Goal: Task Accomplishment & Management: Use online tool/utility

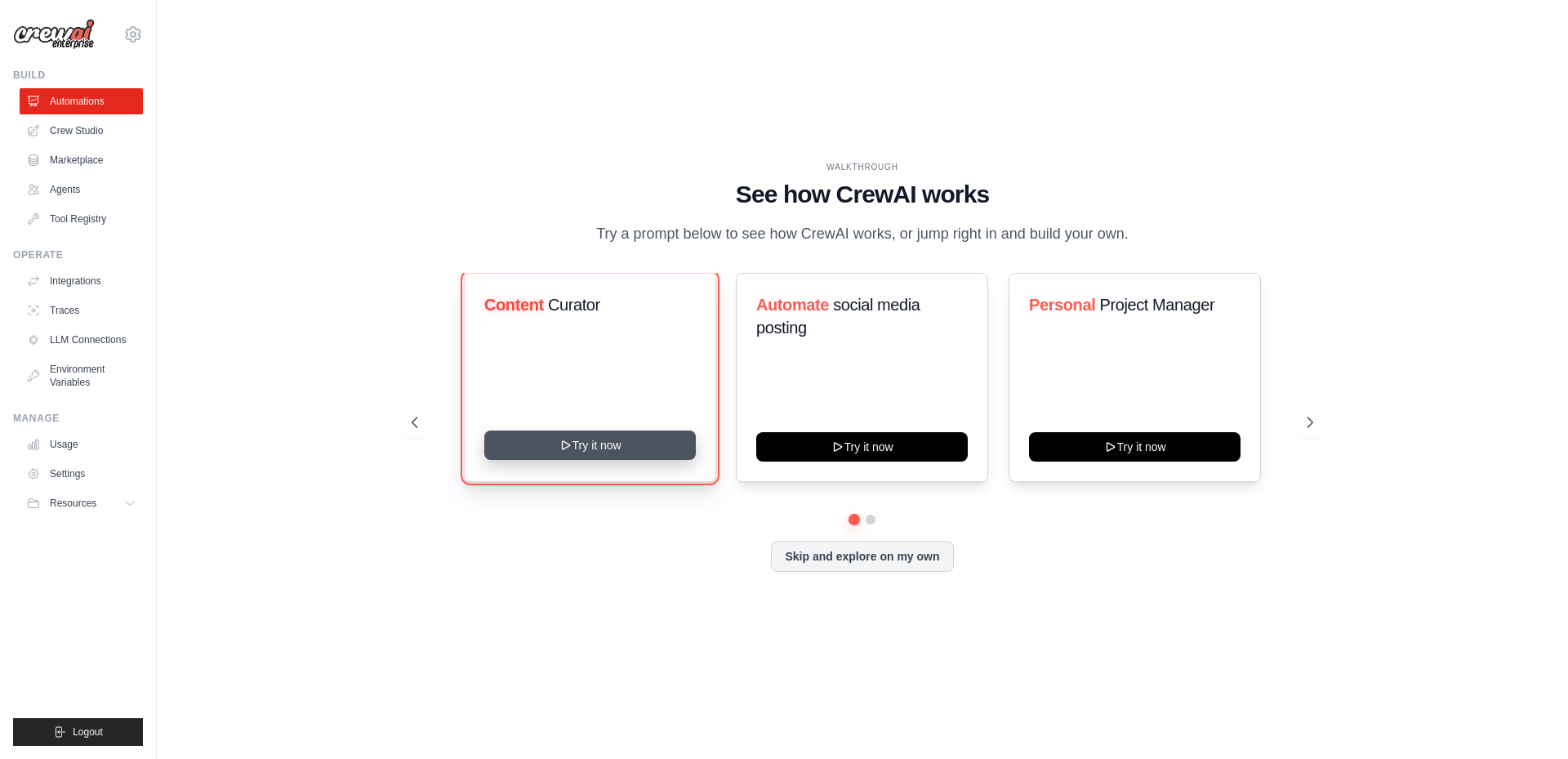
click at [619, 454] on button "Try it now" at bounding box center [590, 445] width 212 height 30
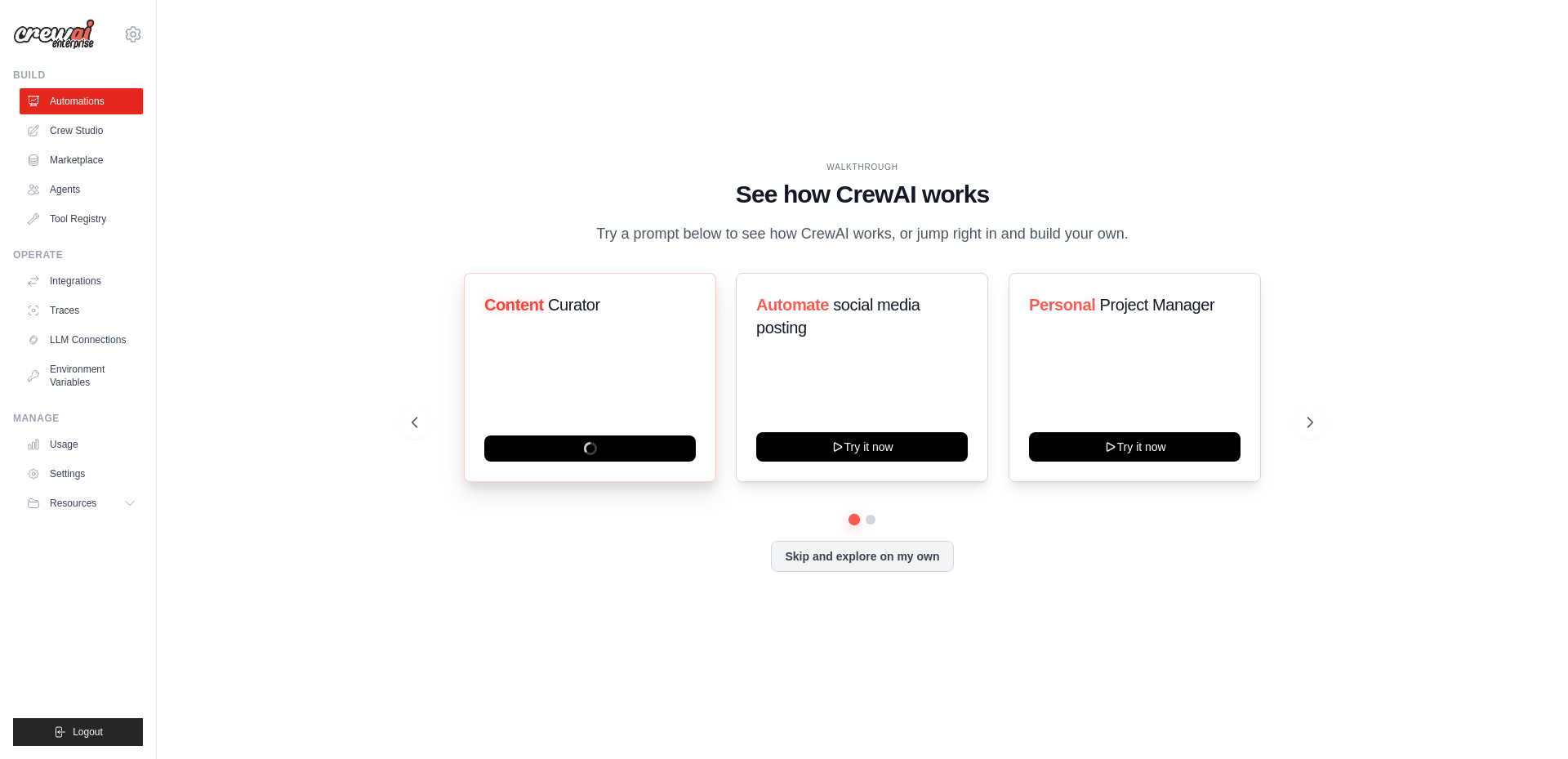
click at [574, 410] on div "Content Curator" at bounding box center [589, 377] width 253 height 209
click at [557, 314] on span "Curator" at bounding box center [575, 304] width 52 height 18
click at [108, 127] on link "Crew Studio" at bounding box center [82, 130] width 123 height 26
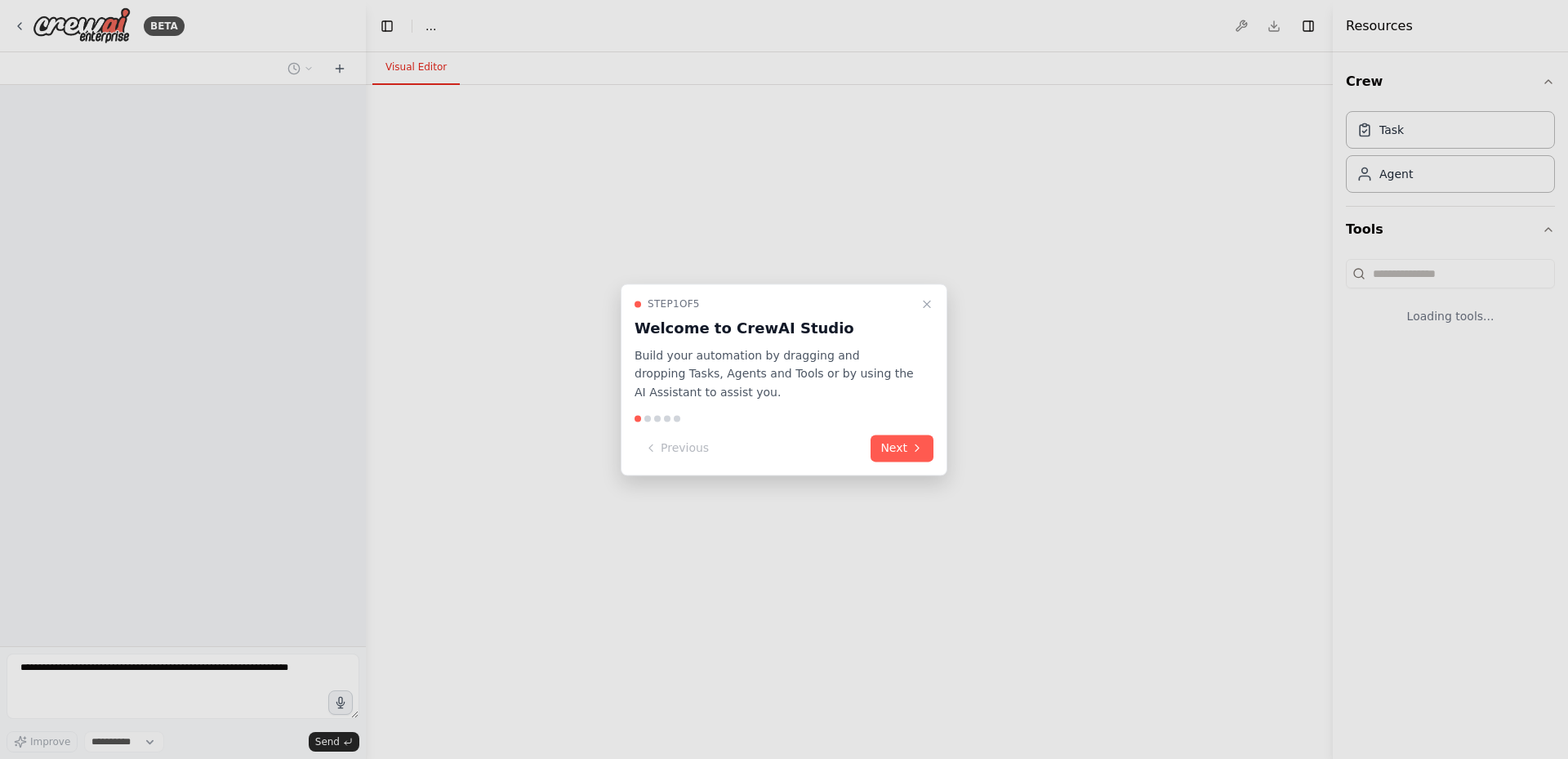
select select "****"
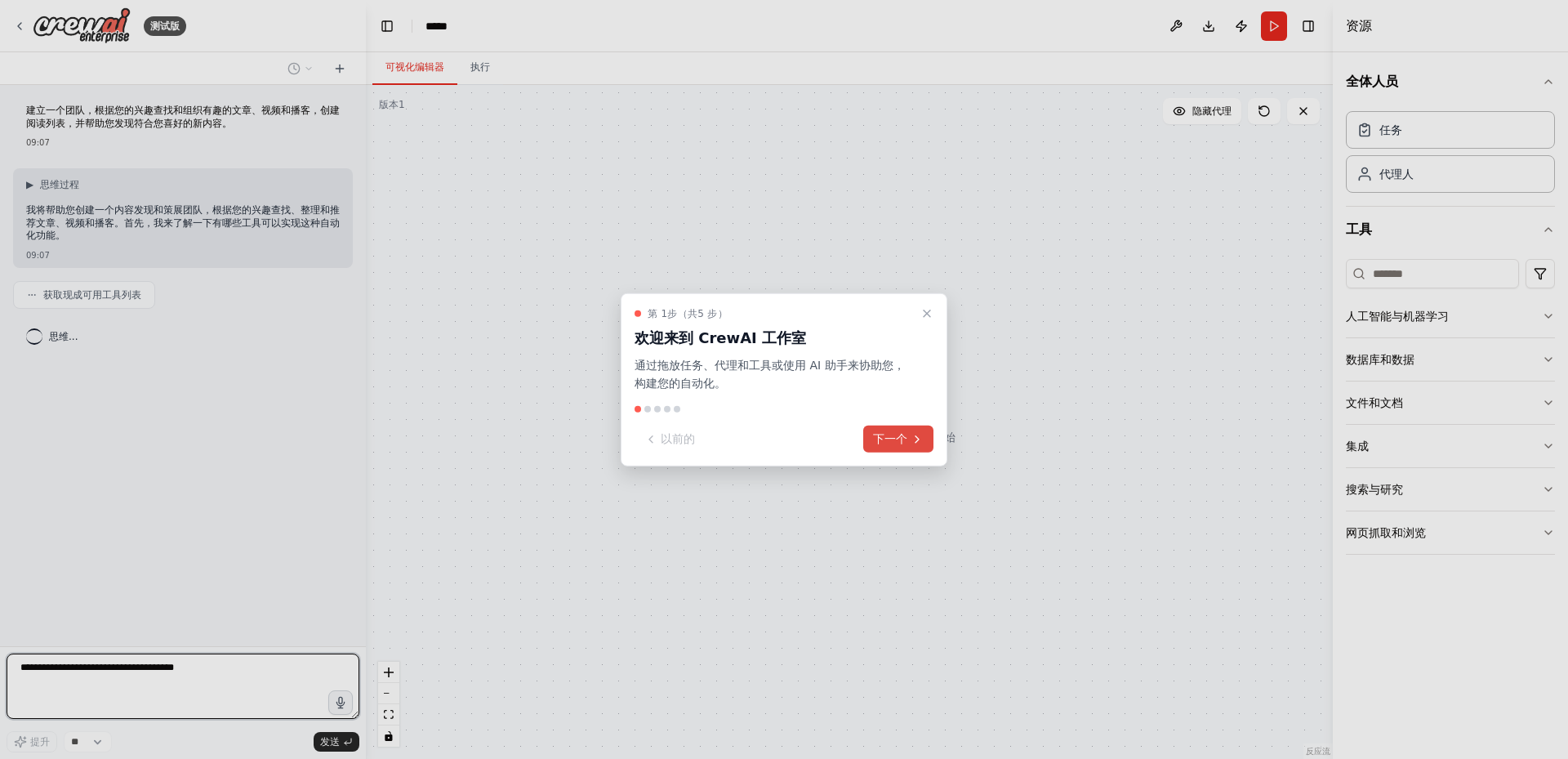
click at [887, 430] on font "下一个" at bounding box center [889, 439] width 34 height 17
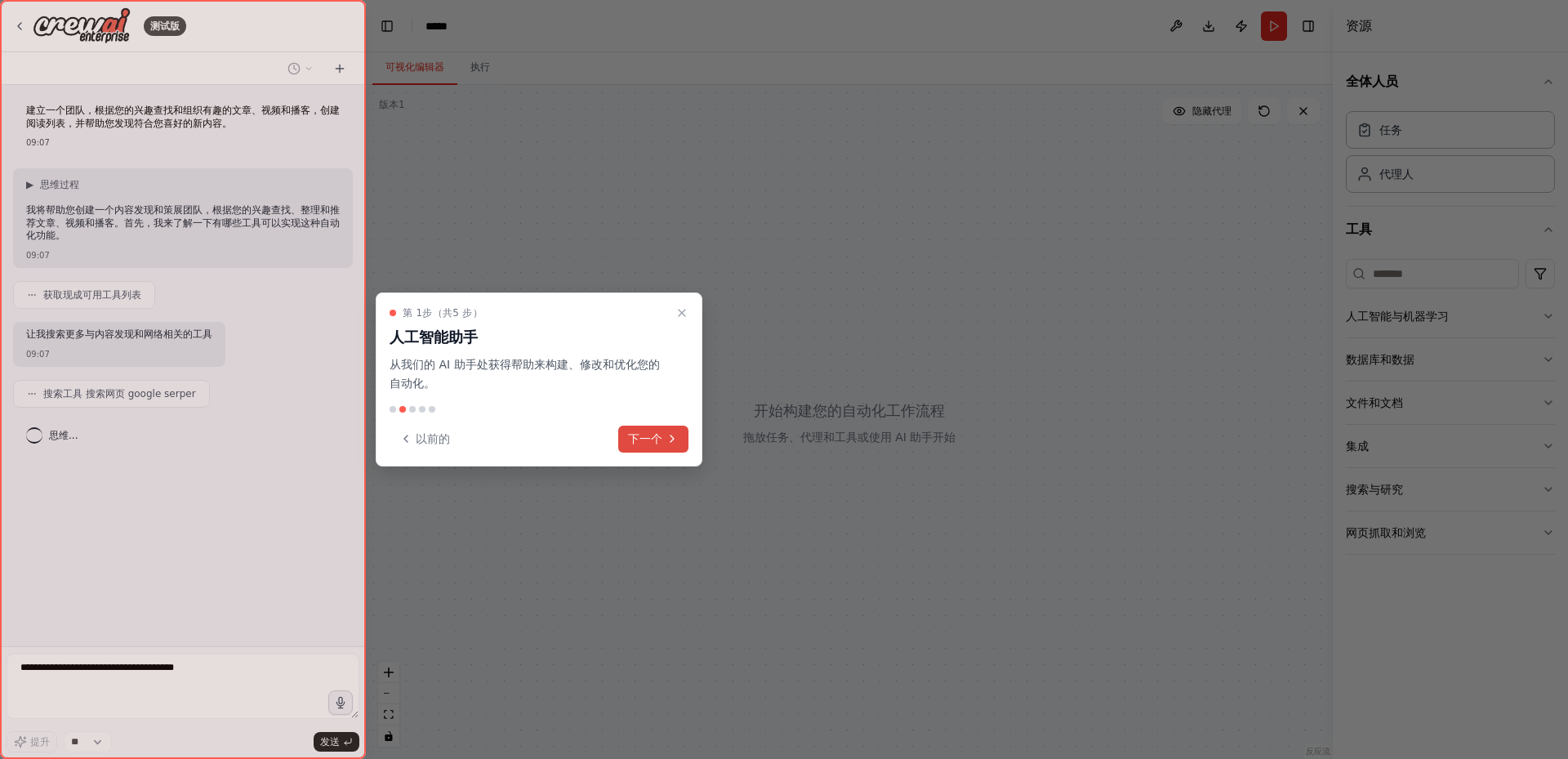
click at [645, 428] on button "下一个" at bounding box center [653, 439] width 70 height 27
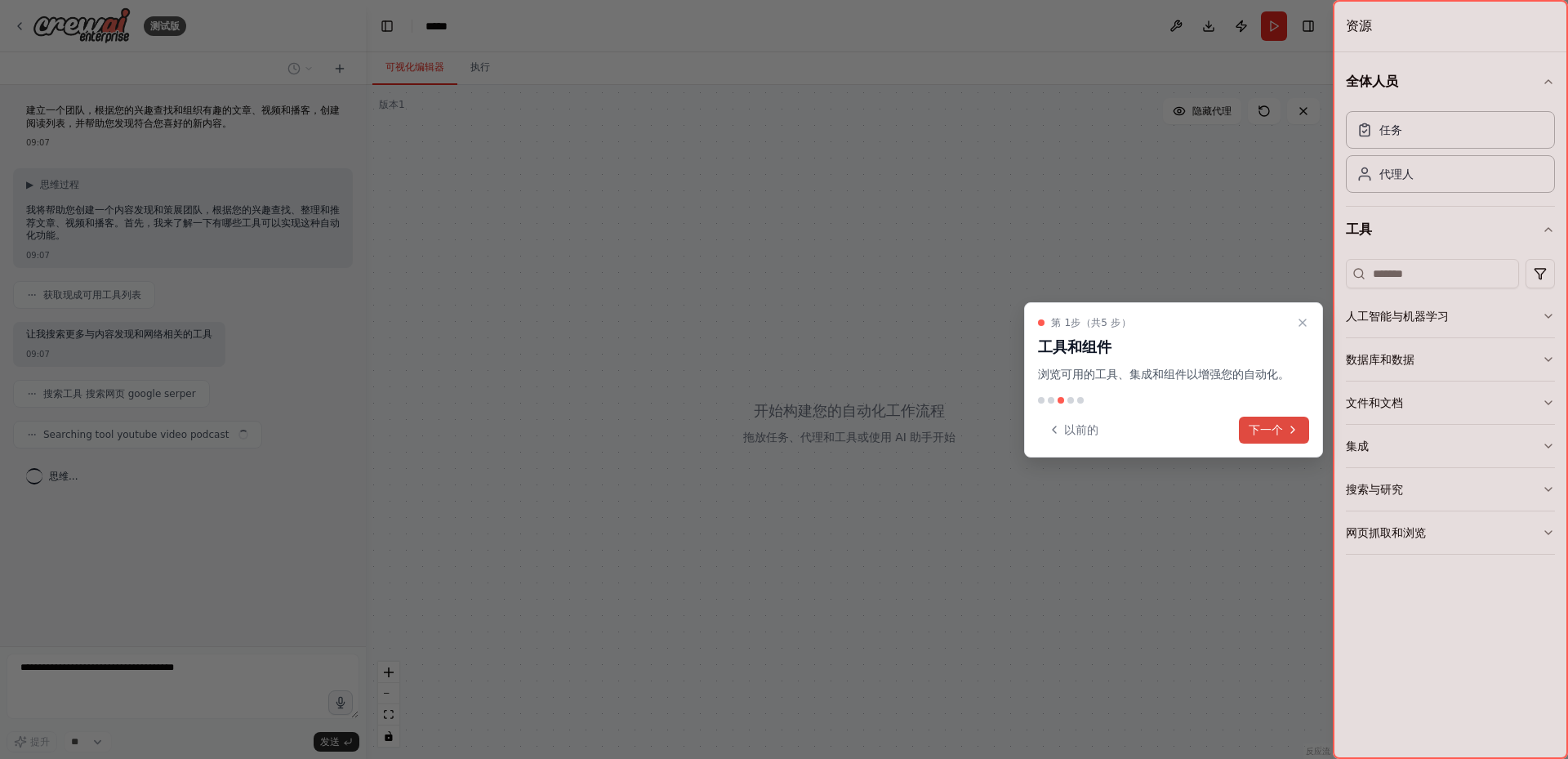
click at [1279, 442] on button "下一个" at bounding box center [1274, 429] width 70 height 27
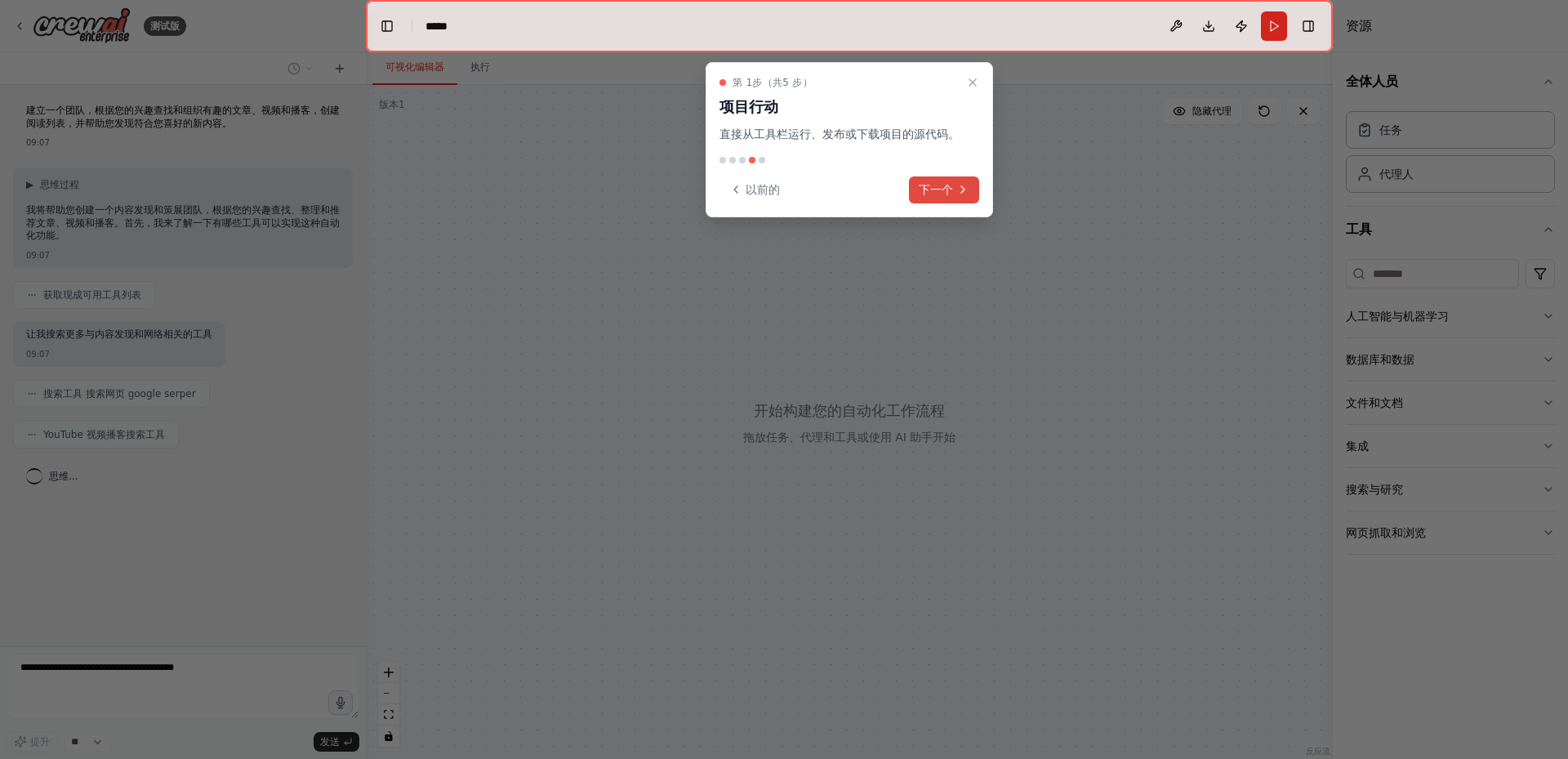
click at [956, 200] on button "下一个" at bounding box center [944, 190] width 70 height 27
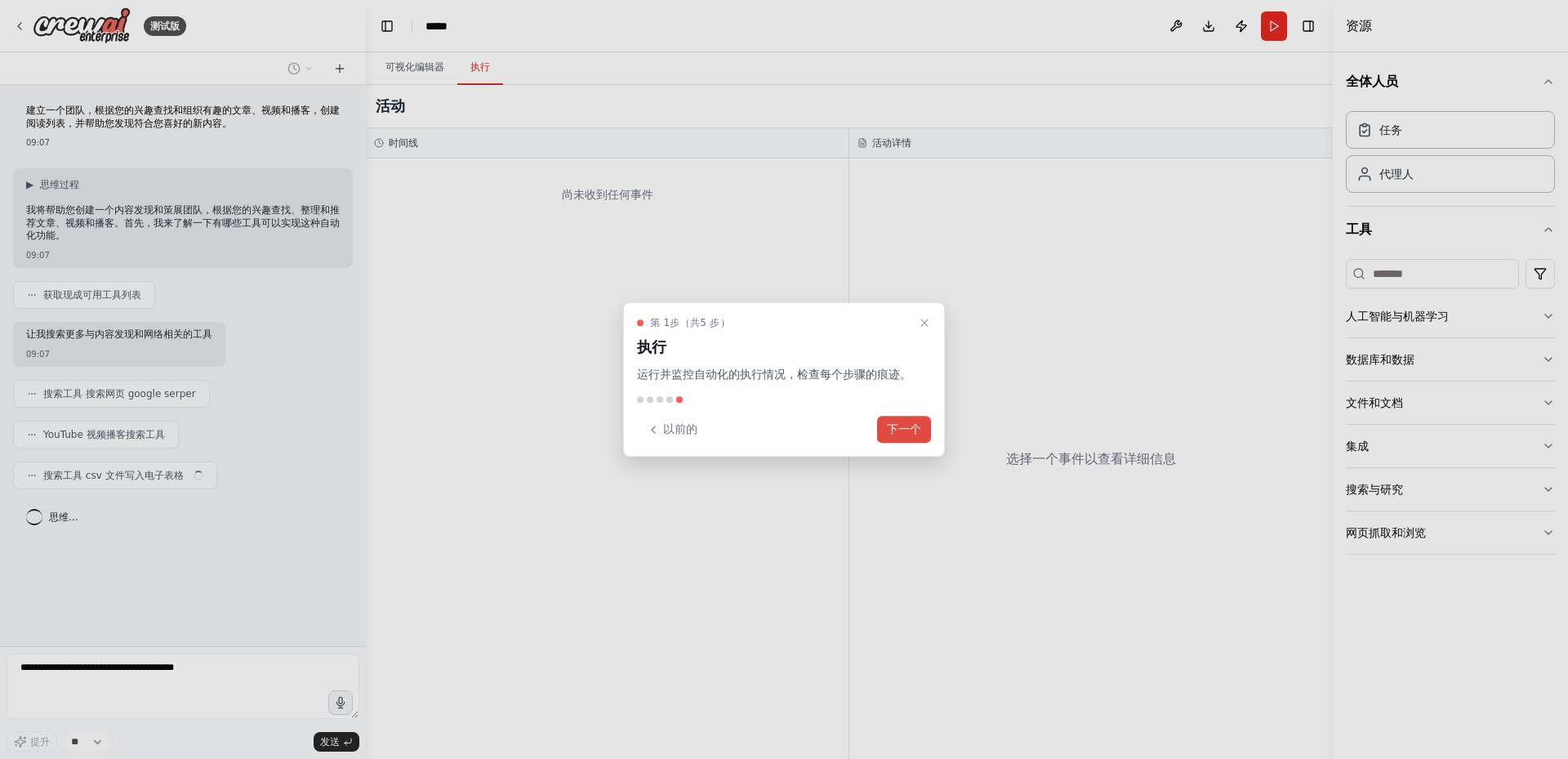
click at [896, 423] on font "下一个" at bounding box center [903, 428] width 34 height 13
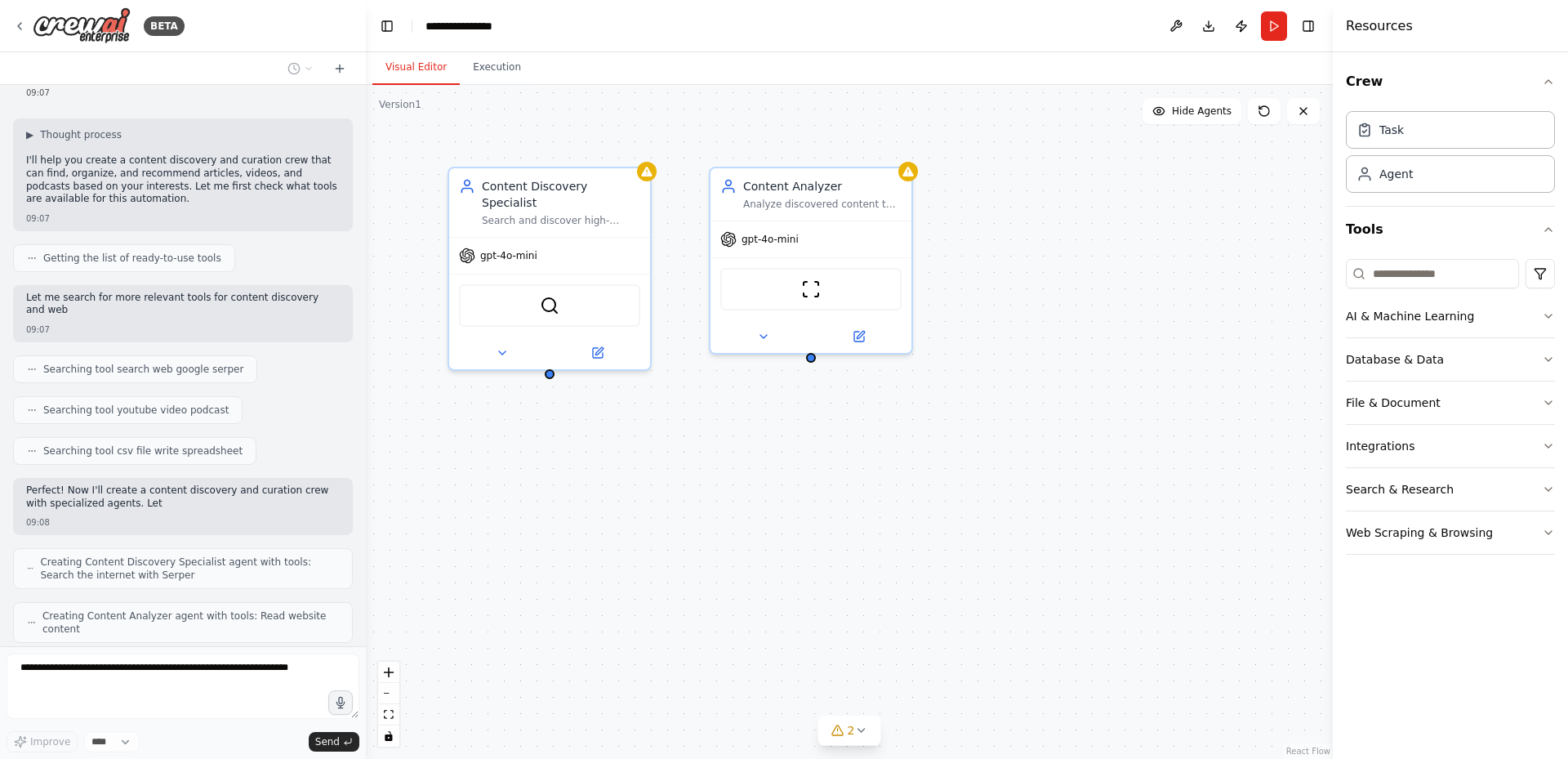
scroll to position [167, 0]
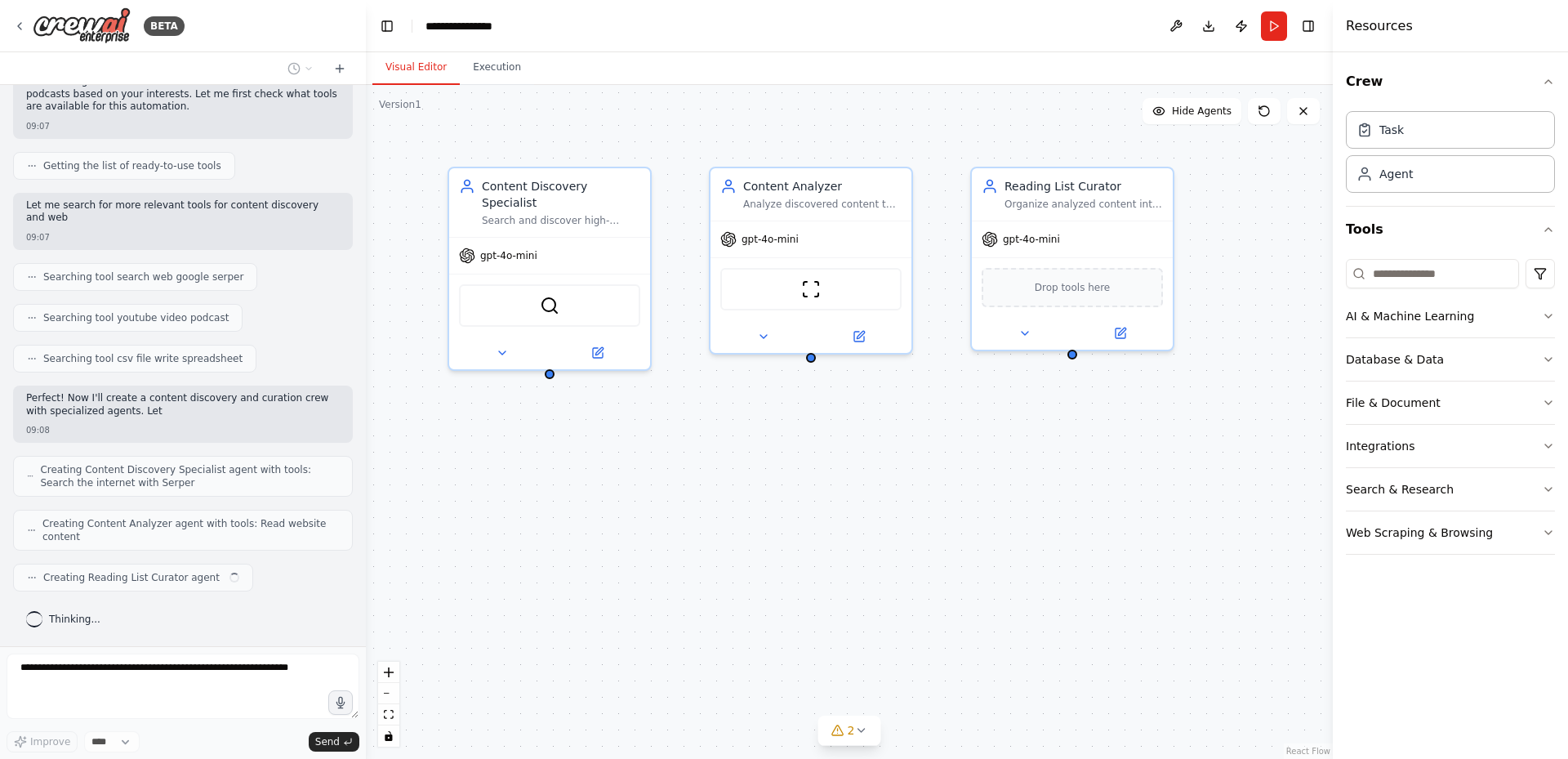
click at [1028, 25] on header "**********" at bounding box center [849, 26] width 967 height 52
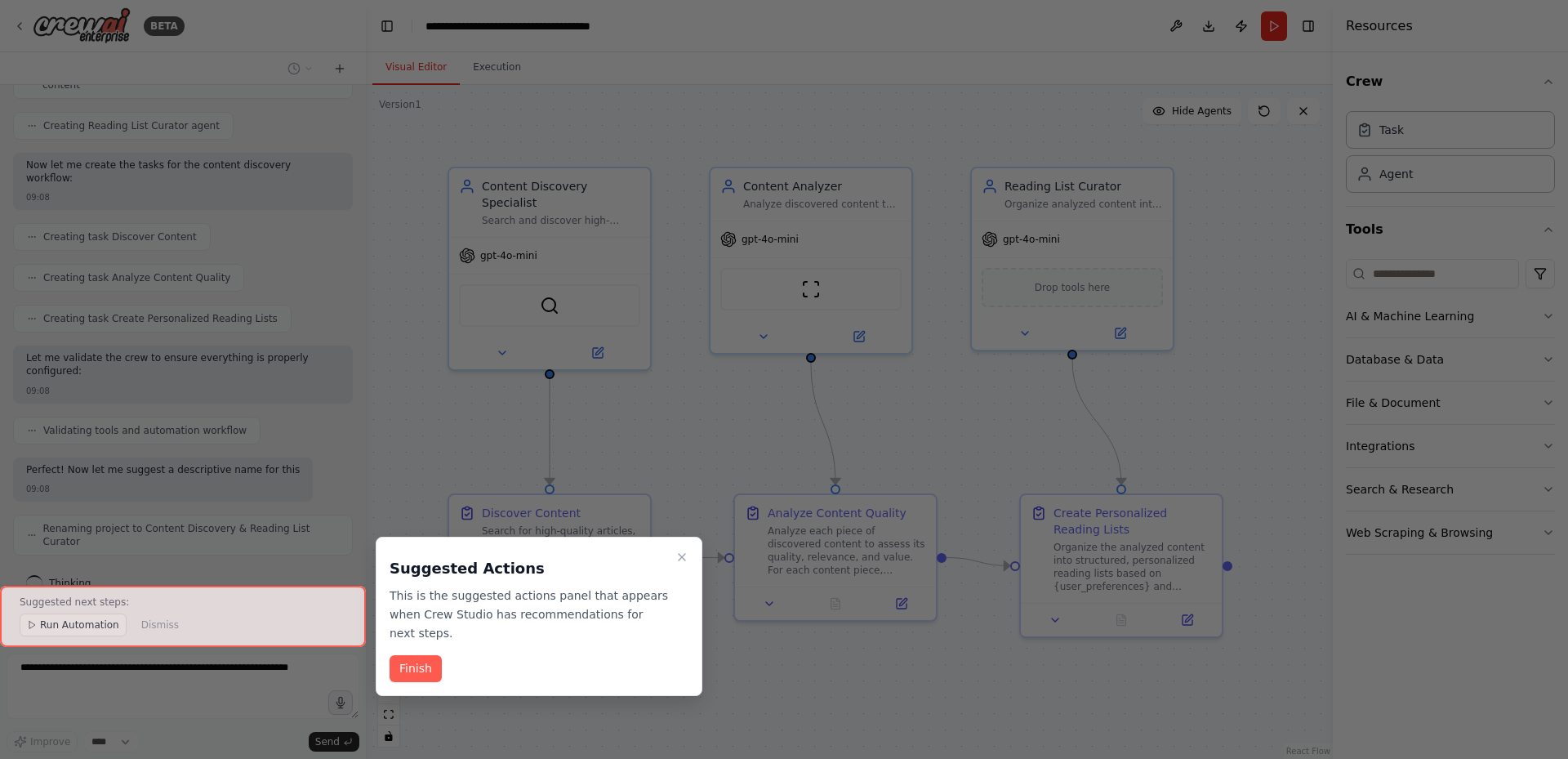
scroll to position [644, 0]
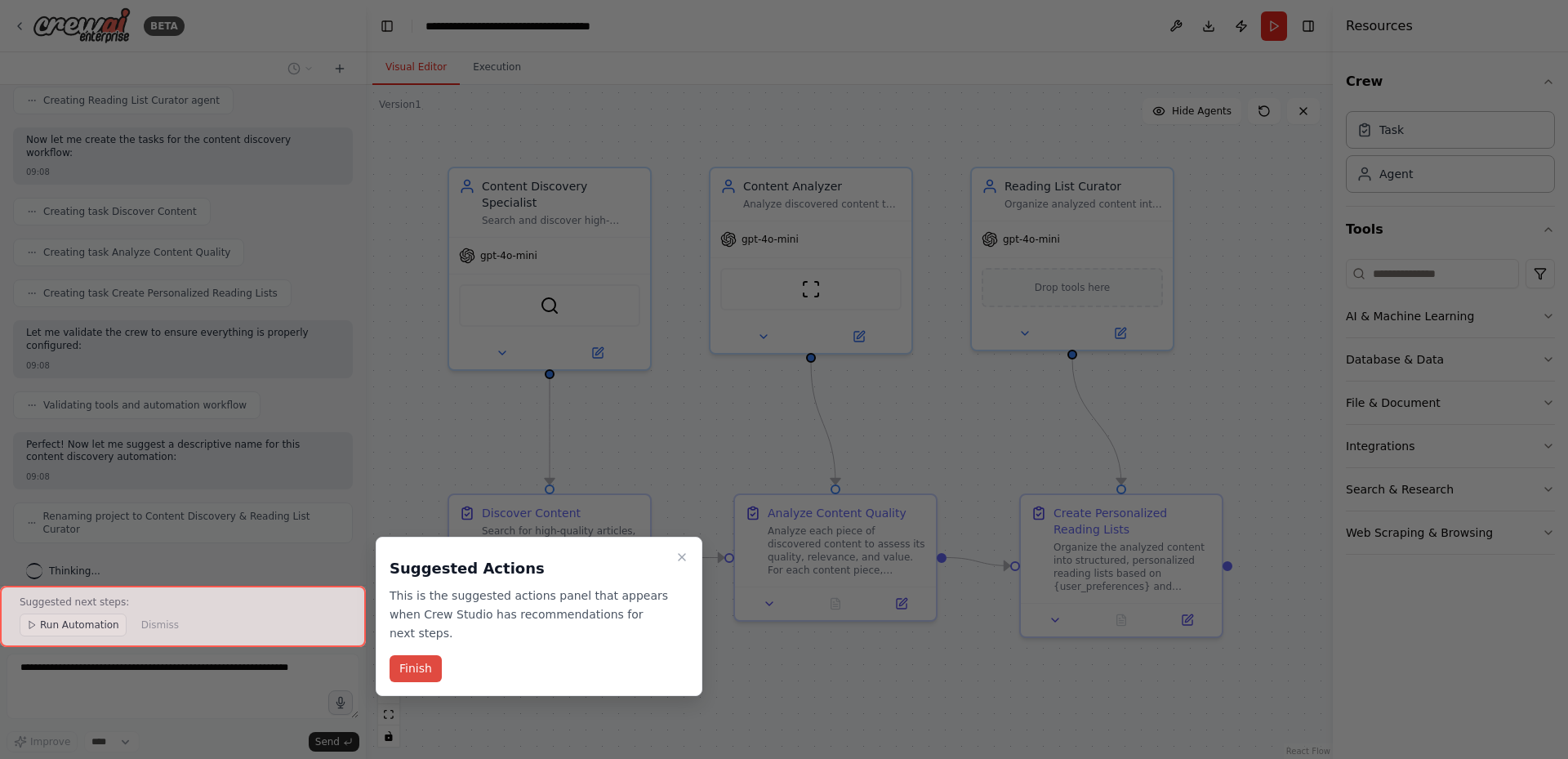
click at [409, 672] on button "Finish" at bounding box center [415, 668] width 52 height 27
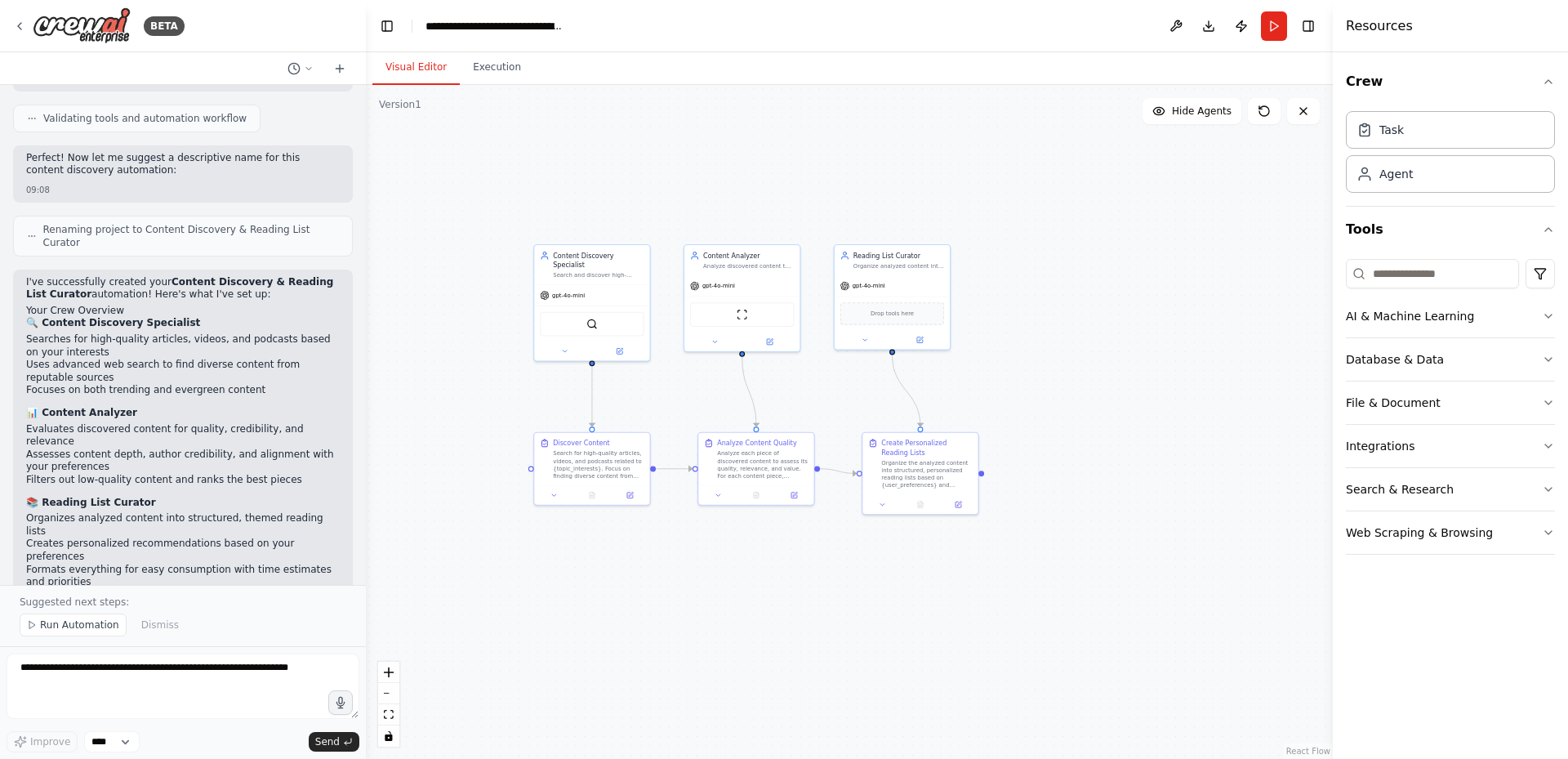
scroll to position [1046, 0]
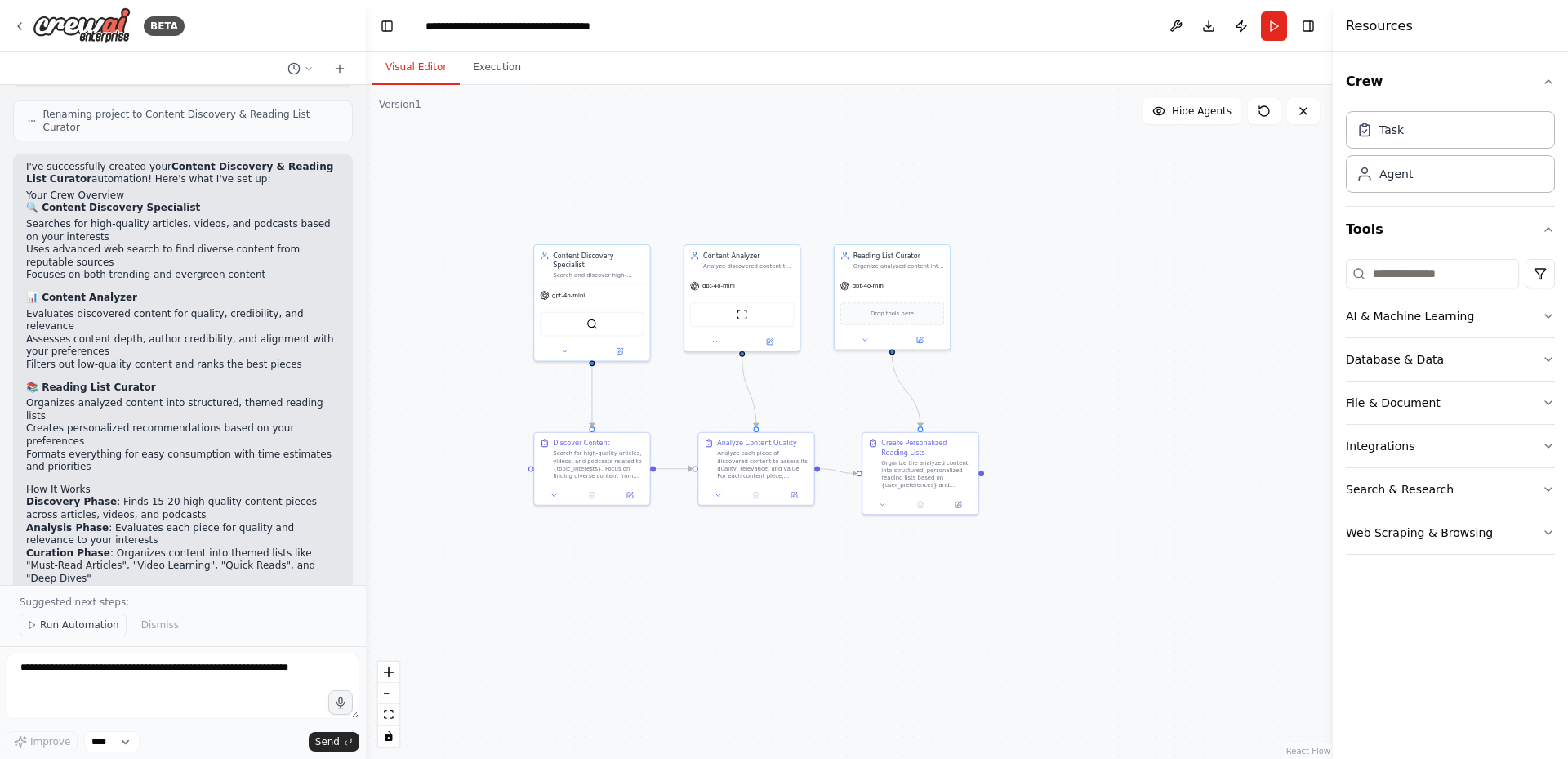
click at [102, 624] on span "Run Automation" at bounding box center [80, 624] width 80 height 13
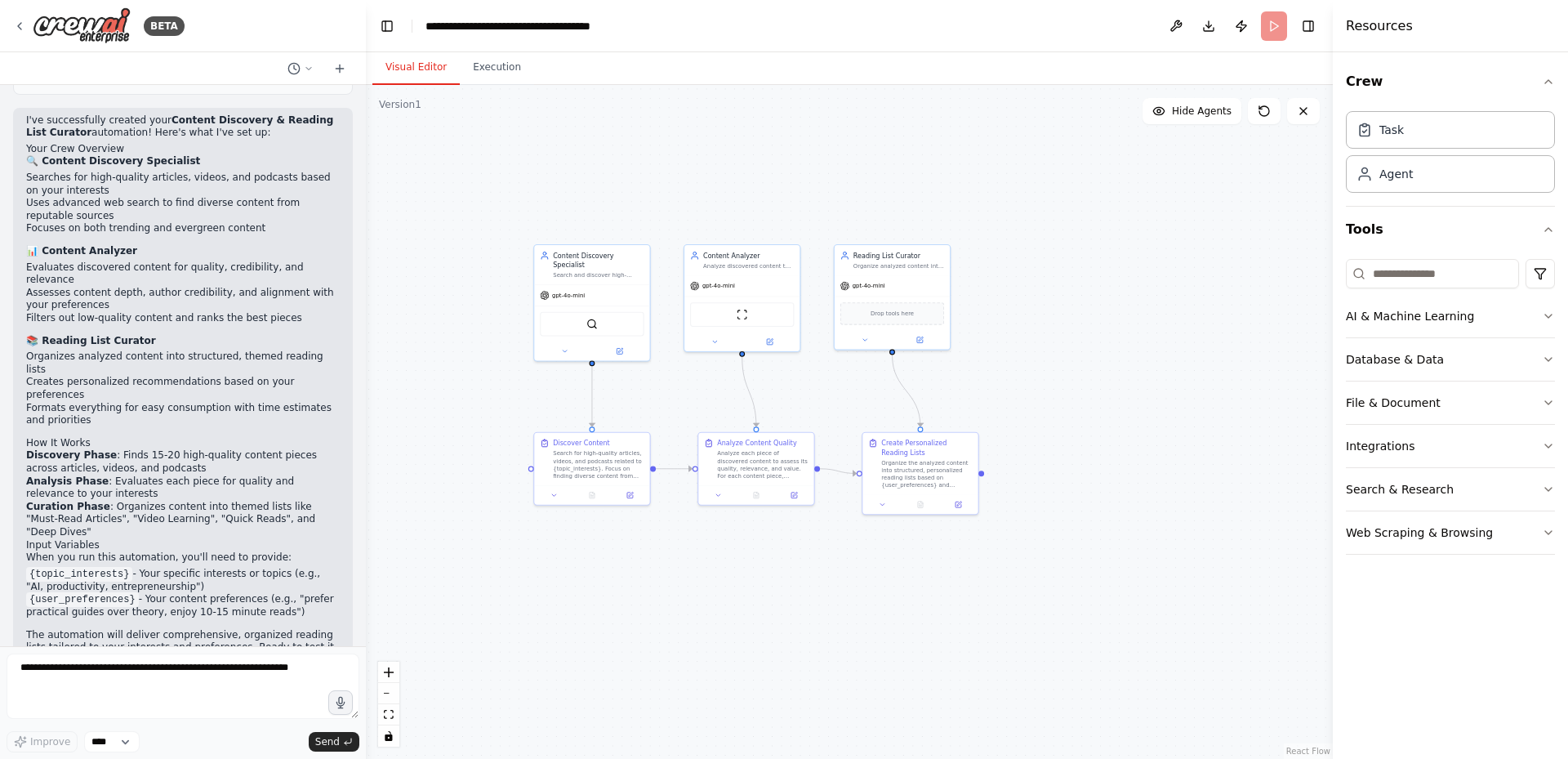
scroll to position [1138, 0]
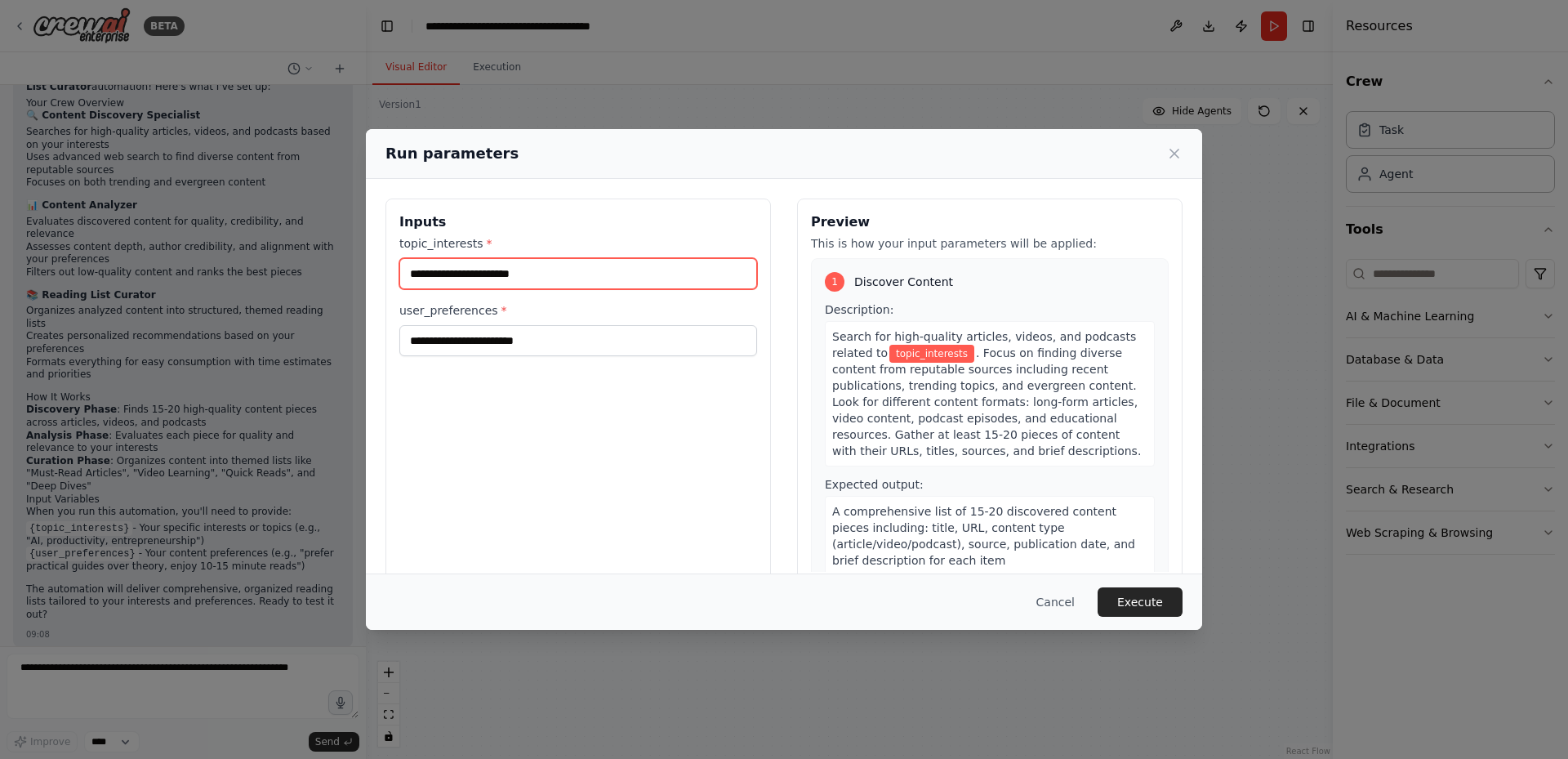
click at [633, 282] on input "topic_interests *" at bounding box center [578, 273] width 358 height 31
type input "*****"
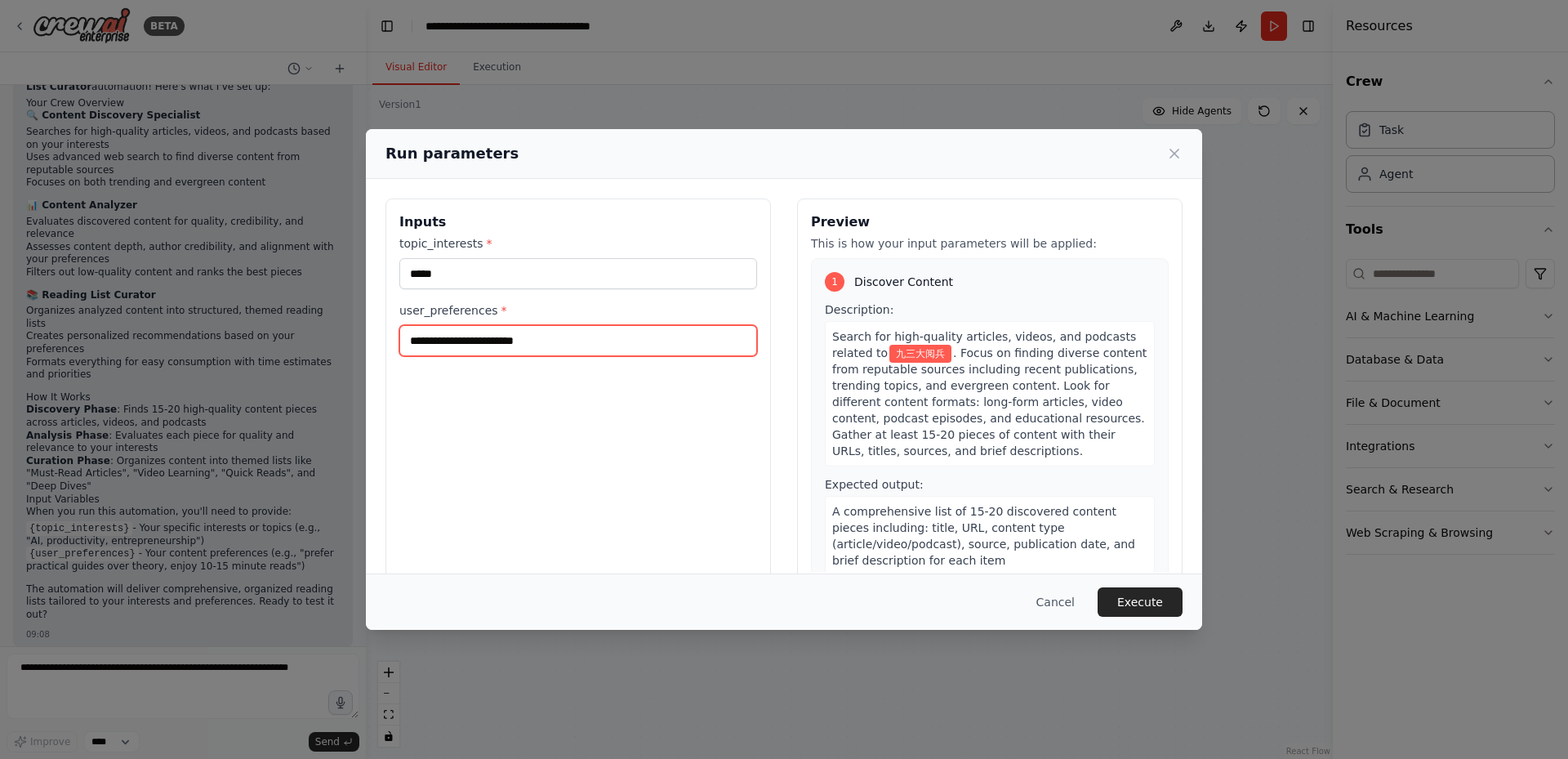
click at [511, 334] on input "user_preferences *" at bounding box center [578, 340] width 358 height 31
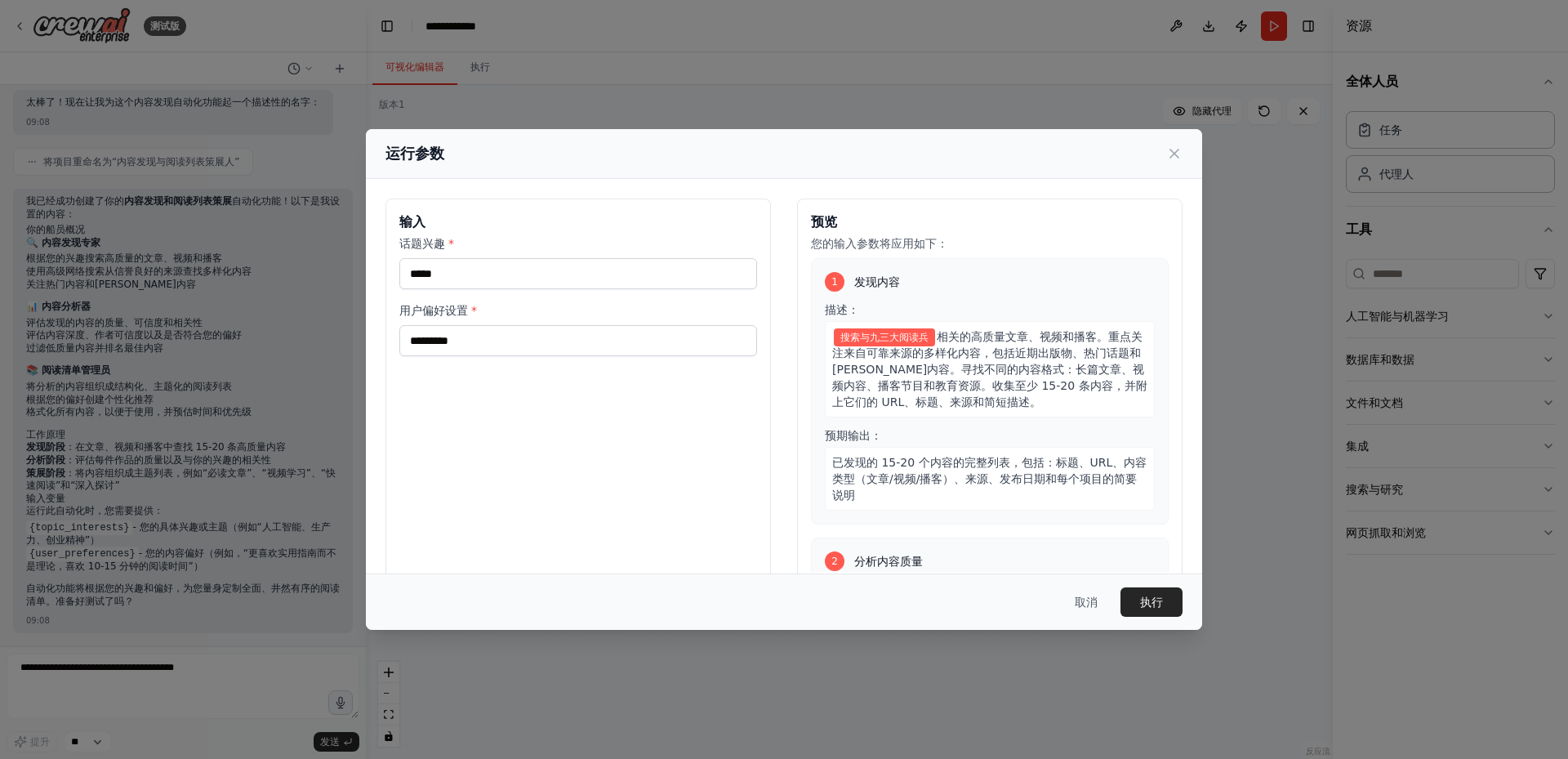
scroll to position [870, 0]
click at [583, 345] on input "用户偏好设置 *" at bounding box center [578, 340] width 358 height 31
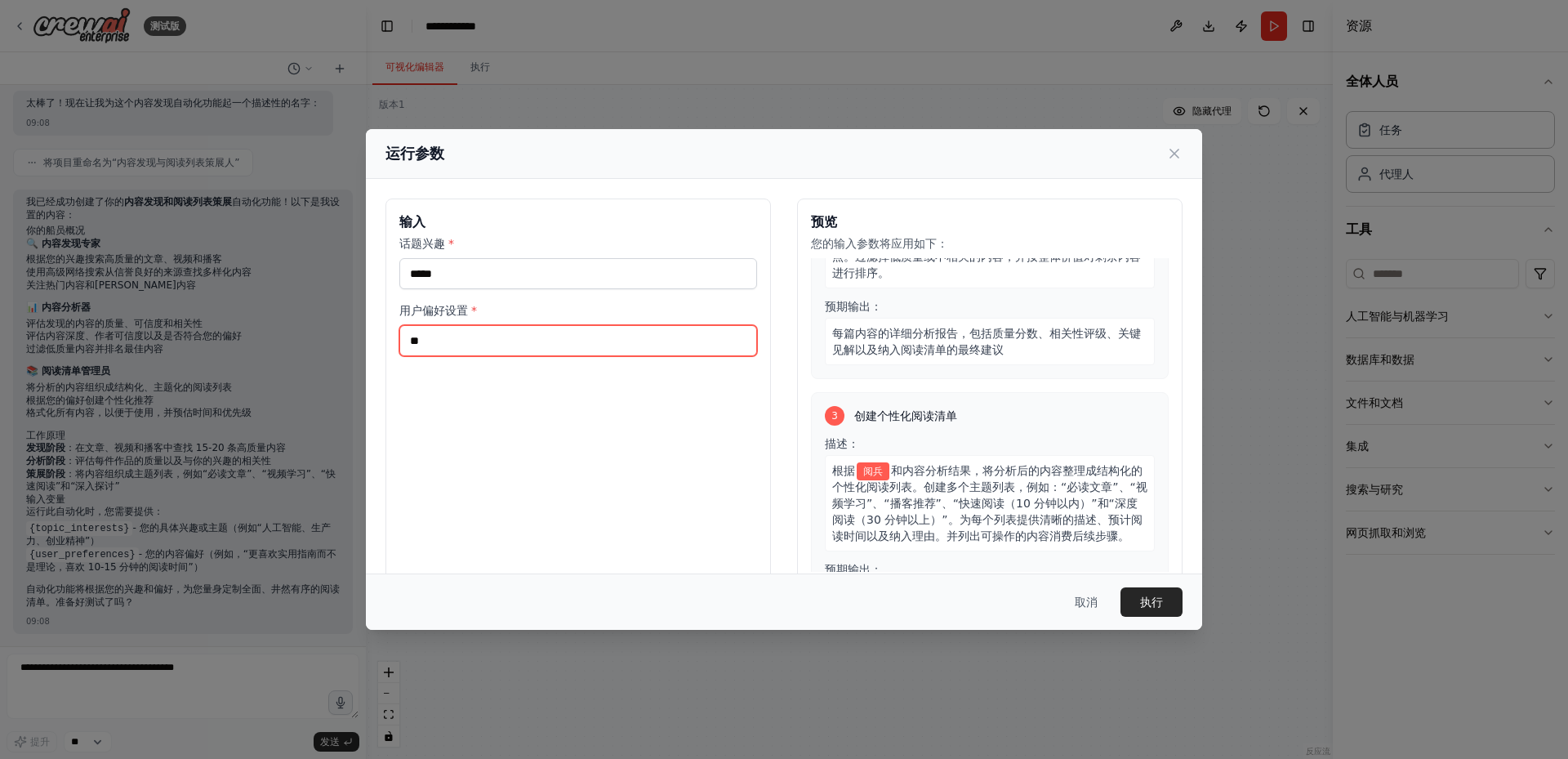
scroll to position [327, 0]
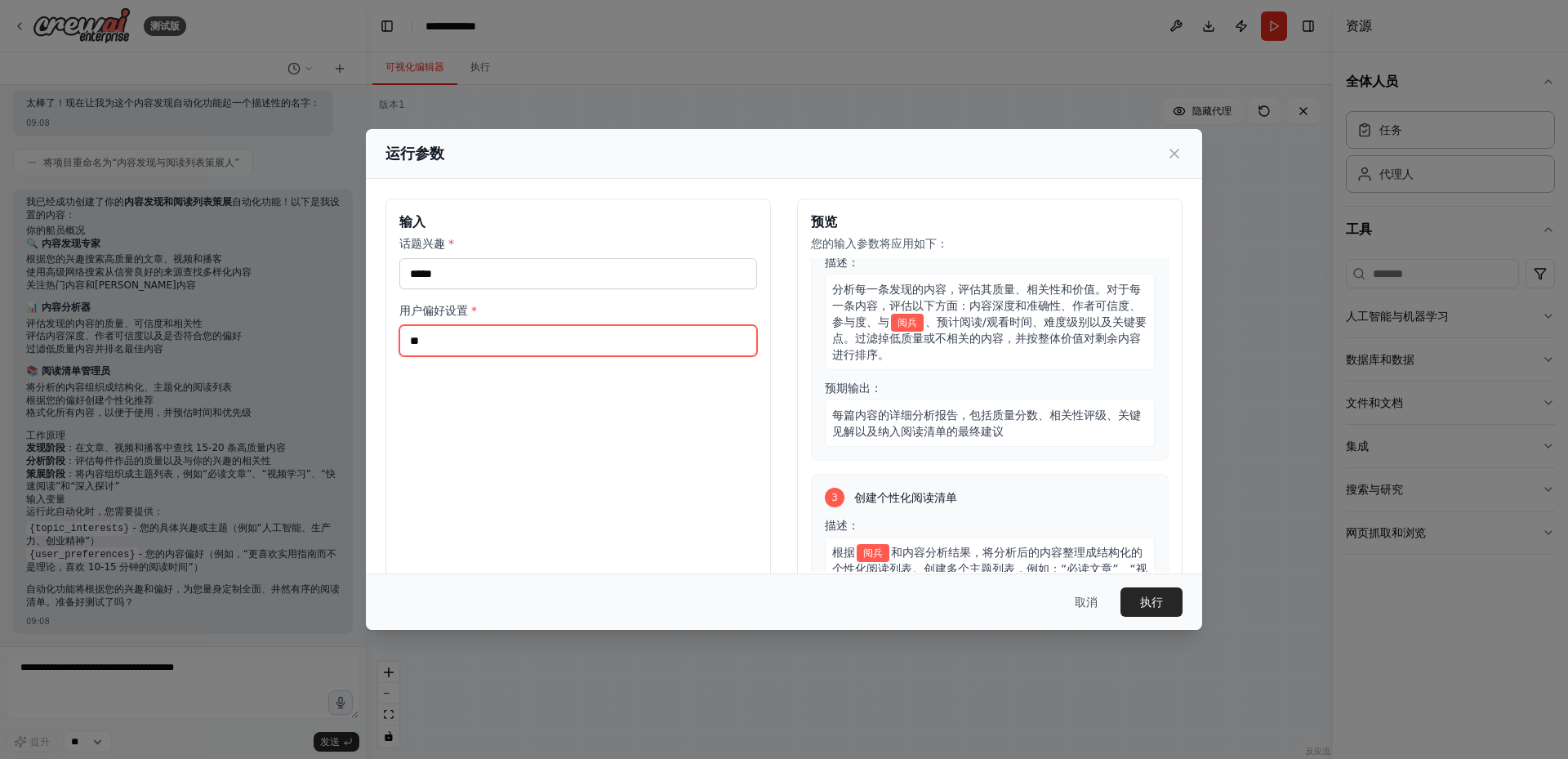
type input "**"
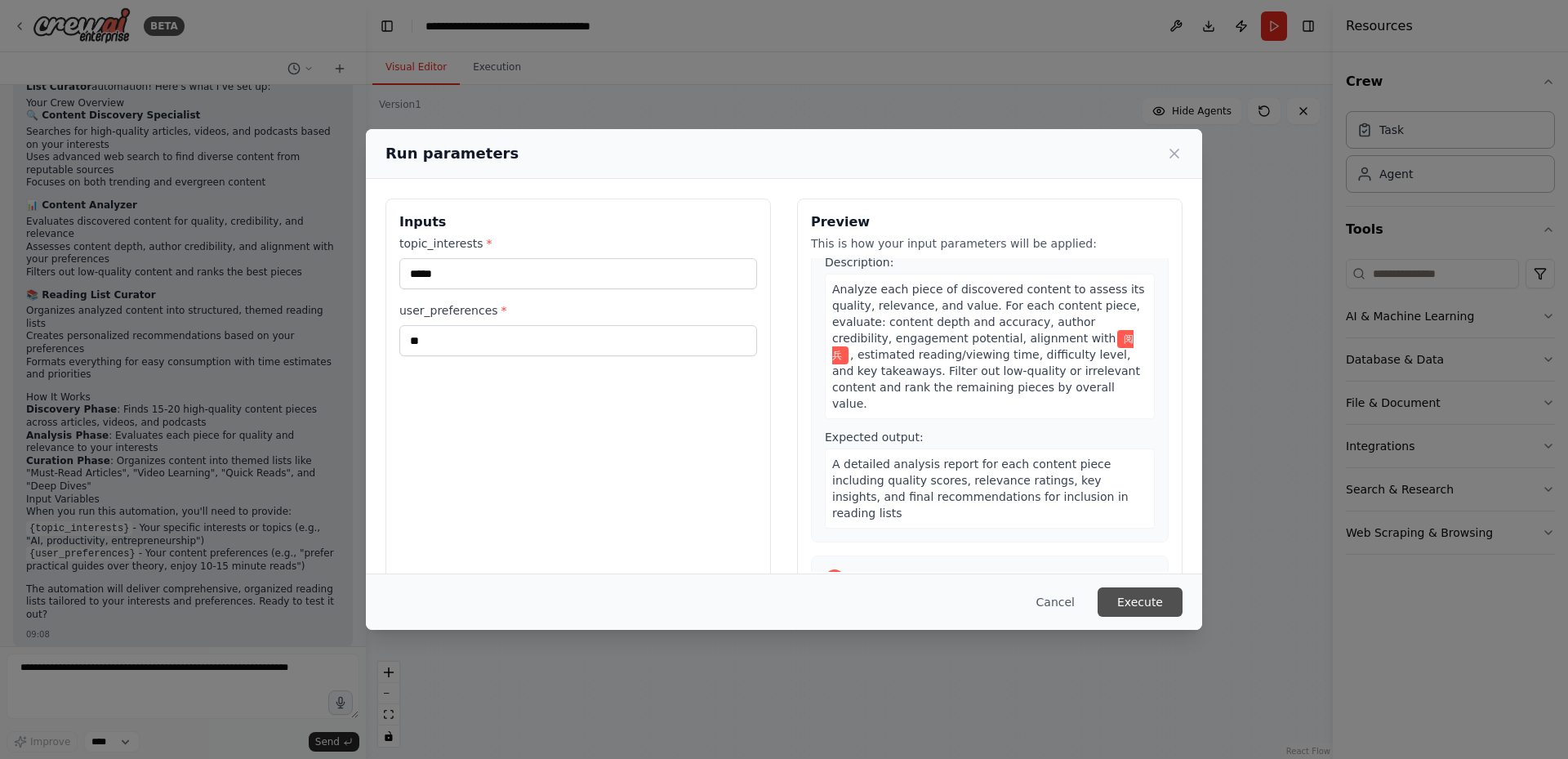
click at [1120, 603] on button "Execute" at bounding box center [1139, 602] width 85 height 30
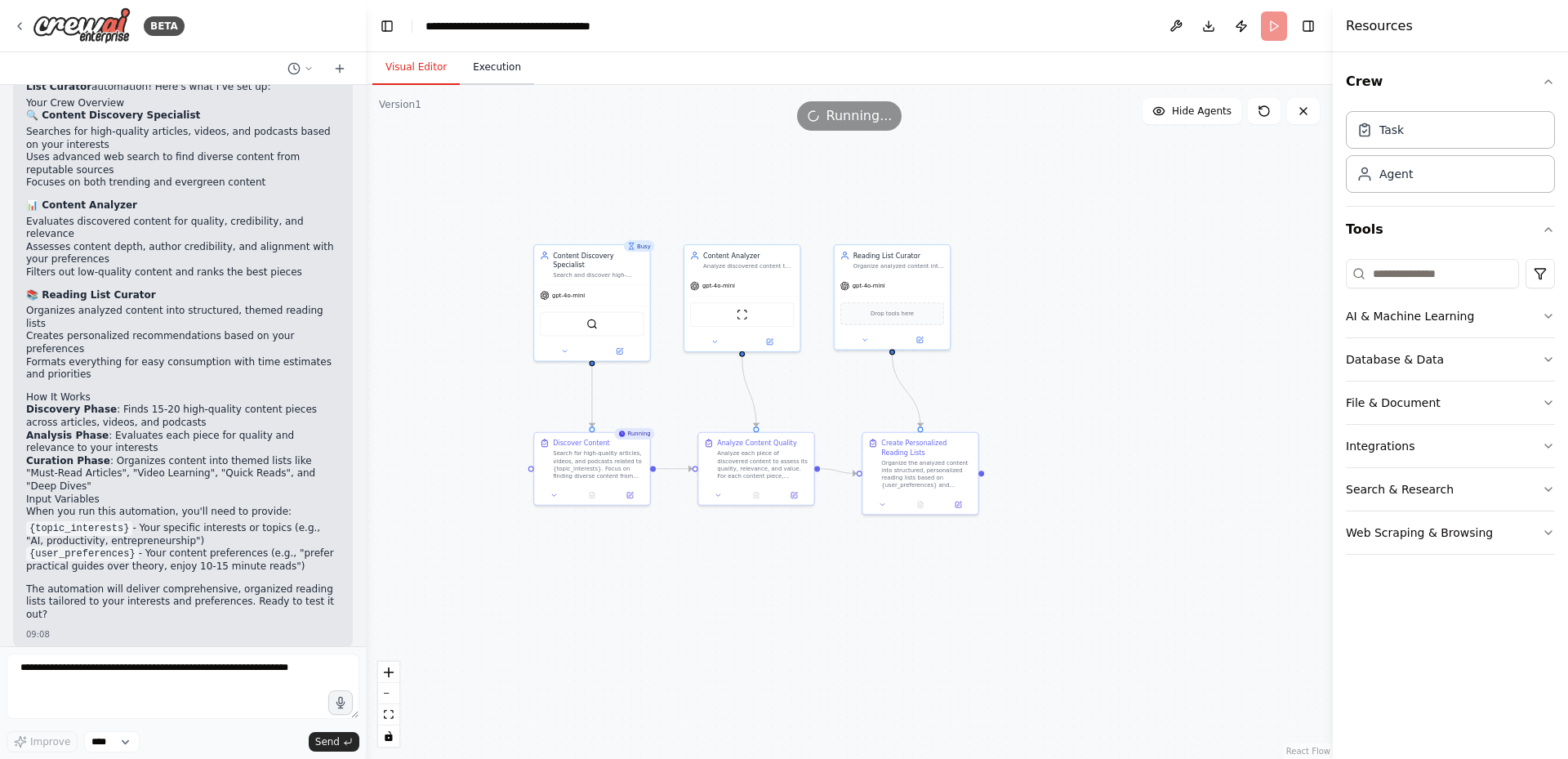
click at [500, 73] on button "Execution" at bounding box center [497, 67] width 74 height 34
click at [414, 80] on button "Visual Editor" at bounding box center [416, 67] width 87 height 34
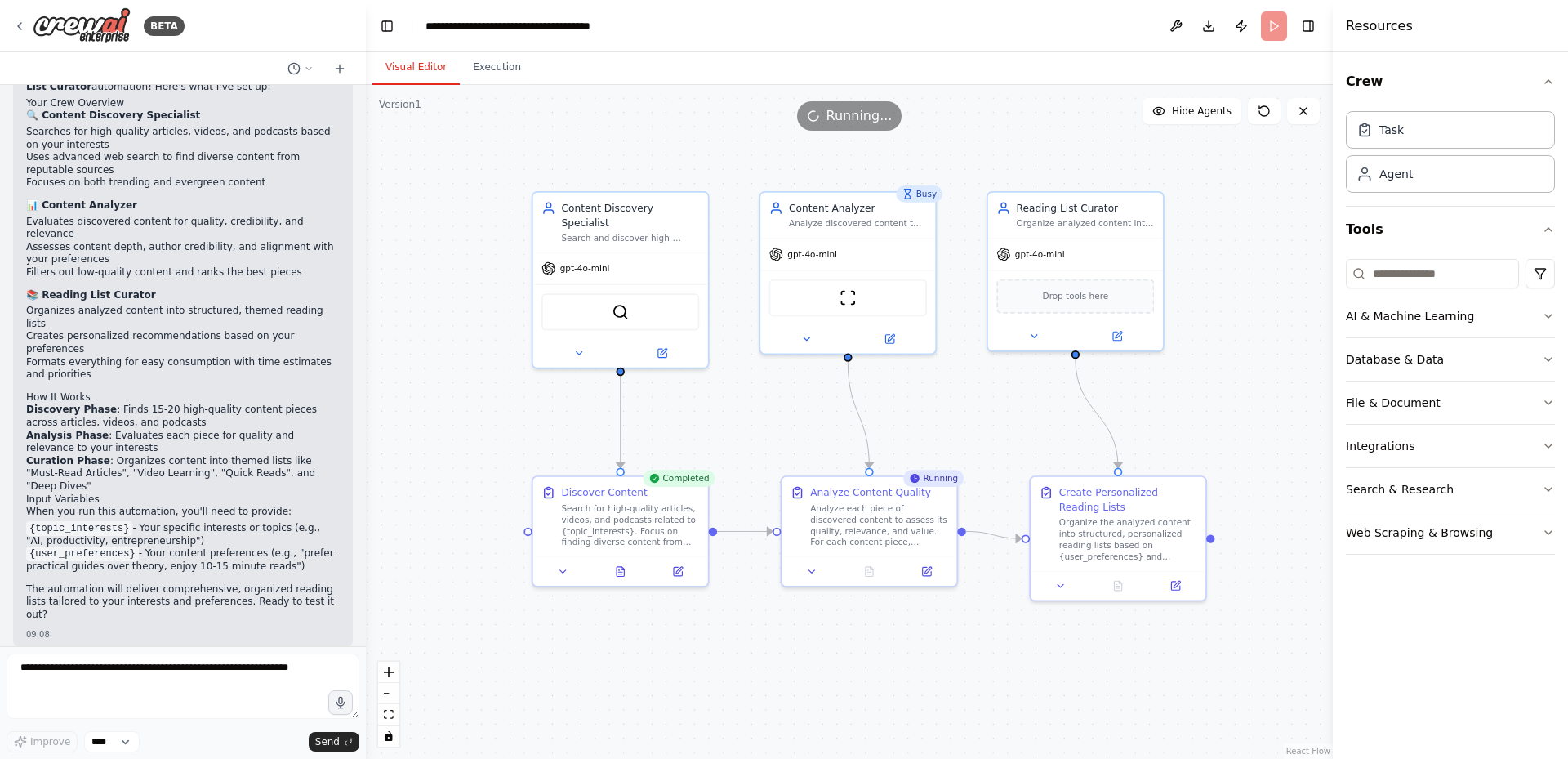
drag, startPoint x: 944, startPoint y: 429, endPoint x: 997, endPoint y: 430, distance: 53.0
click at [997, 430] on div ".deletable-edge-delete-btn { width: 20px; height: 20px; border: 0px solid #ffff…" at bounding box center [849, 421] width 967 height 673
click at [619, 525] on div "Search for high-quality articles, videos, and podcasts related to {topic_intere…" at bounding box center [631, 523] width 138 height 45
click at [558, 578] on div at bounding box center [621, 568] width 175 height 30
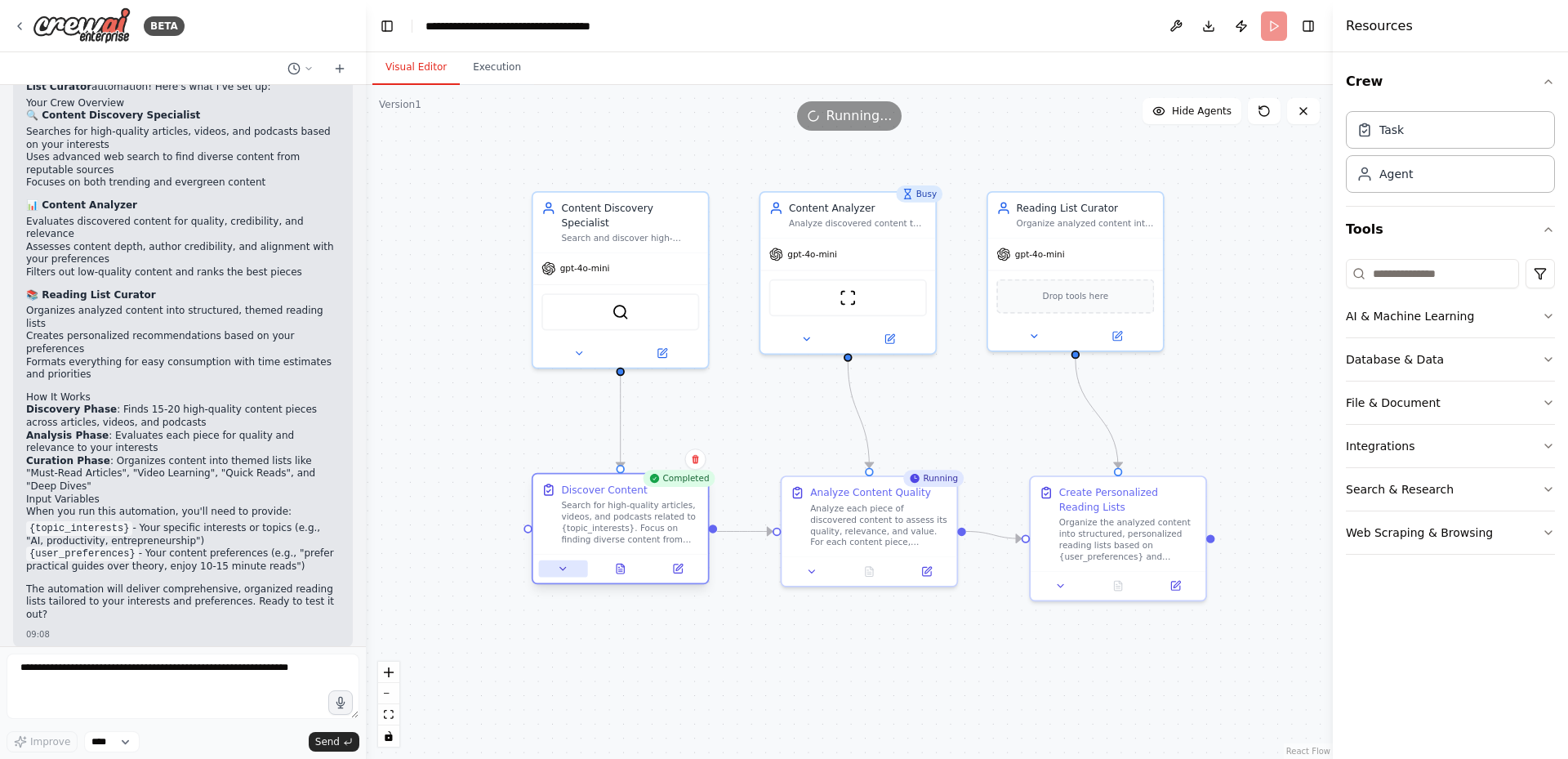
click at [562, 568] on icon at bounding box center [563, 568] width 6 height 3
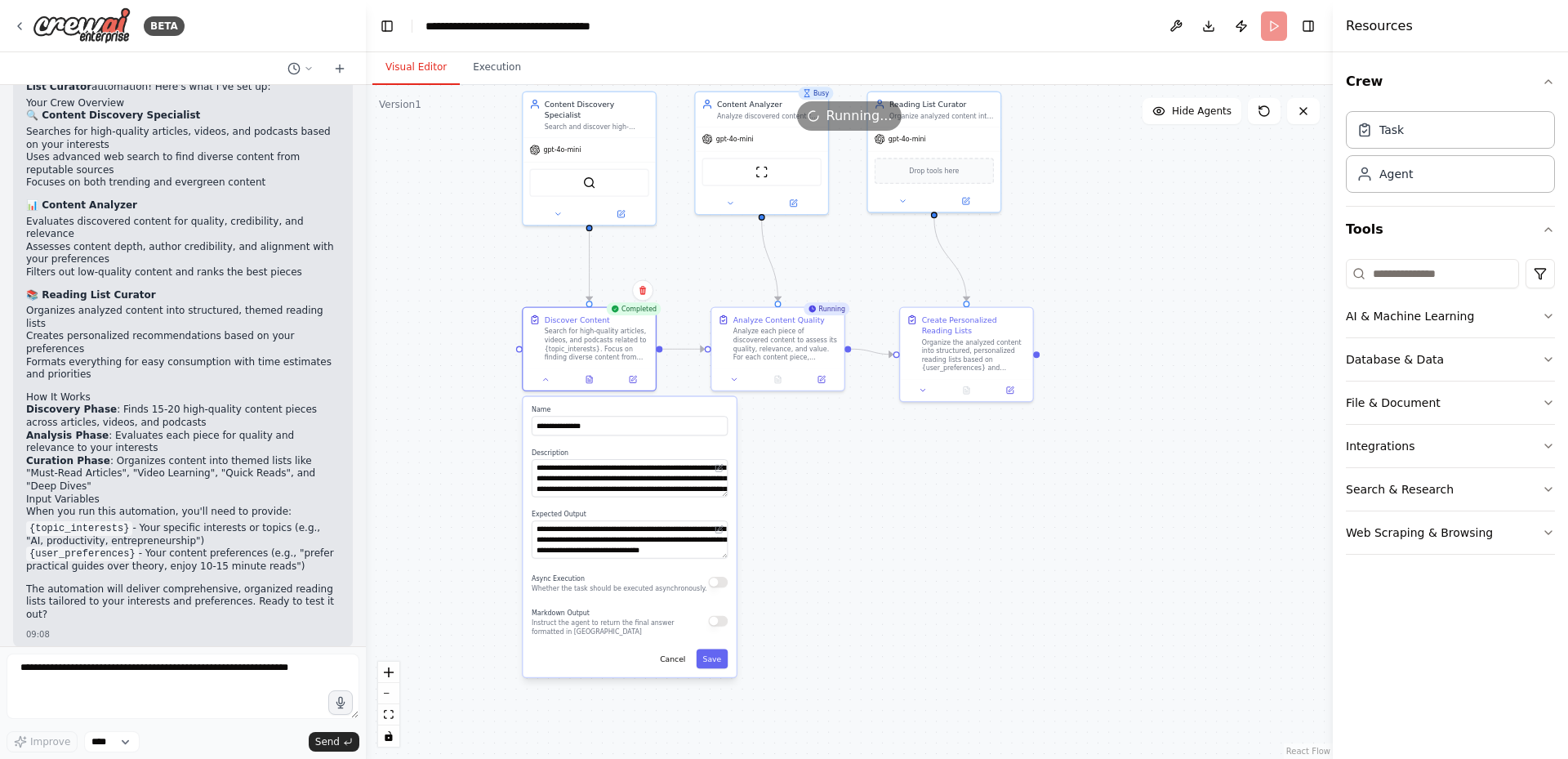
drag, startPoint x: 931, startPoint y: 630, endPoint x: 924, endPoint y: 498, distance: 132.2
click at [924, 498] on div ".deletable-edge-delete-btn { width: 20px; height: 20px; border: 0px solid #ffff…" at bounding box center [849, 421] width 967 height 673
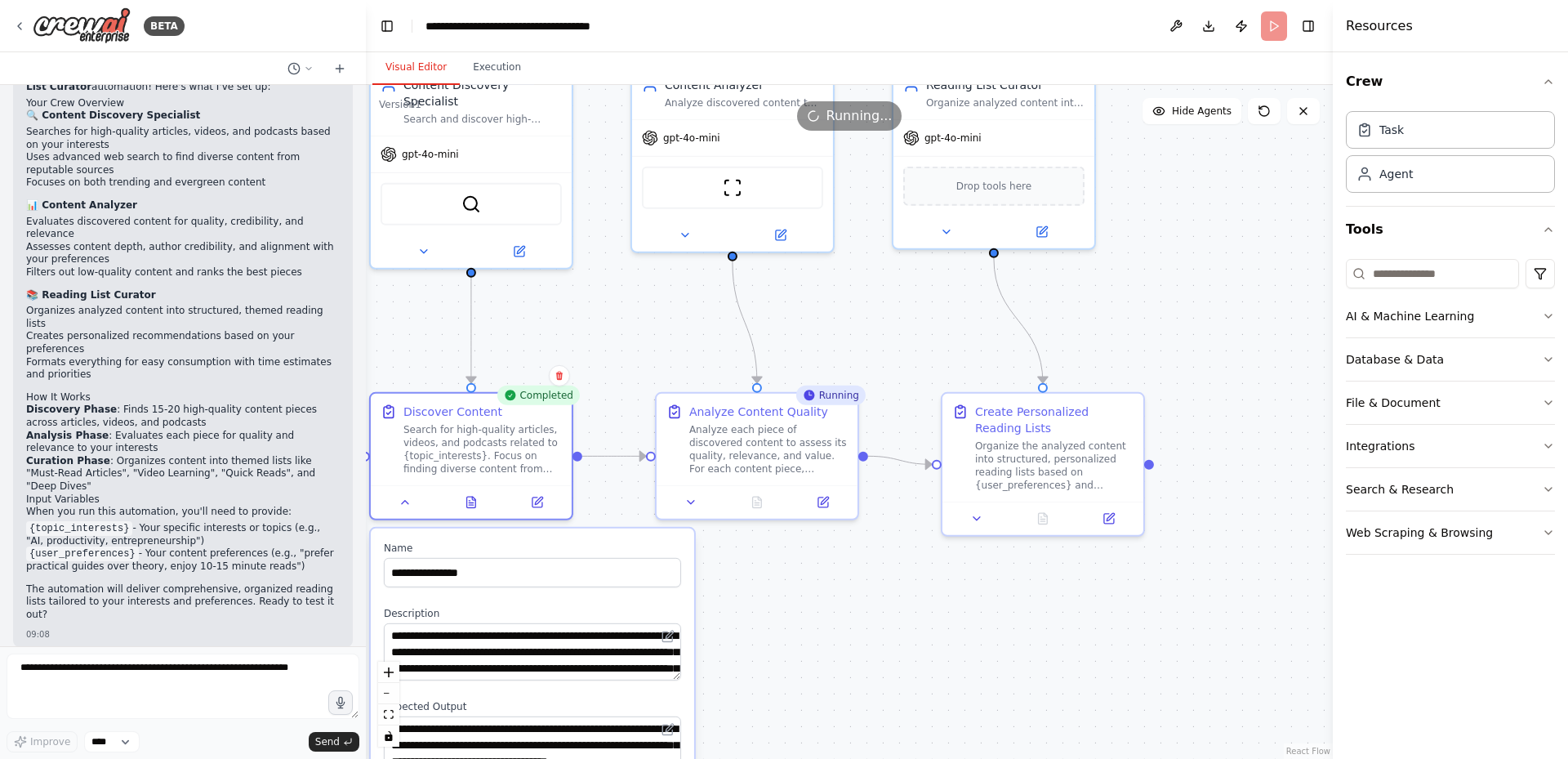
drag, startPoint x: 931, startPoint y: 463, endPoint x: 825, endPoint y: 677, distance: 238.8
click at [825, 677] on div ".deletable-edge-delete-btn { width: 20px; height: 20px; border: 0px solid #ffff…" at bounding box center [849, 421] width 967 height 673
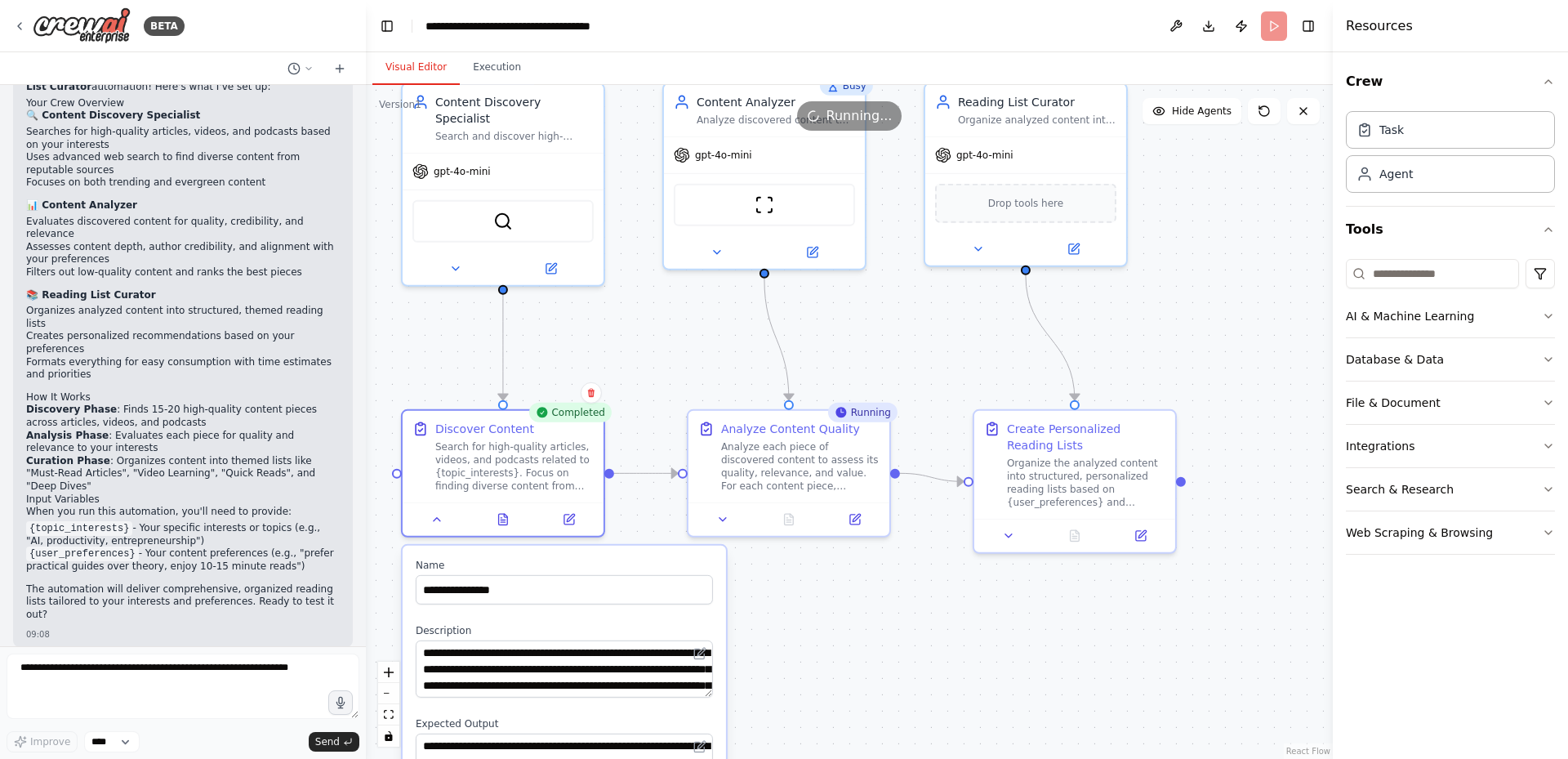
drag, startPoint x: 861, startPoint y: 606, endPoint x: 908, endPoint y: 625, distance: 50.7
click at [908, 625] on div ".deletable-edge-delete-btn { width: 20px; height: 20px; border: 0px solid #ffff…" at bounding box center [849, 421] width 967 height 673
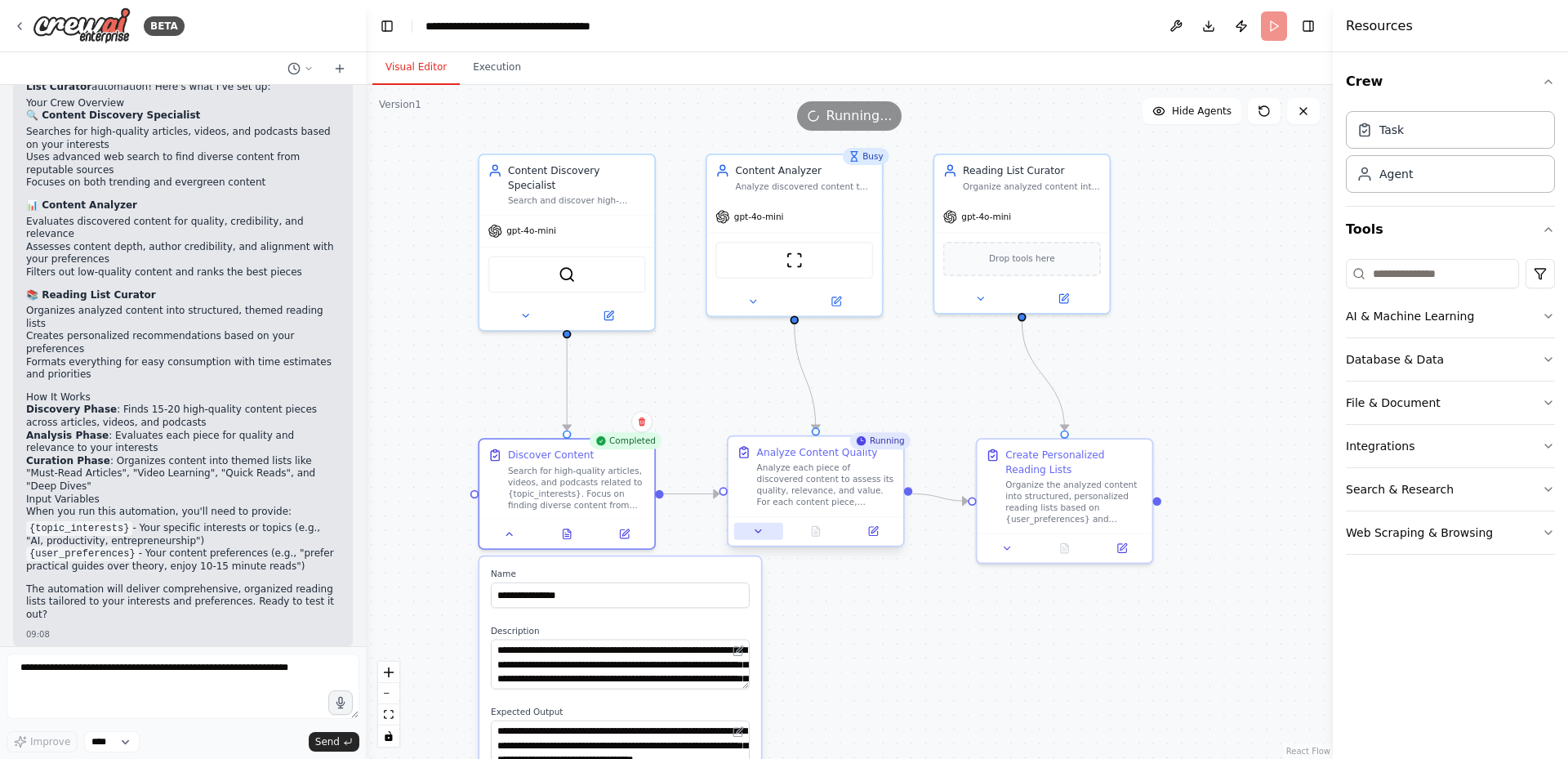
click at [759, 534] on icon at bounding box center [758, 530] width 11 height 11
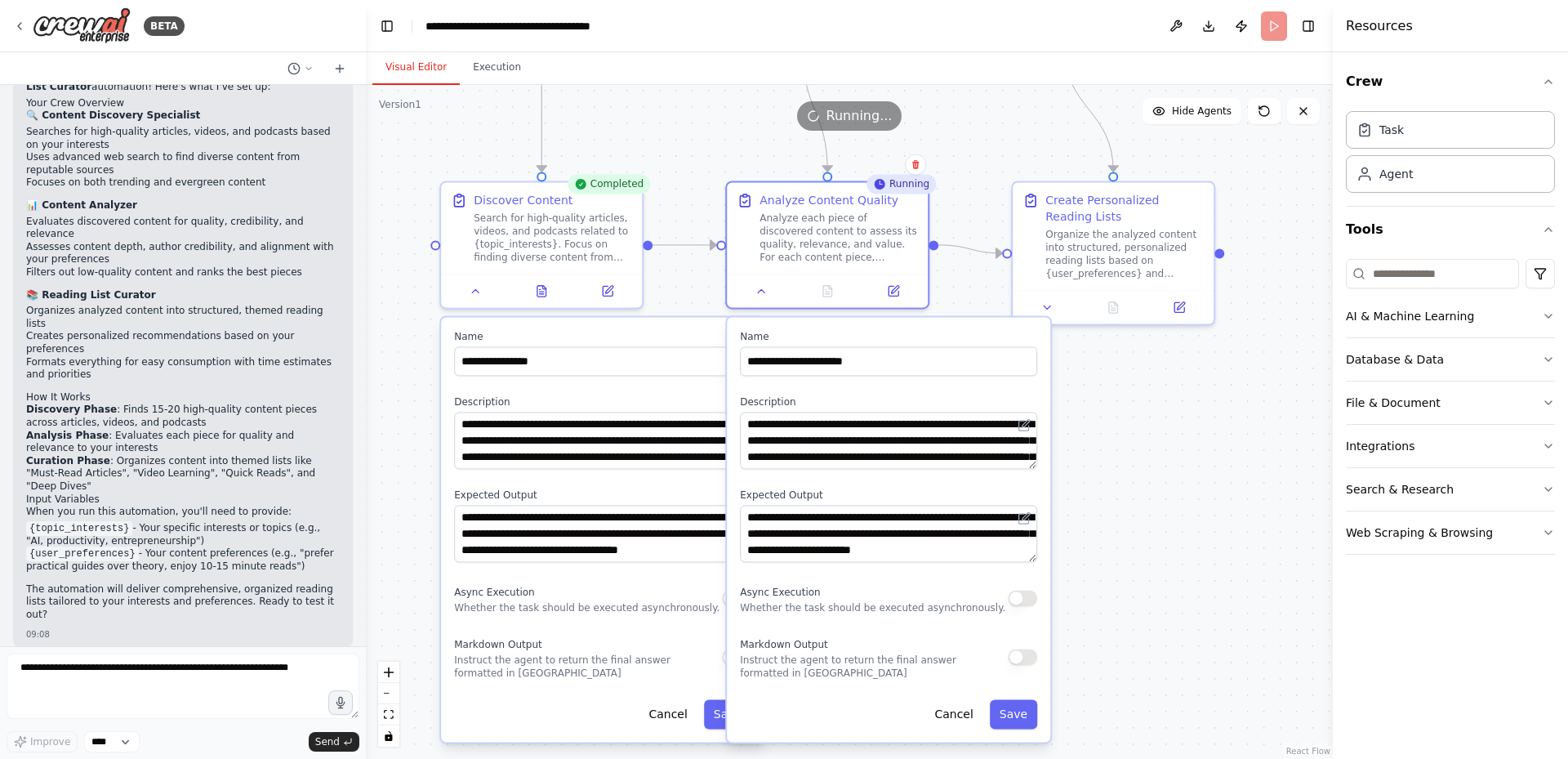
drag, startPoint x: 931, startPoint y: 585, endPoint x: 1158, endPoint y: 407, distance: 288.5
click at [1158, 407] on div ".deletable-edge-delete-btn { width: 20px; height: 20px; border: 0px solid #ffff…" at bounding box center [849, 421] width 967 height 673
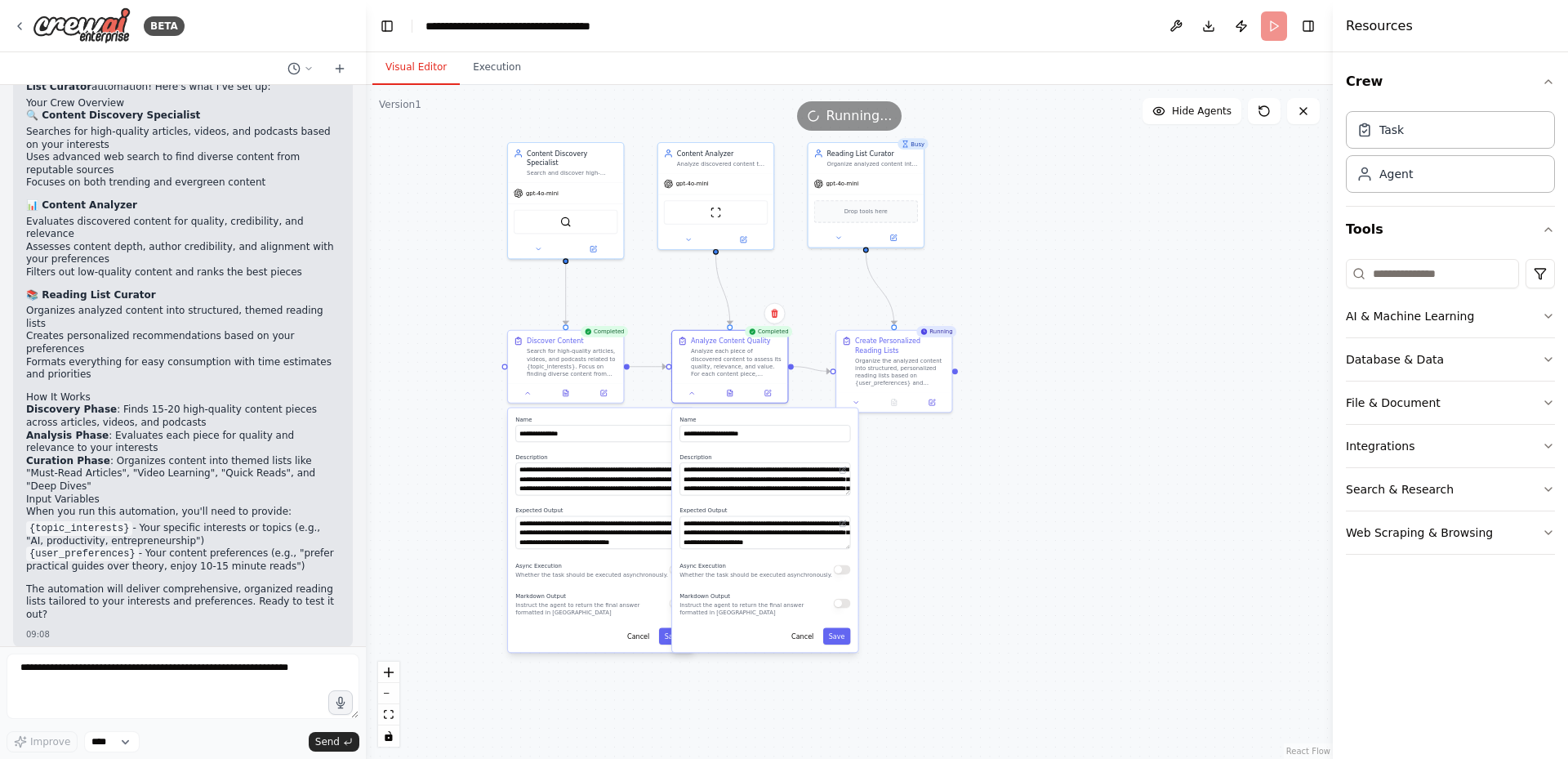
click at [896, 451] on div ".deletable-edge-delete-btn { width: 20px; height: 20px; border: 0px solid #ffff…" at bounding box center [849, 421] width 967 height 673
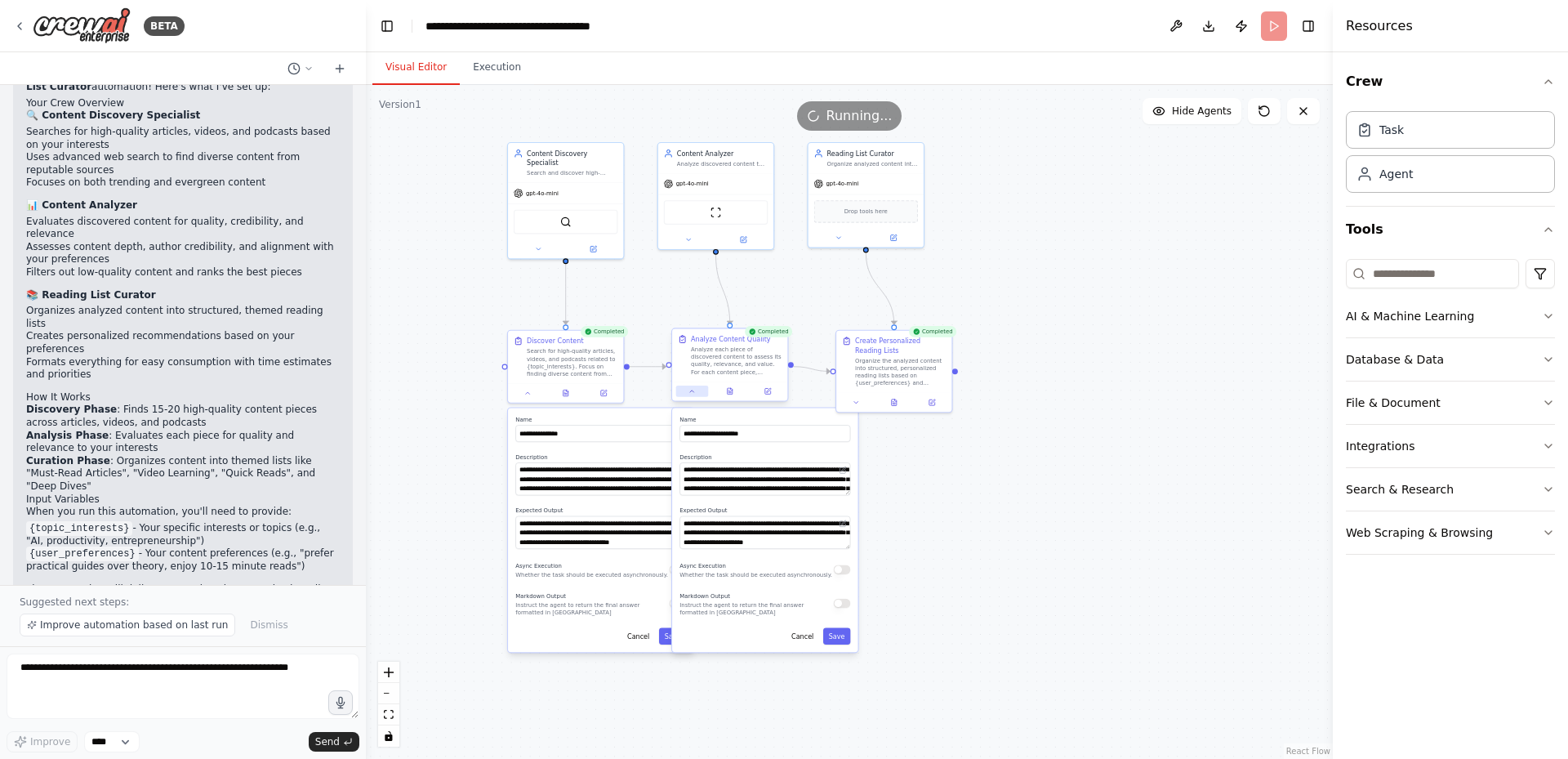
click at [697, 395] on button at bounding box center [692, 391] width 31 height 11
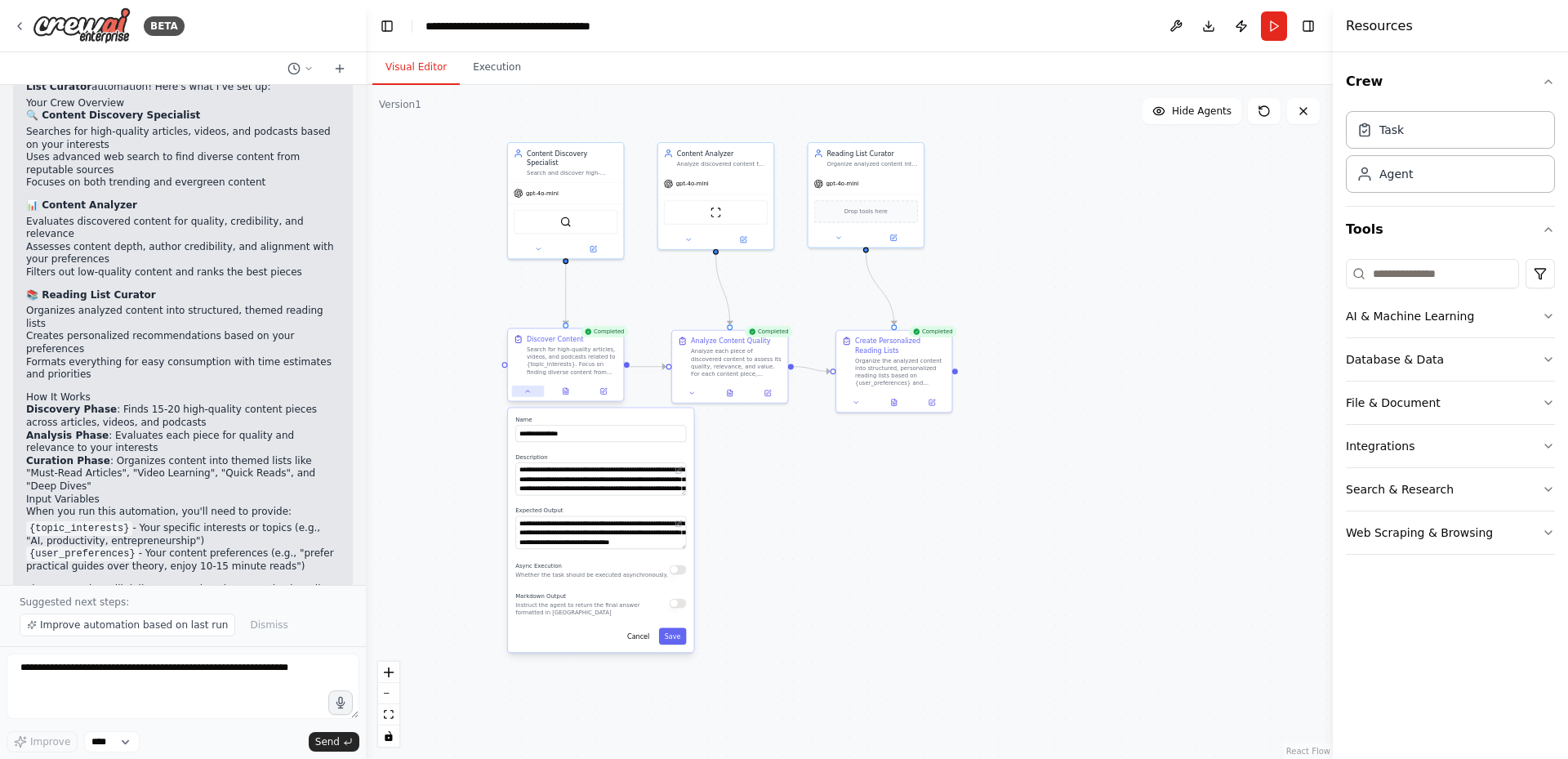
click at [529, 394] on icon at bounding box center [528, 391] width 7 height 7
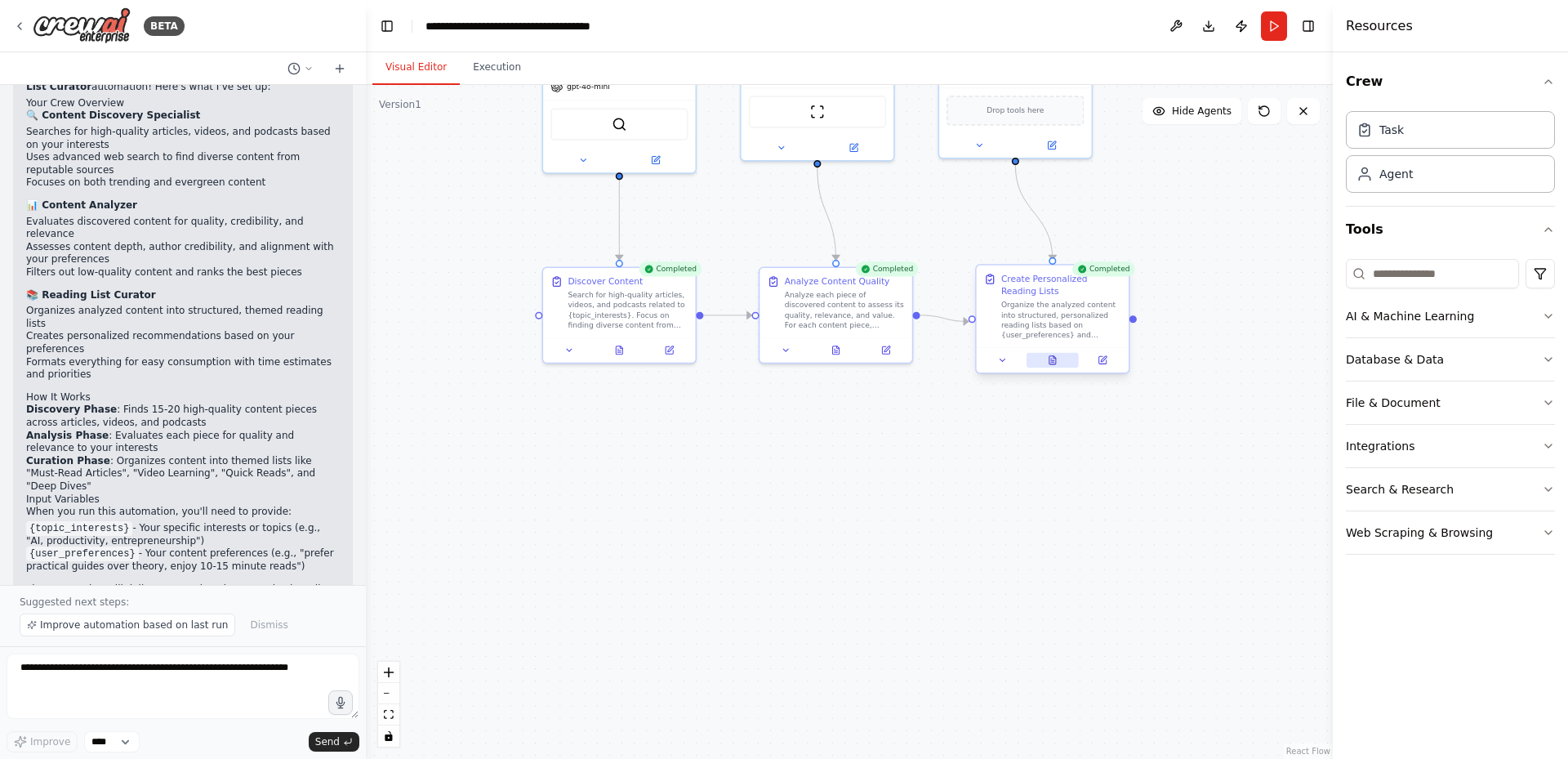
click at [1054, 362] on icon at bounding box center [1053, 362] width 3 height 0
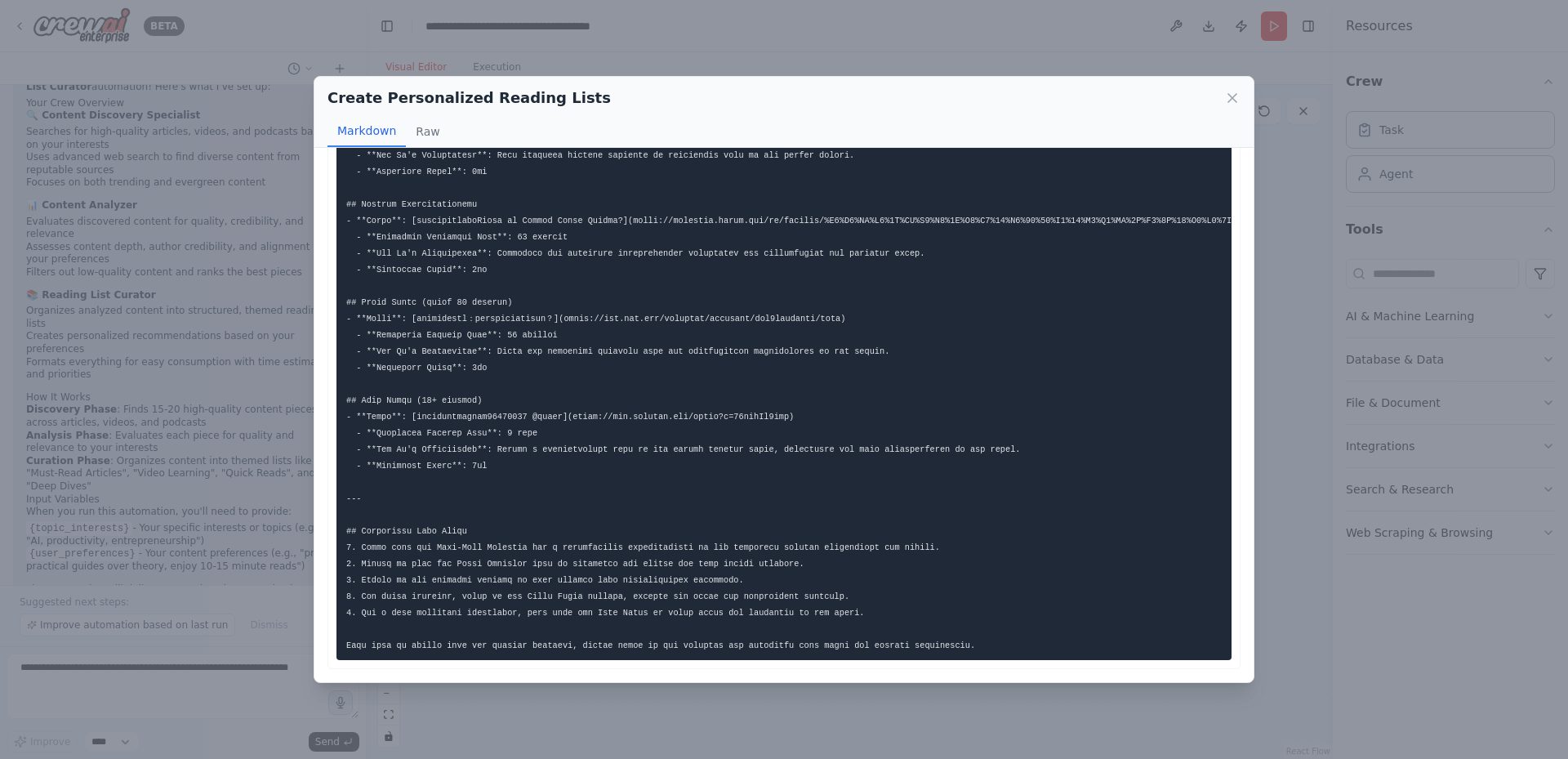
scroll to position [554, 0]
click at [1227, 94] on icon at bounding box center [1232, 98] width 17 height 17
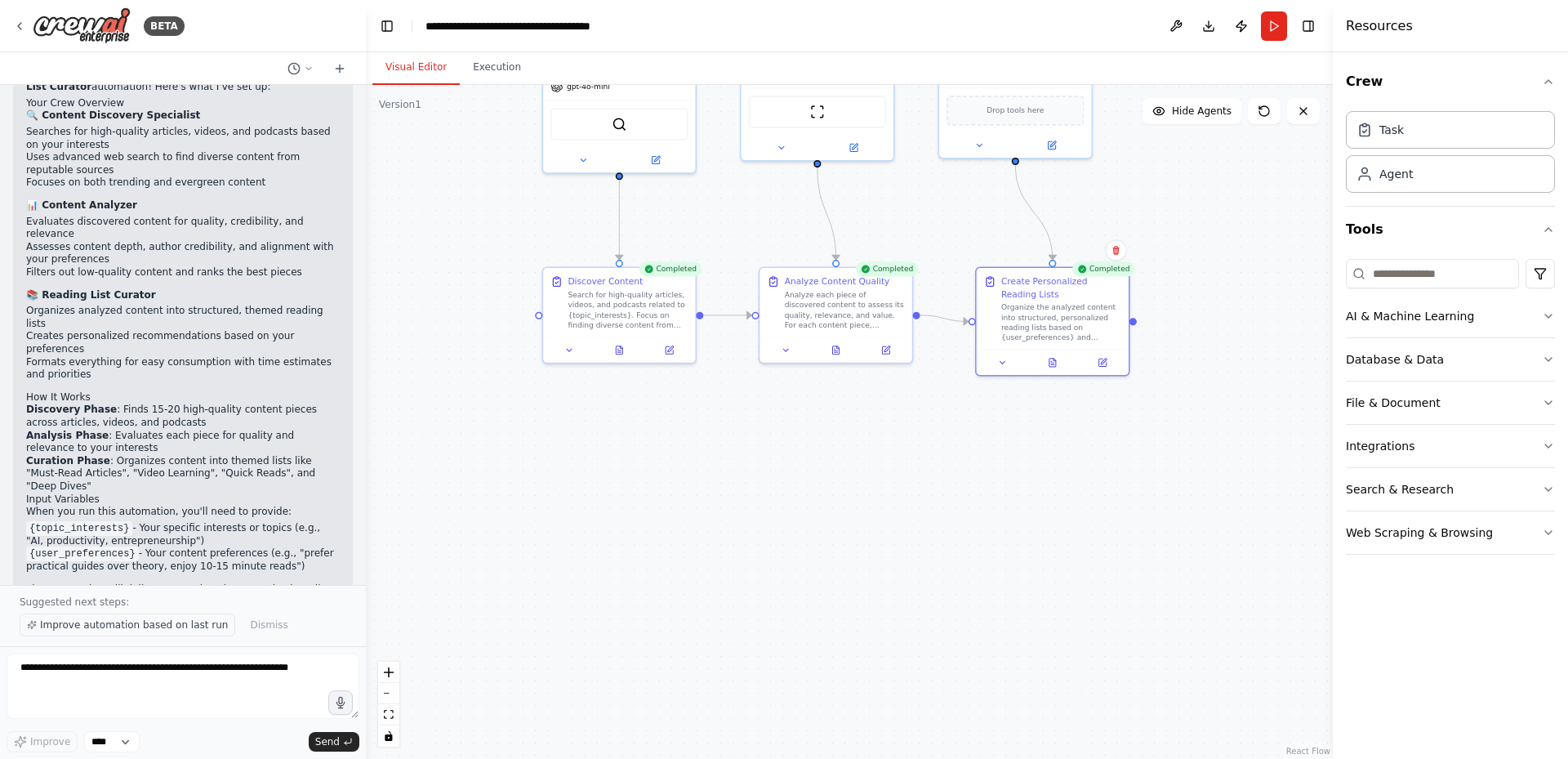
click at [59, 623] on span "Improve automation based on last run" at bounding box center [134, 624] width 188 height 13
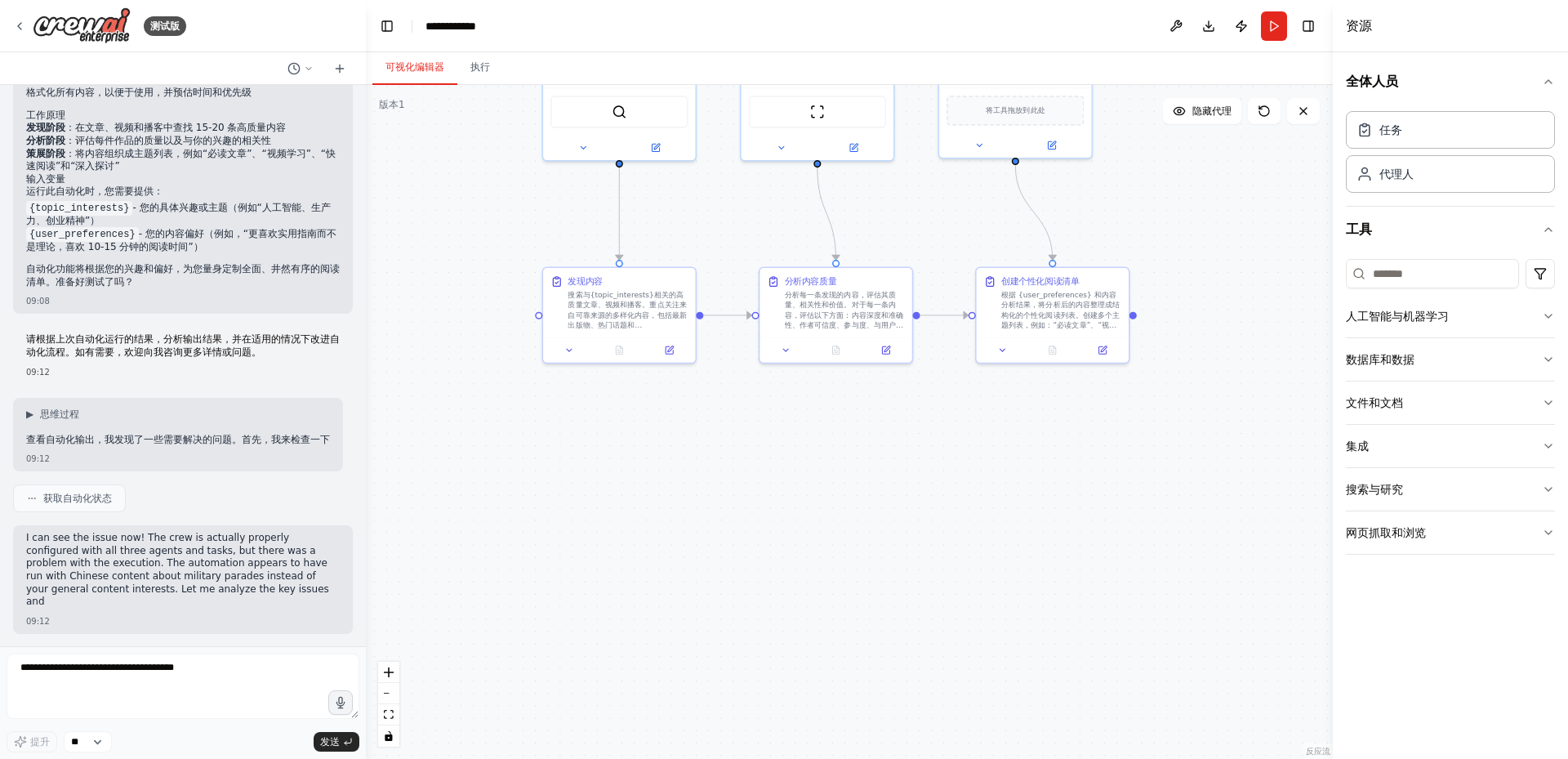
scroll to position [1190, 0]
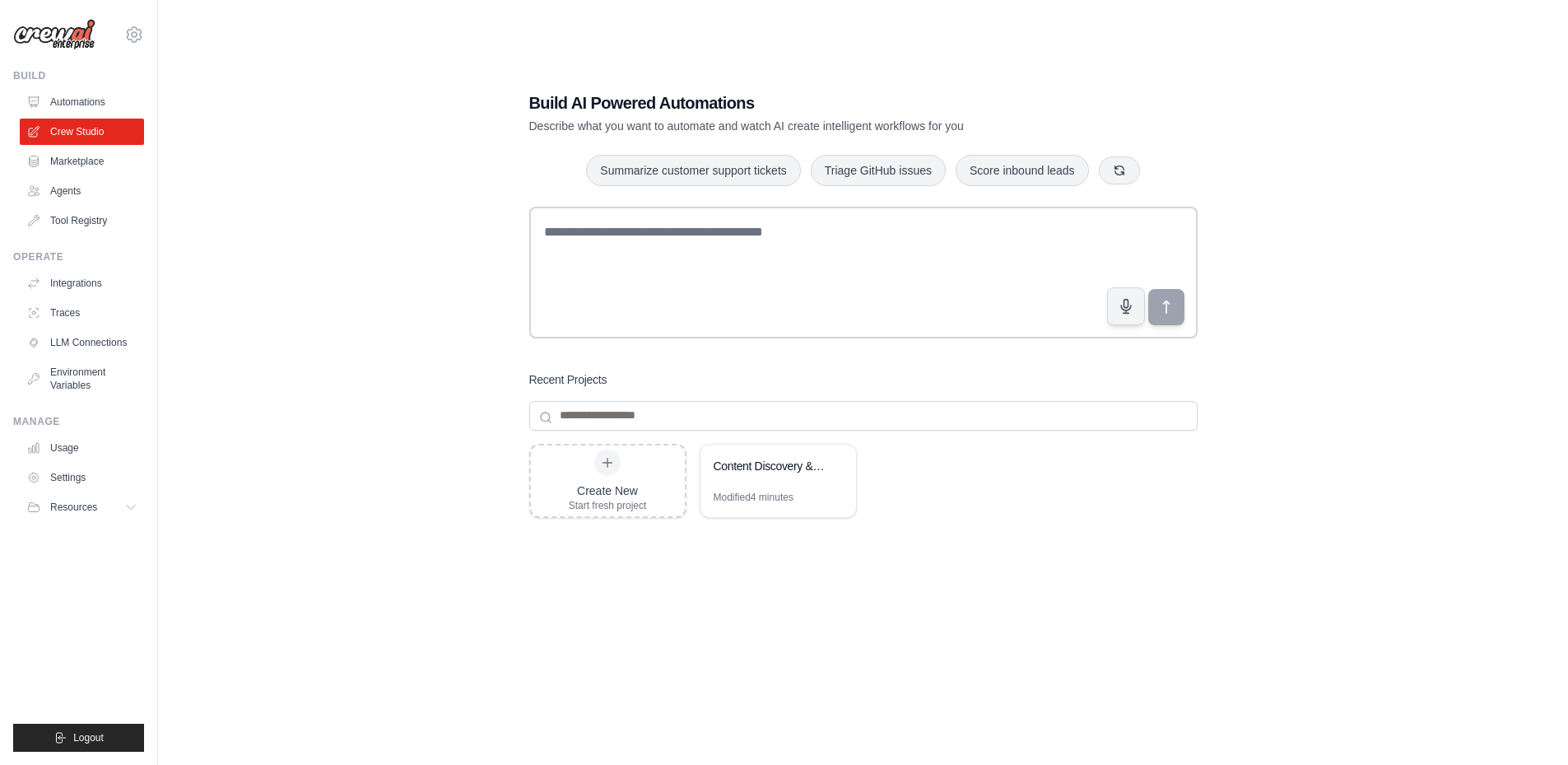
click at [106, 108] on link "Automations" at bounding box center [81, 102] width 124 height 26
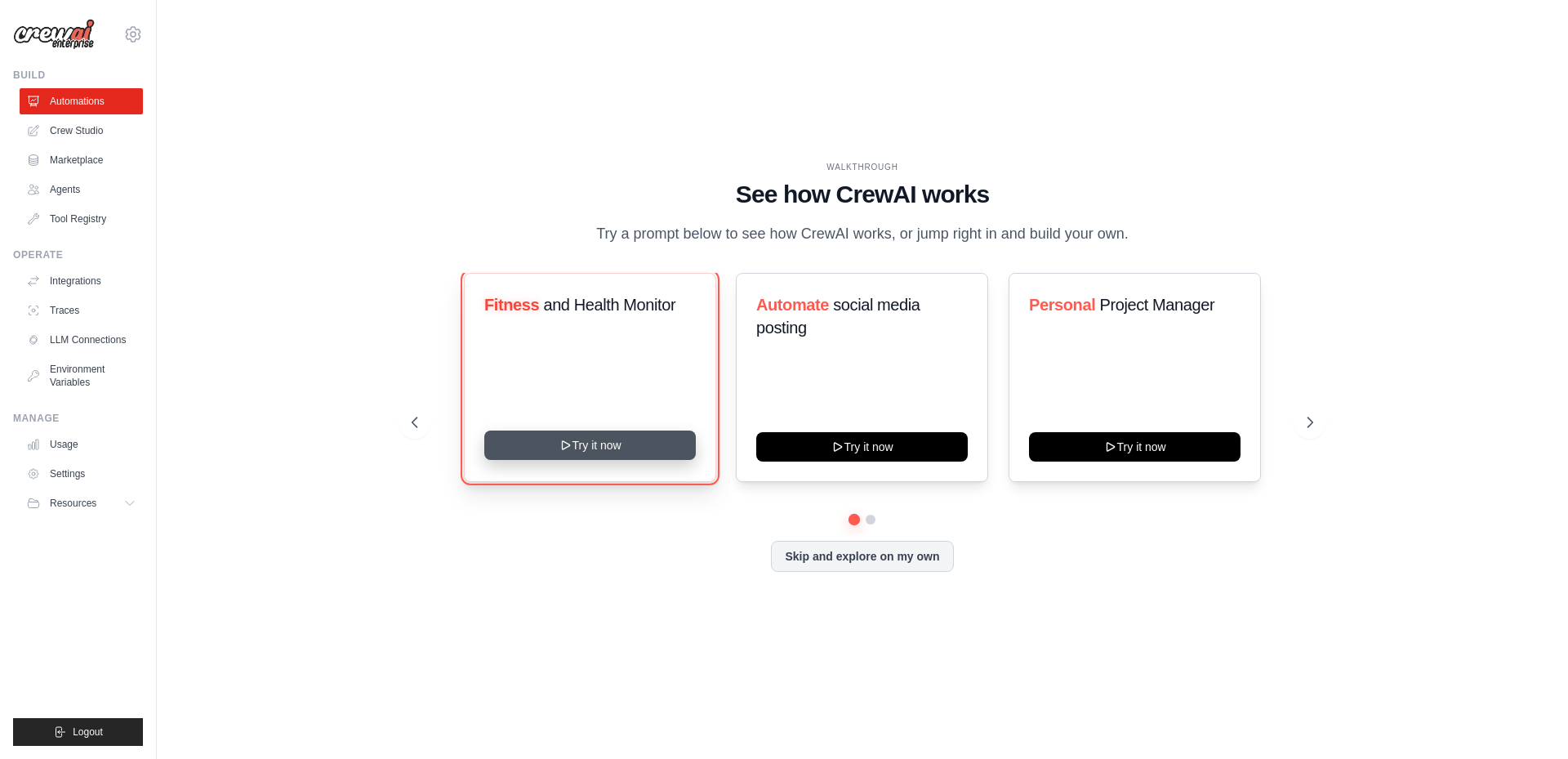
click at [568, 451] on icon at bounding box center [566, 444] width 13 height 13
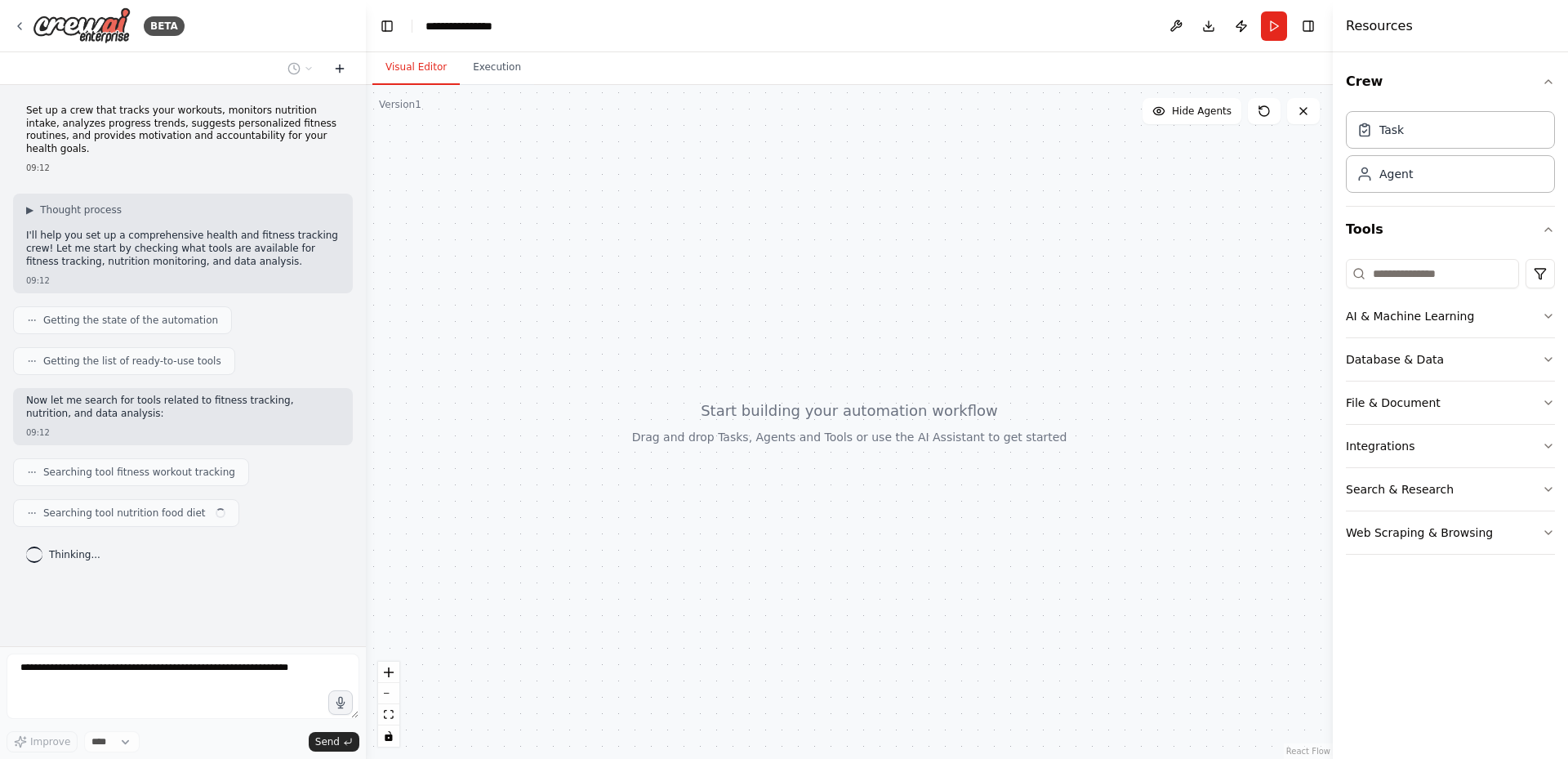
click at [338, 70] on icon at bounding box center [339, 68] width 13 height 13
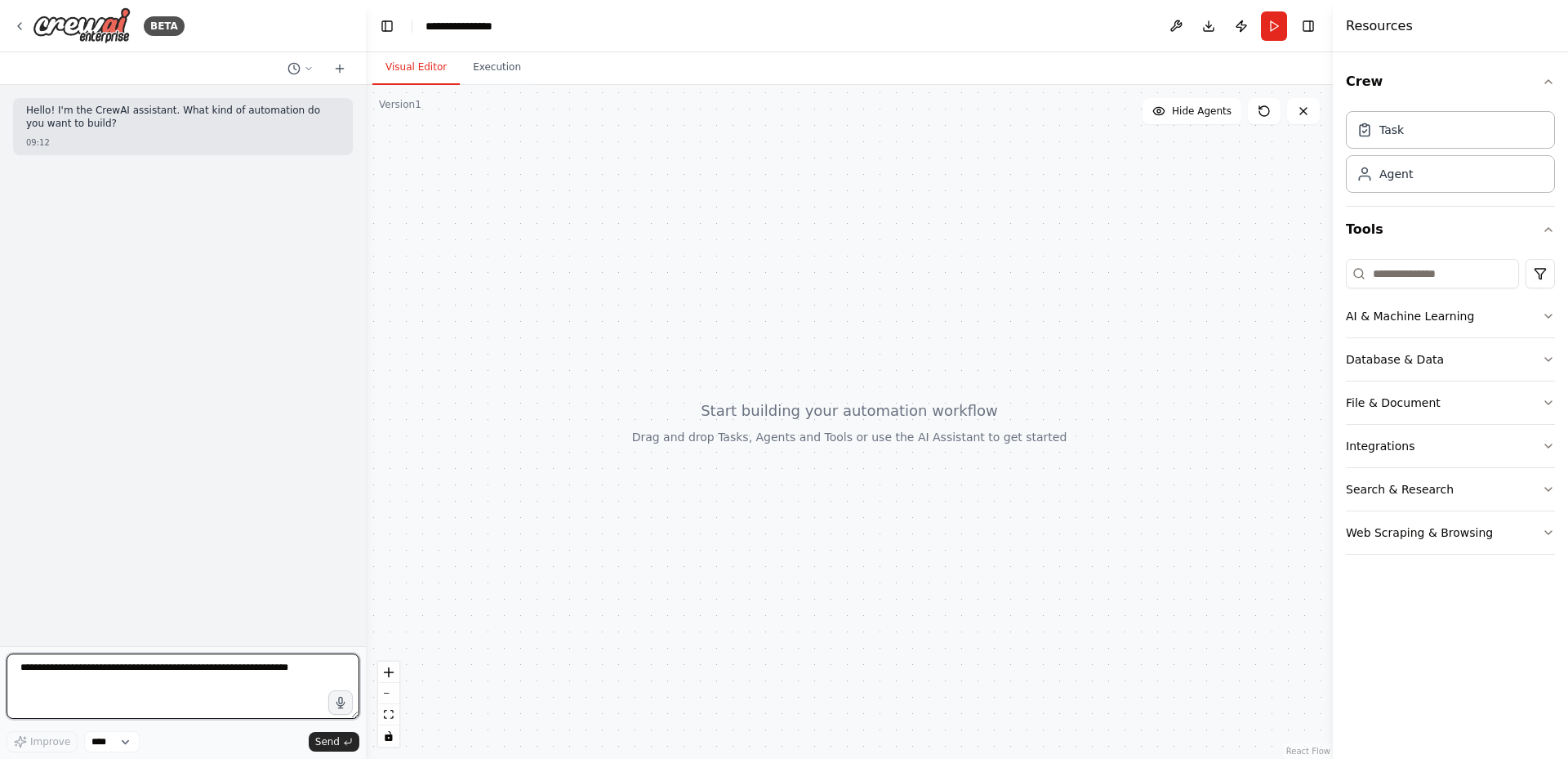
click at [179, 672] on textarea at bounding box center [182, 686] width 352 height 66
type textarea "**********"
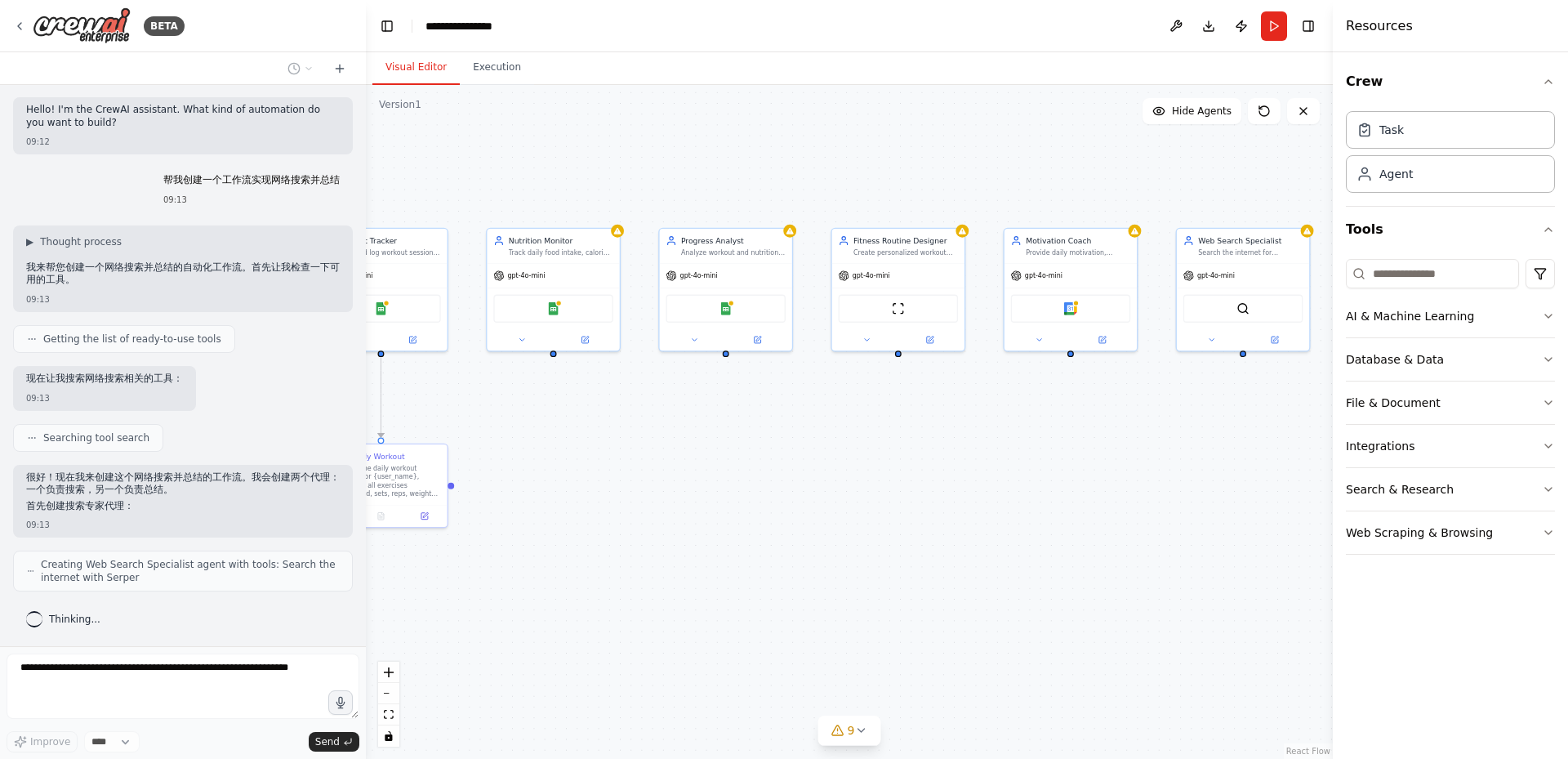
scroll to position [100, 0]
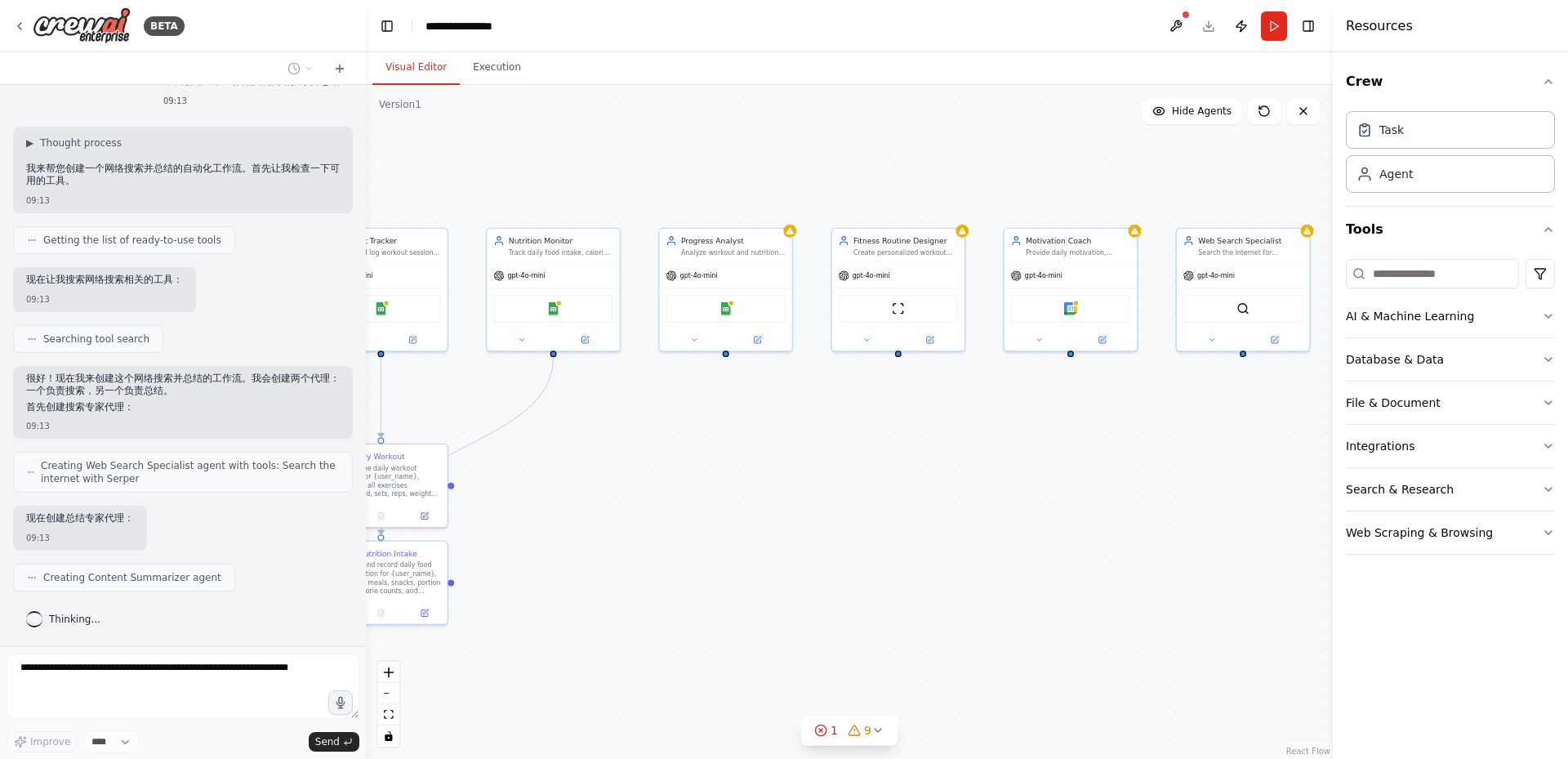
click at [511, 490] on div ".deletable-edge-delete-btn { width: 20px; height: 20px; border: 0px solid #ffff…" at bounding box center [849, 421] width 967 height 673
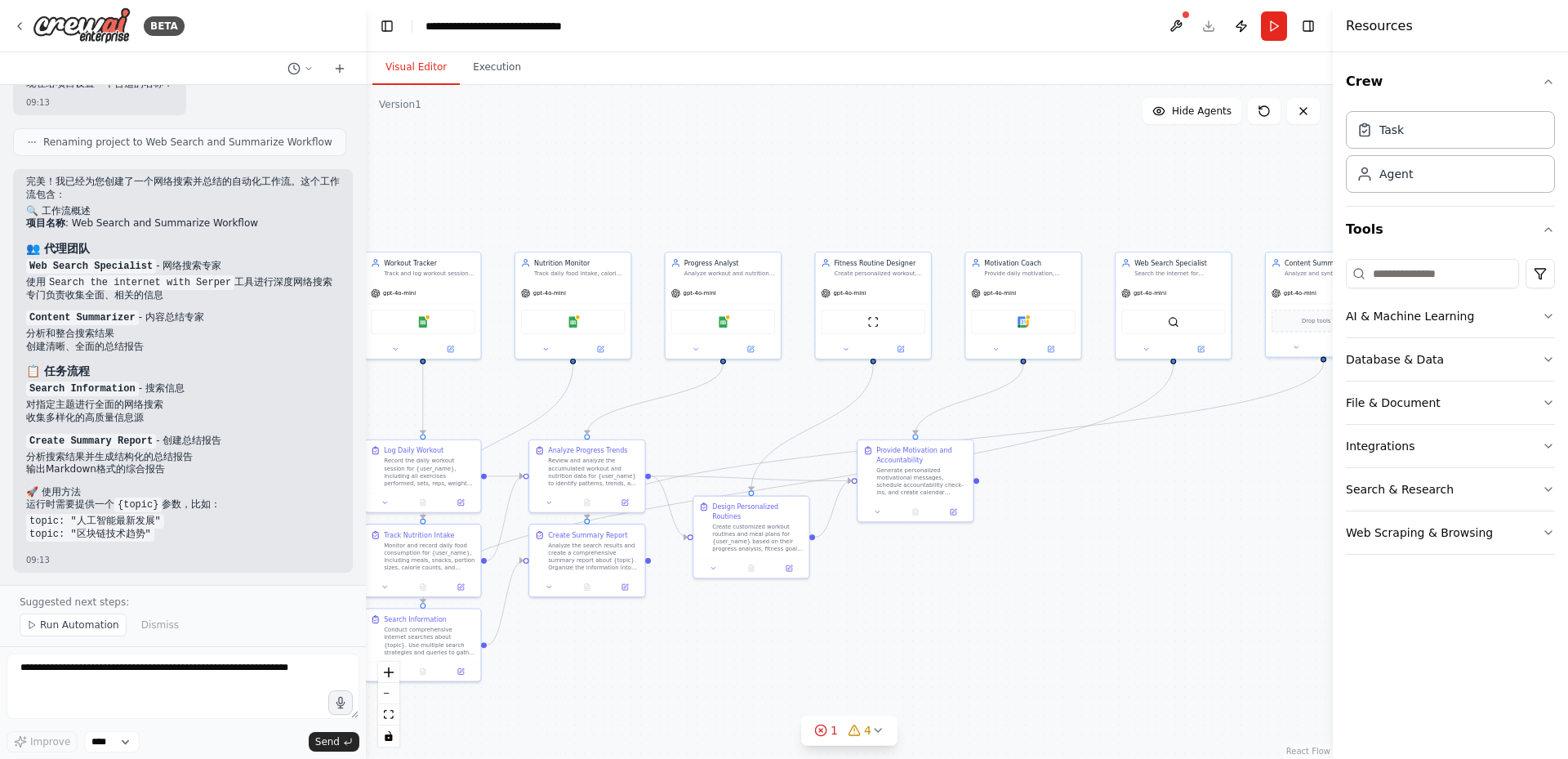
scroll to position [999, 0]
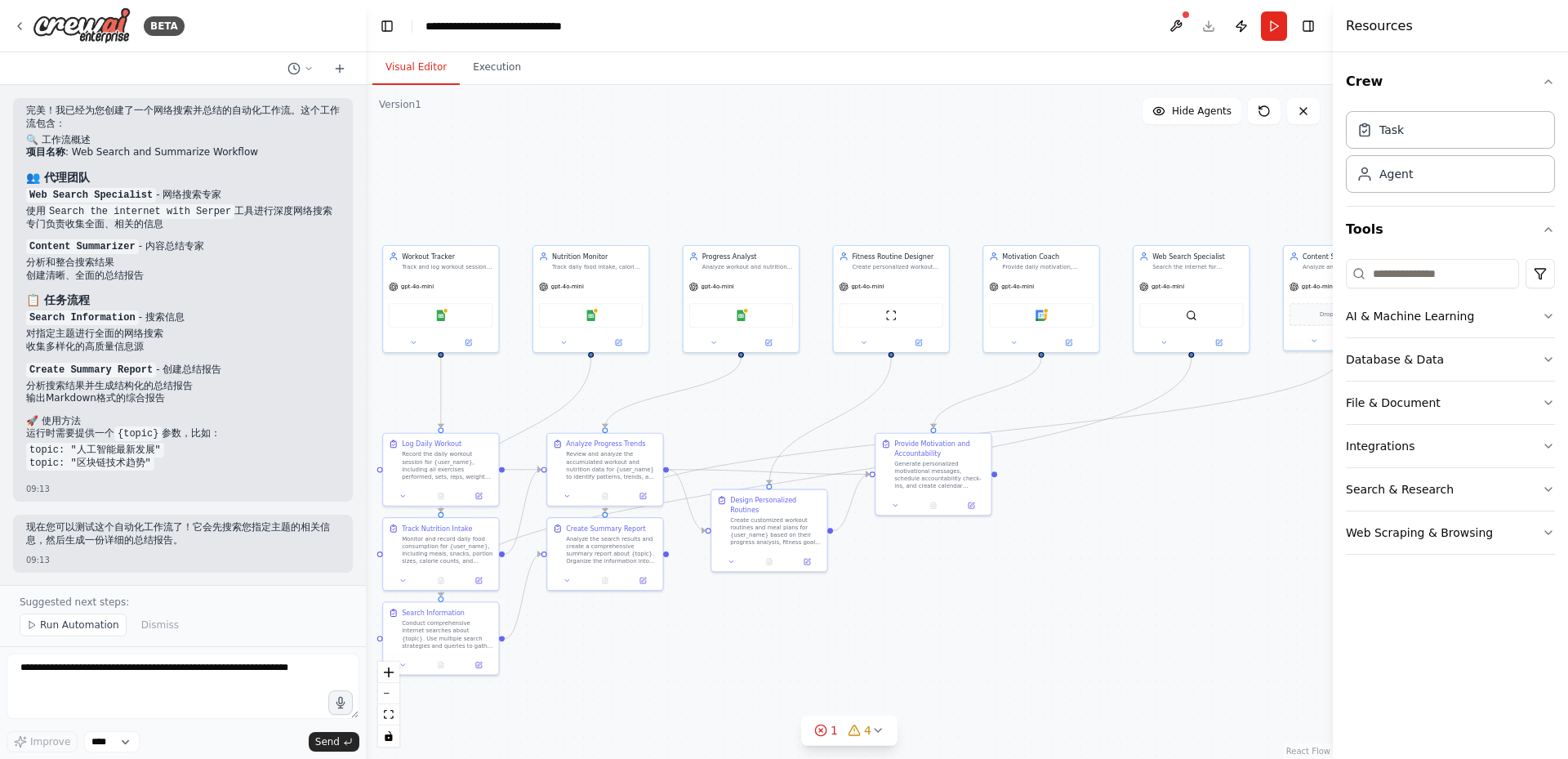
drag, startPoint x: 508, startPoint y: 400, endPoint x: 528, endPoint y: 393, distance: 21.2
click at [528, 393] on div ".deletable-edge-delete-btn { width: 20px; height: 20px; border: 0px solid #ffff…" at bounding box center [849, 421] width 967 height 673
click at [43, 624] on span "Run Automation" at bounding box center [80, 624] width 80 height 13
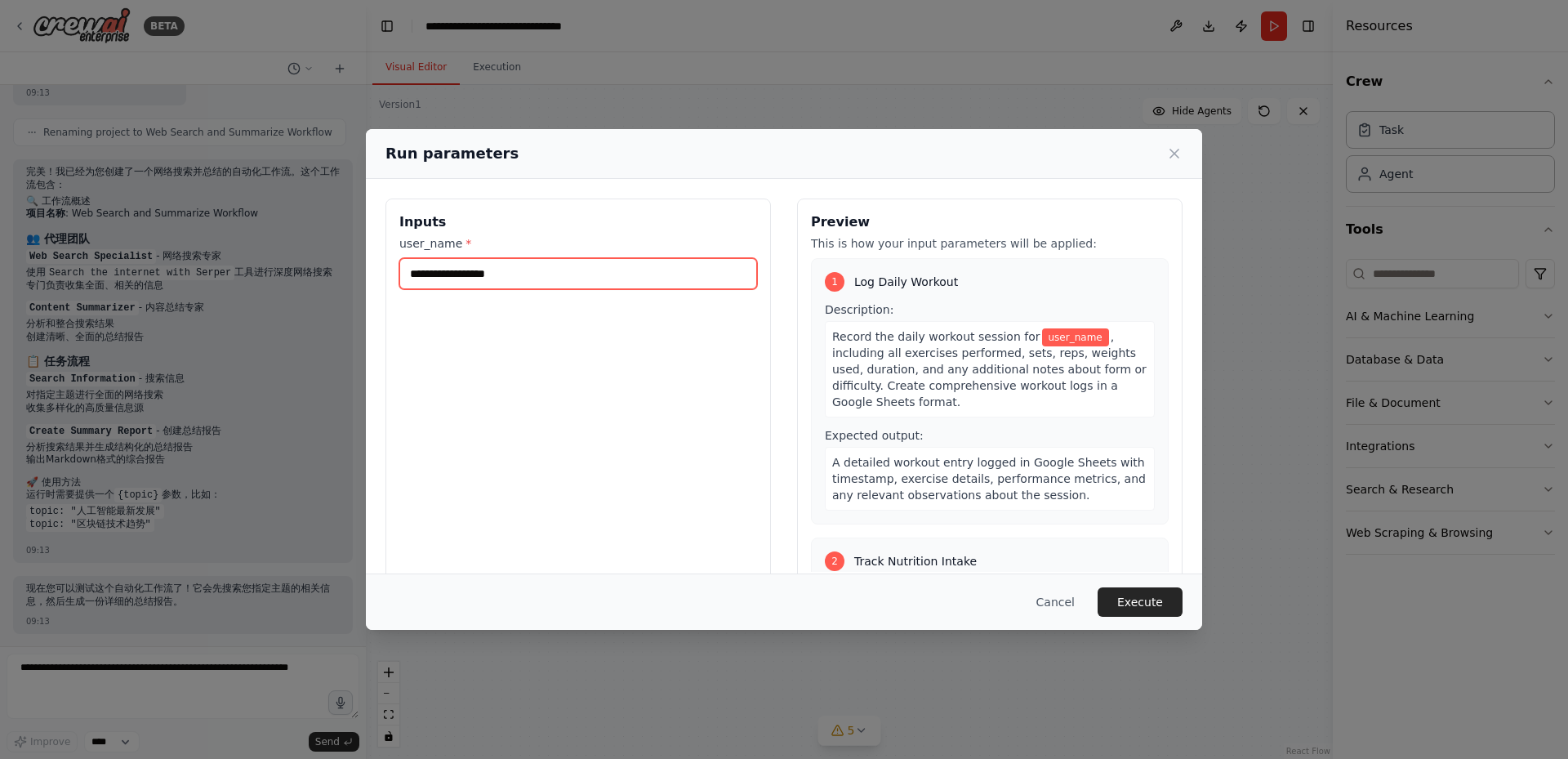
click at [518, 268] on input "user_name *" at bounding box center [578, 273] width 358 height 31
click at [477, 254] on div "user_name *" at bounding box center [578, 262] width 358 height 54
click at [482, 271] on input "user_name *" at bounding box center [578, 273] width 358 height 31
type input "*"
type input "*****"
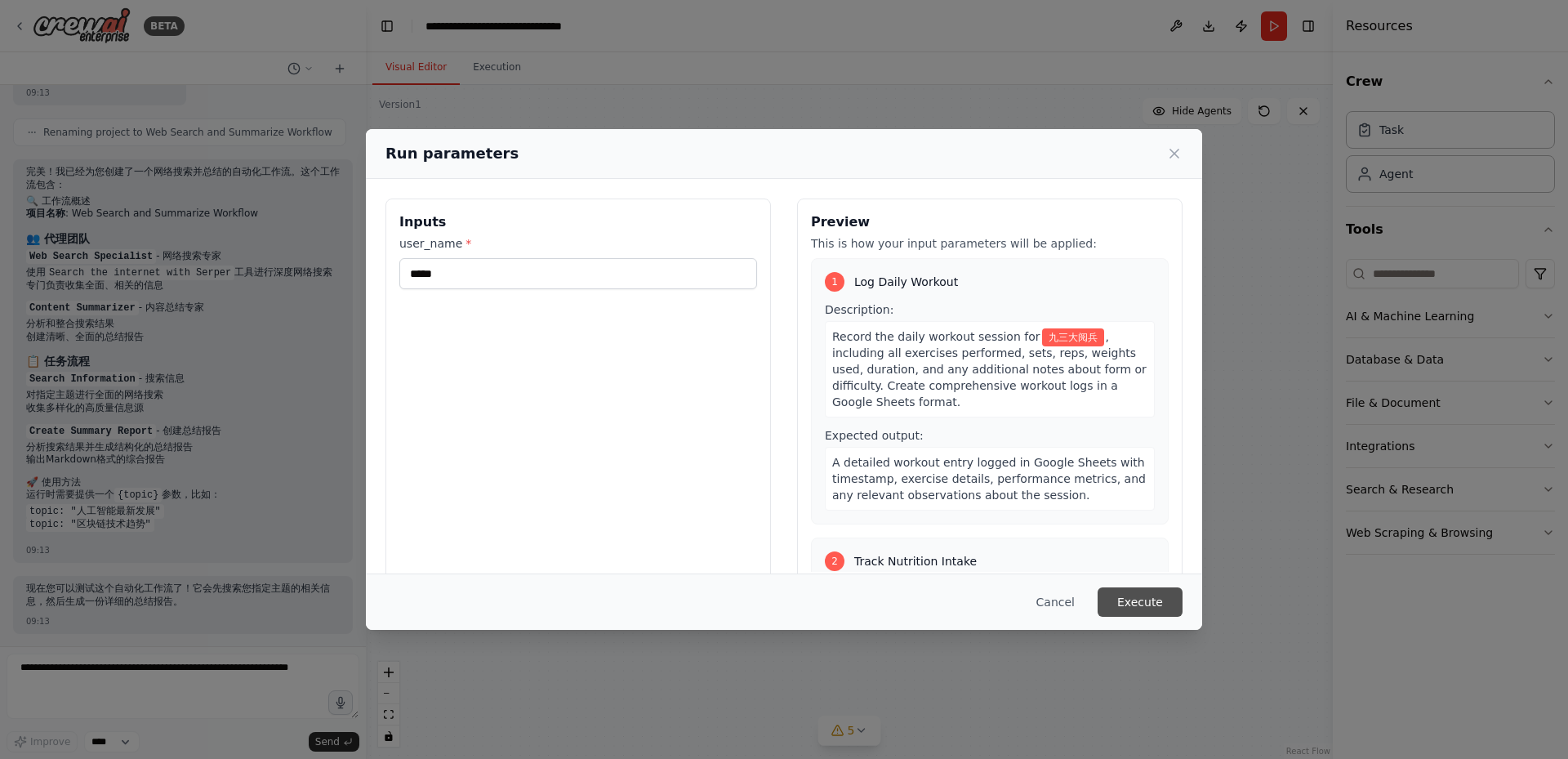
click at [1148, 595] on button "Execute" at bounding box center [1139, 602] width 85 height 30
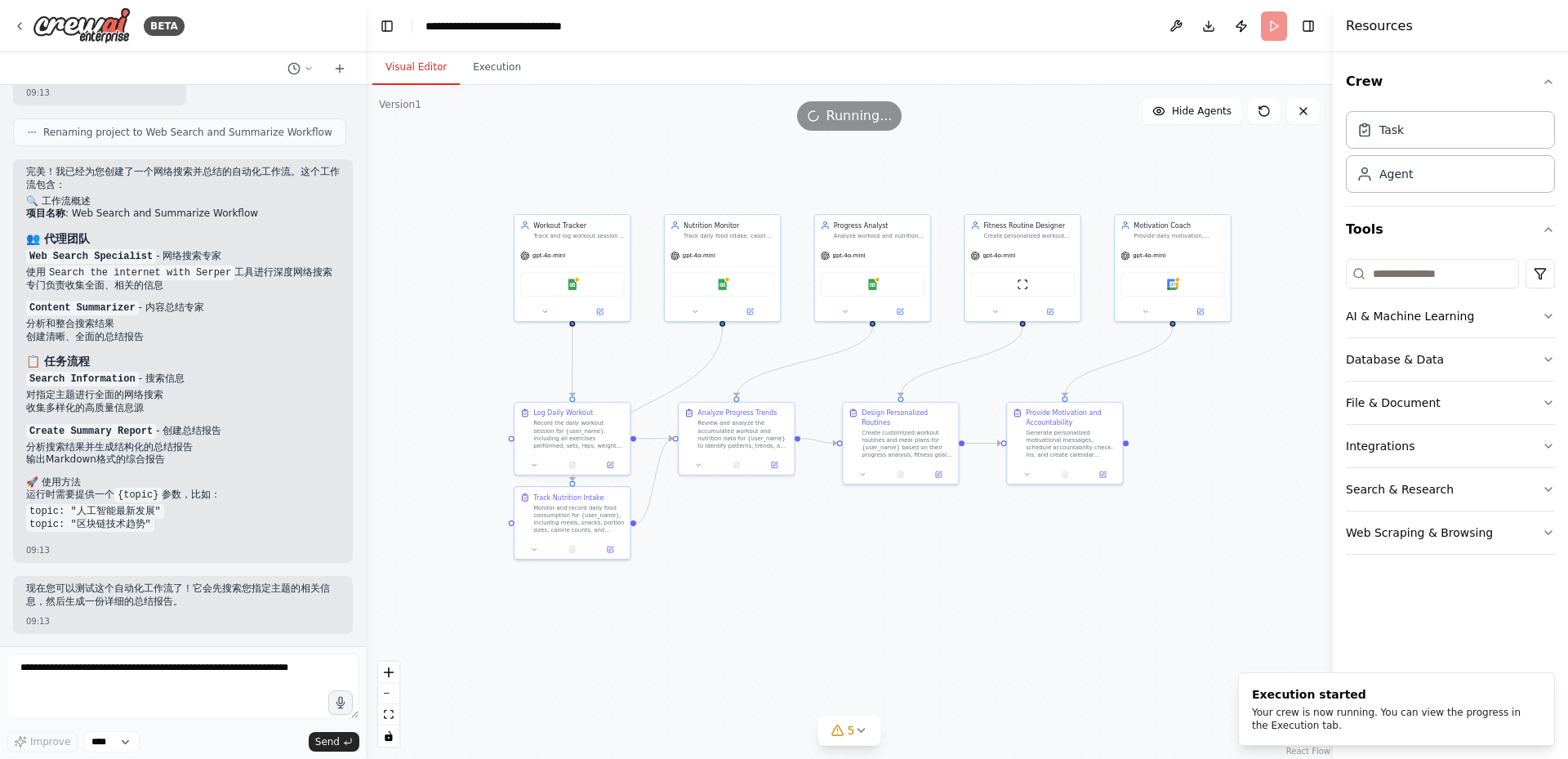
drag, startPoint x: 944, startPoint y: 562, endPoint x: 1072, endPoint y: 532, distance: 131.5
click at [1072, 532] on div ".deletable-edge-delete-btn { width: 20px; height: 20px; border: 0px solid #ffff…" at bounding box center [849, 421] width 967 height 673
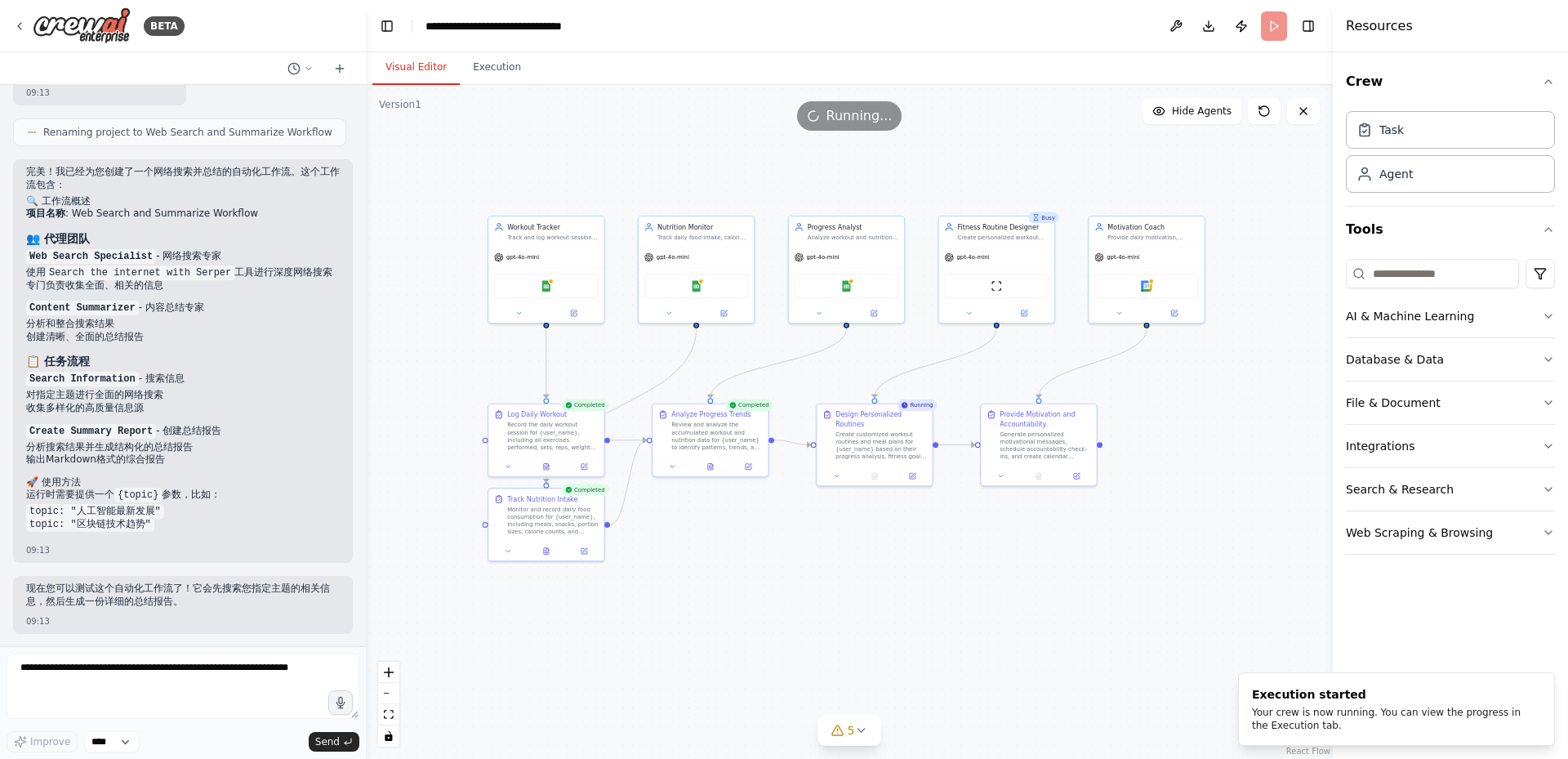
drag, startPoint x: 956, startPoint y: 535, endPoint x: 979, endPoint y: 552, distance: 28.6
click at [935, 535] on div ".deletable-edge-delete-btn { width: 20px; height: 20px; border: 0px solid #ffff…" at bounding box center [849, 421] width 967 height 673
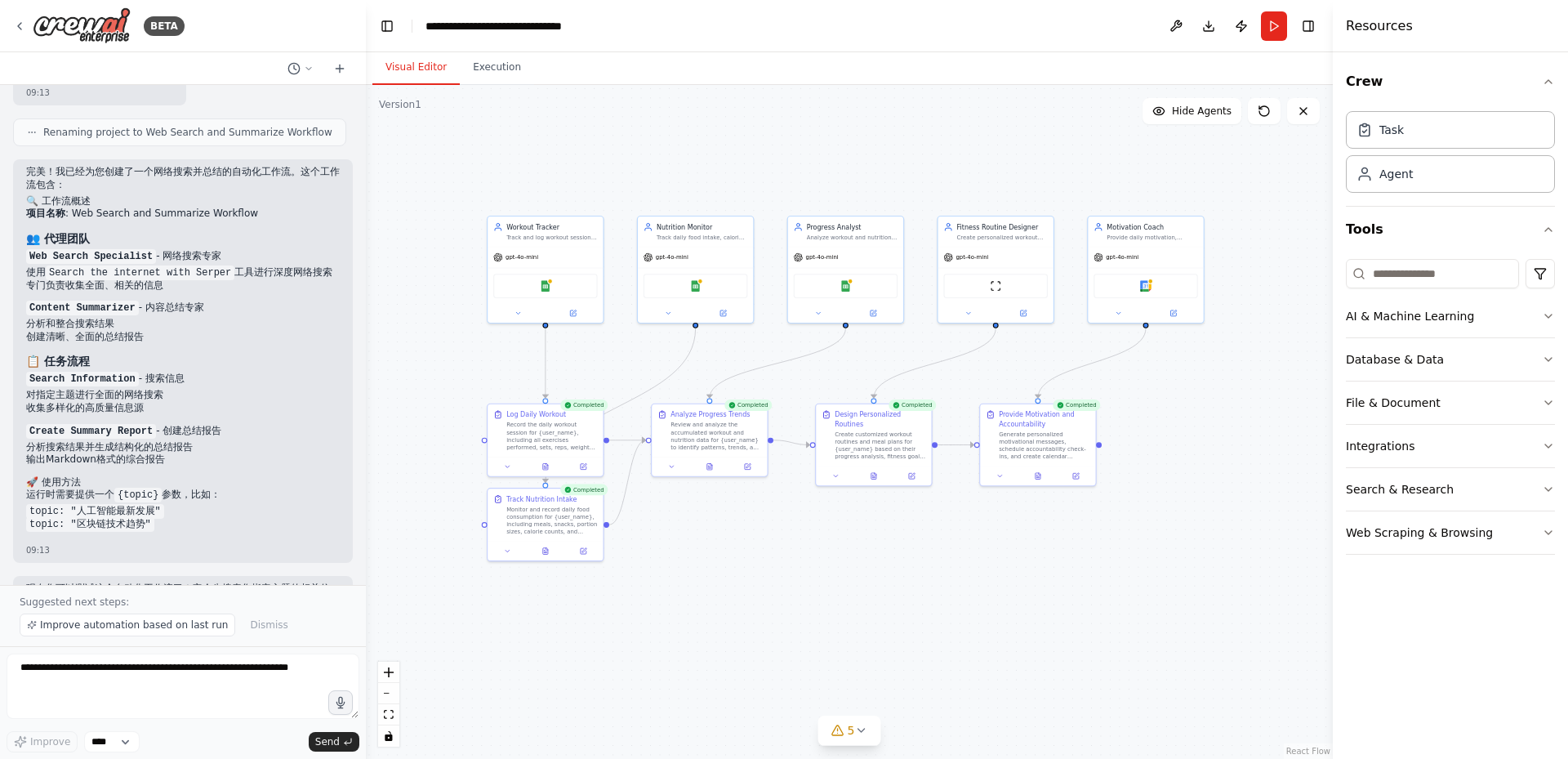
scroll to position [999, 0]
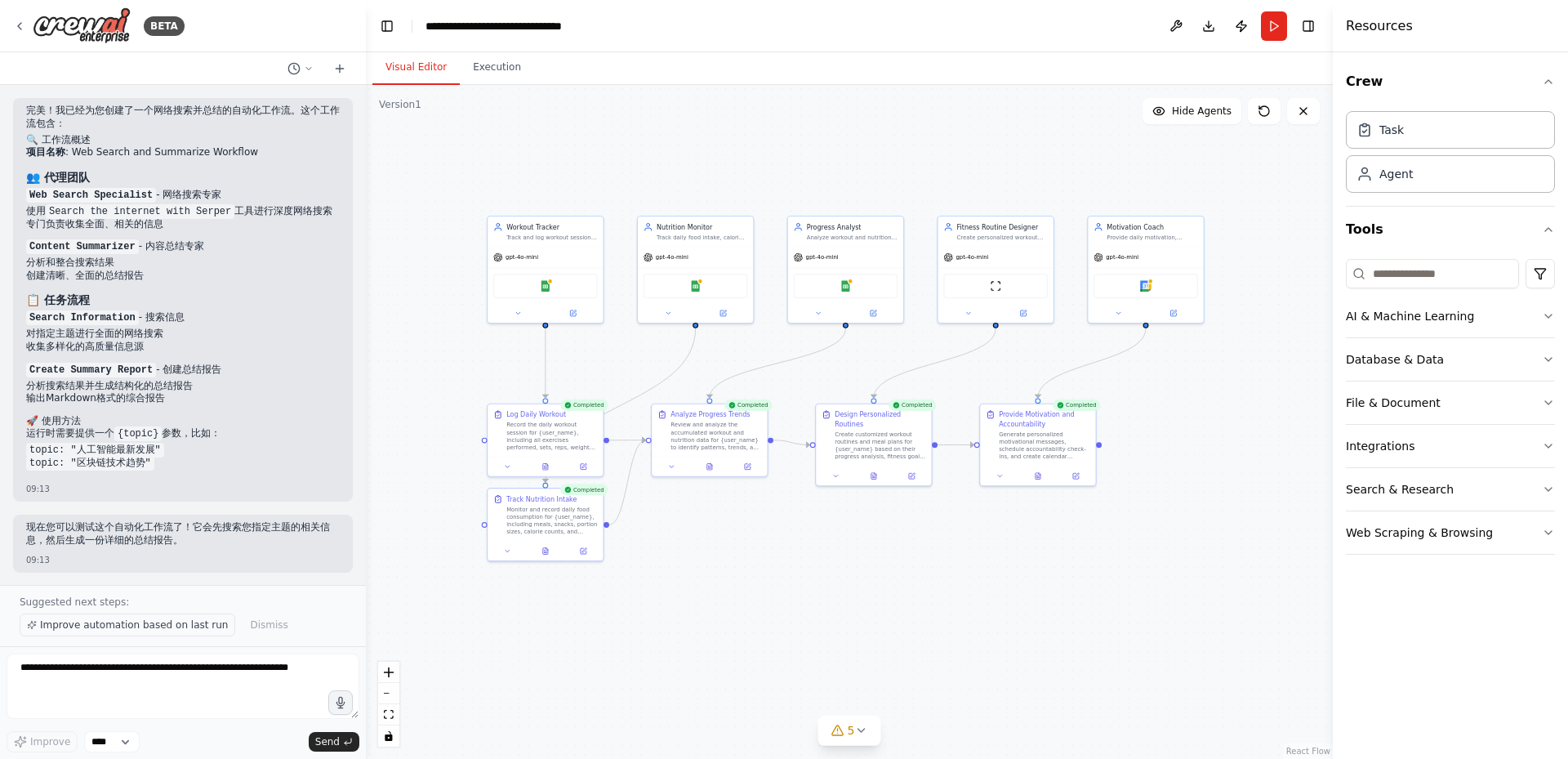
click at [172, 630] on span "Improve automation based on last run" at bounding box center [134, 624] width 188 height 13
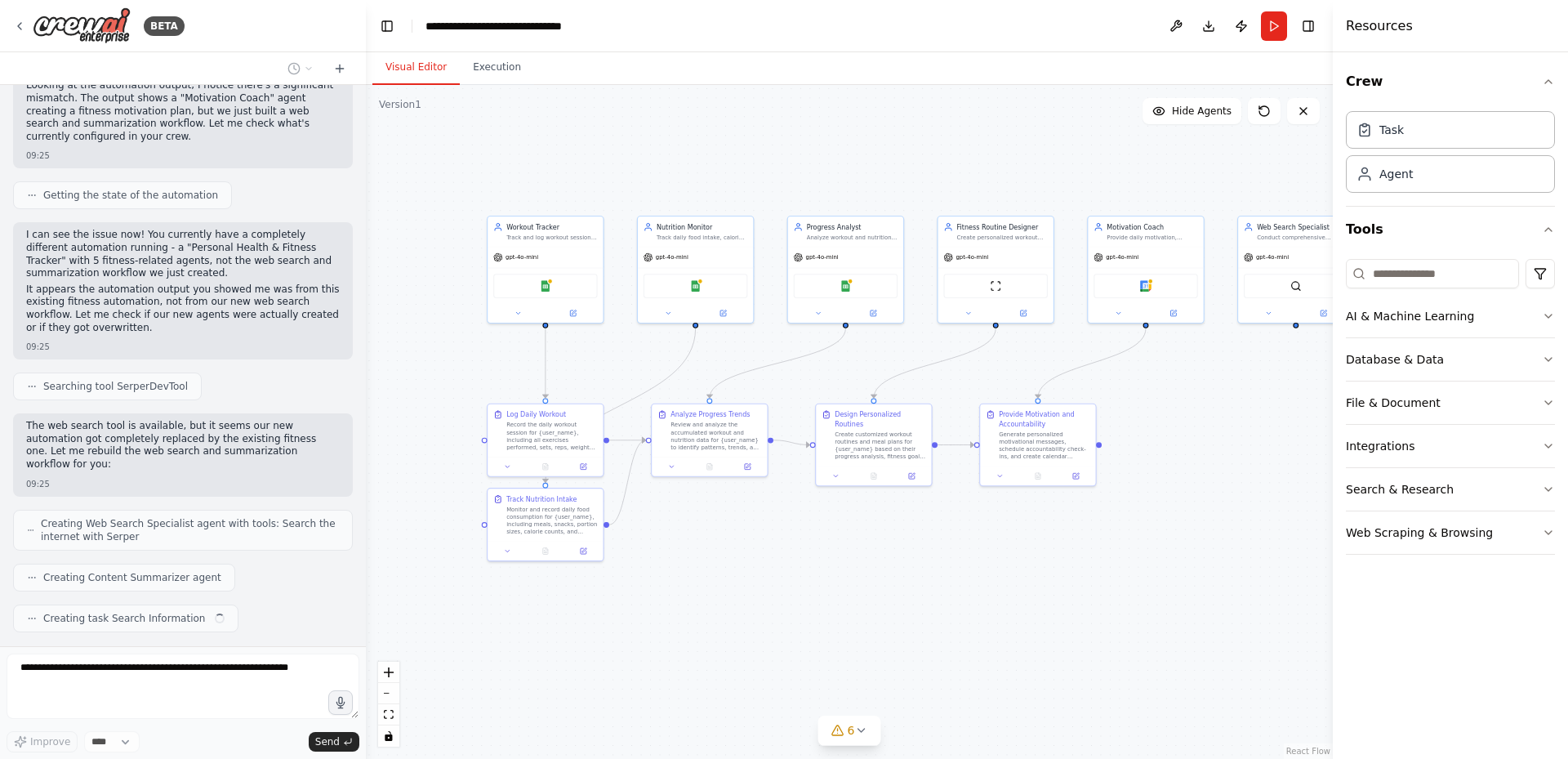
scroll to position [1665, 0]
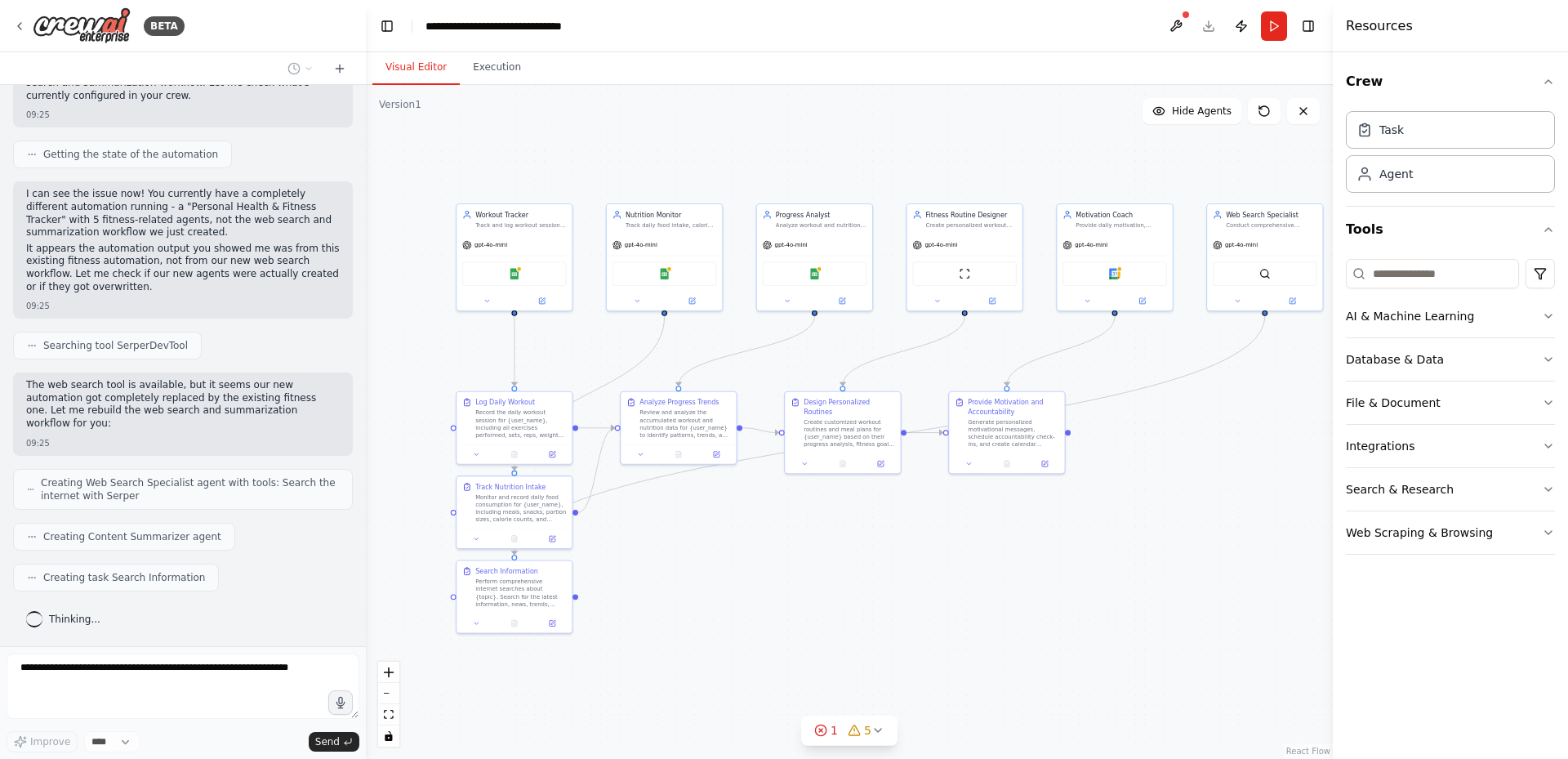
drag, startPoint x: 760, startPoint y: 568, endPoint x: 723, endPoint y: 555, distance: 39.2
click at [723, 555] on div ".deletable-edge-delete-btn { width: 20px; height: 20px; border: 0px solid #ffff…" at bounding box center [849, 421] width 967 height 673
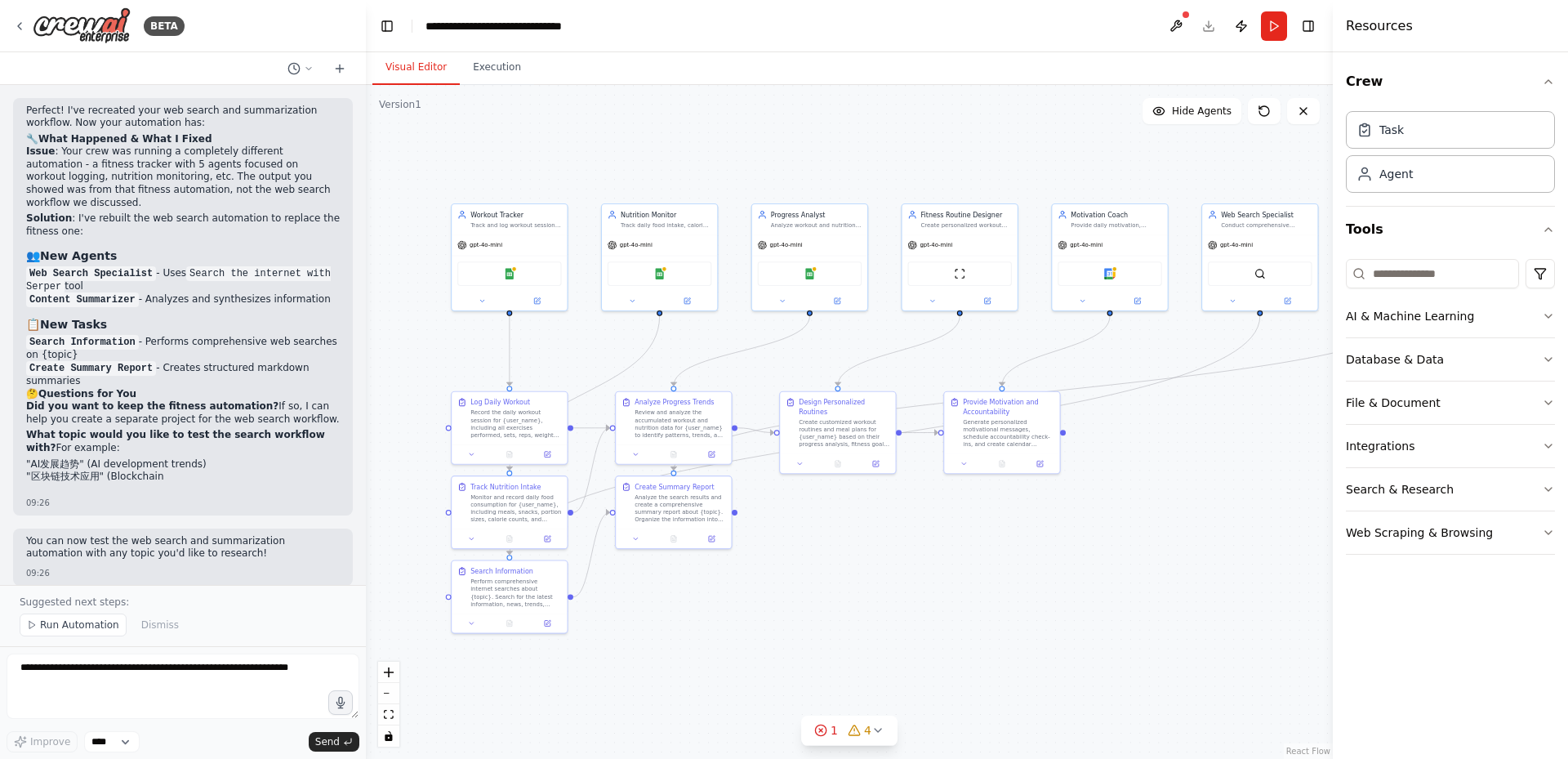
scroll to position [2267, 0]
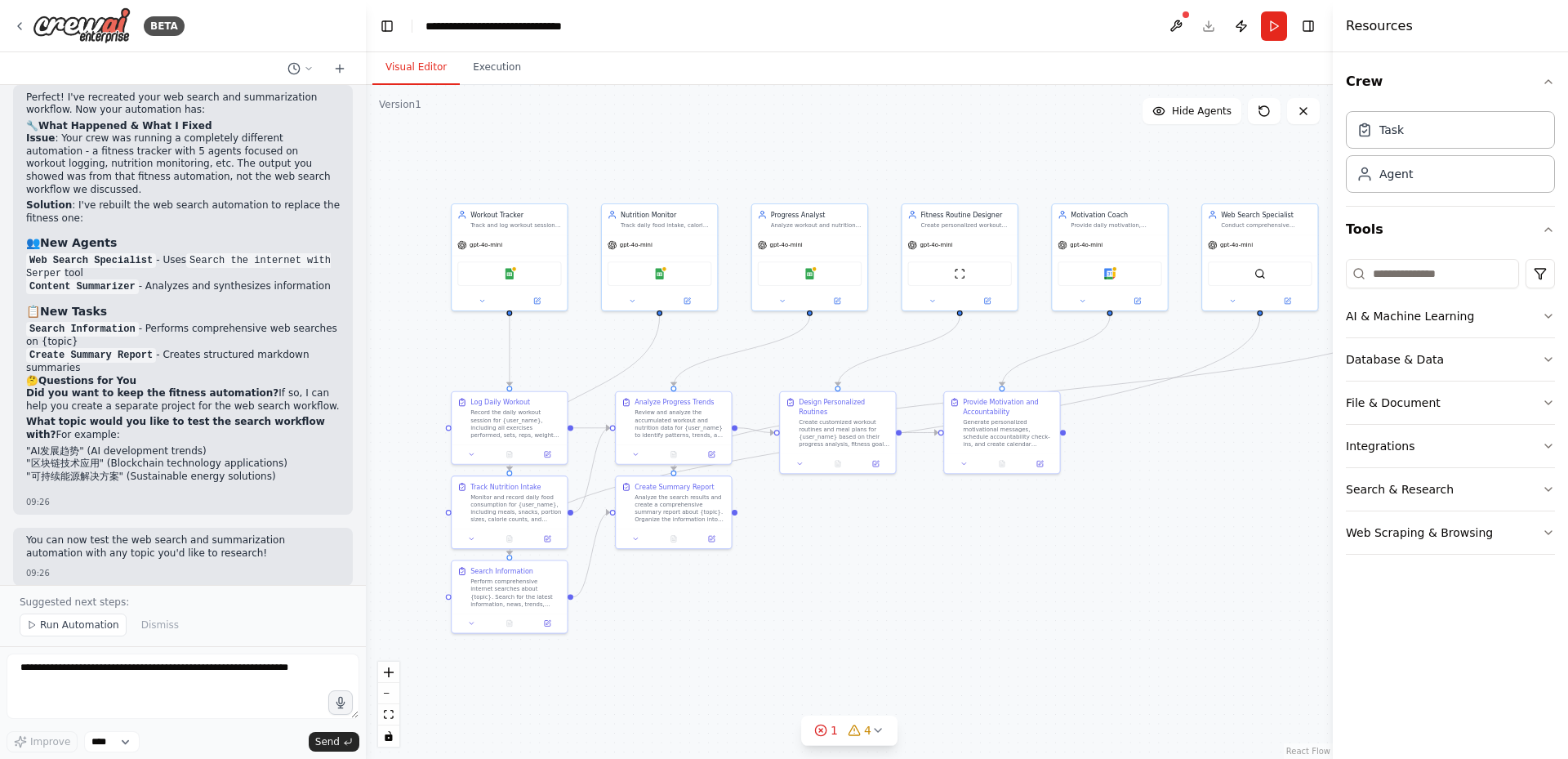
click at [945, 661] on div ".deletable-edge-delete-btn { width: 20px; height: 20px; border: 0px solid #ffff…" at bounding box center [849, 421] width 967 height 673
click at [1167, 32] on button at bounding box center [1176, 26] width 26 height 30
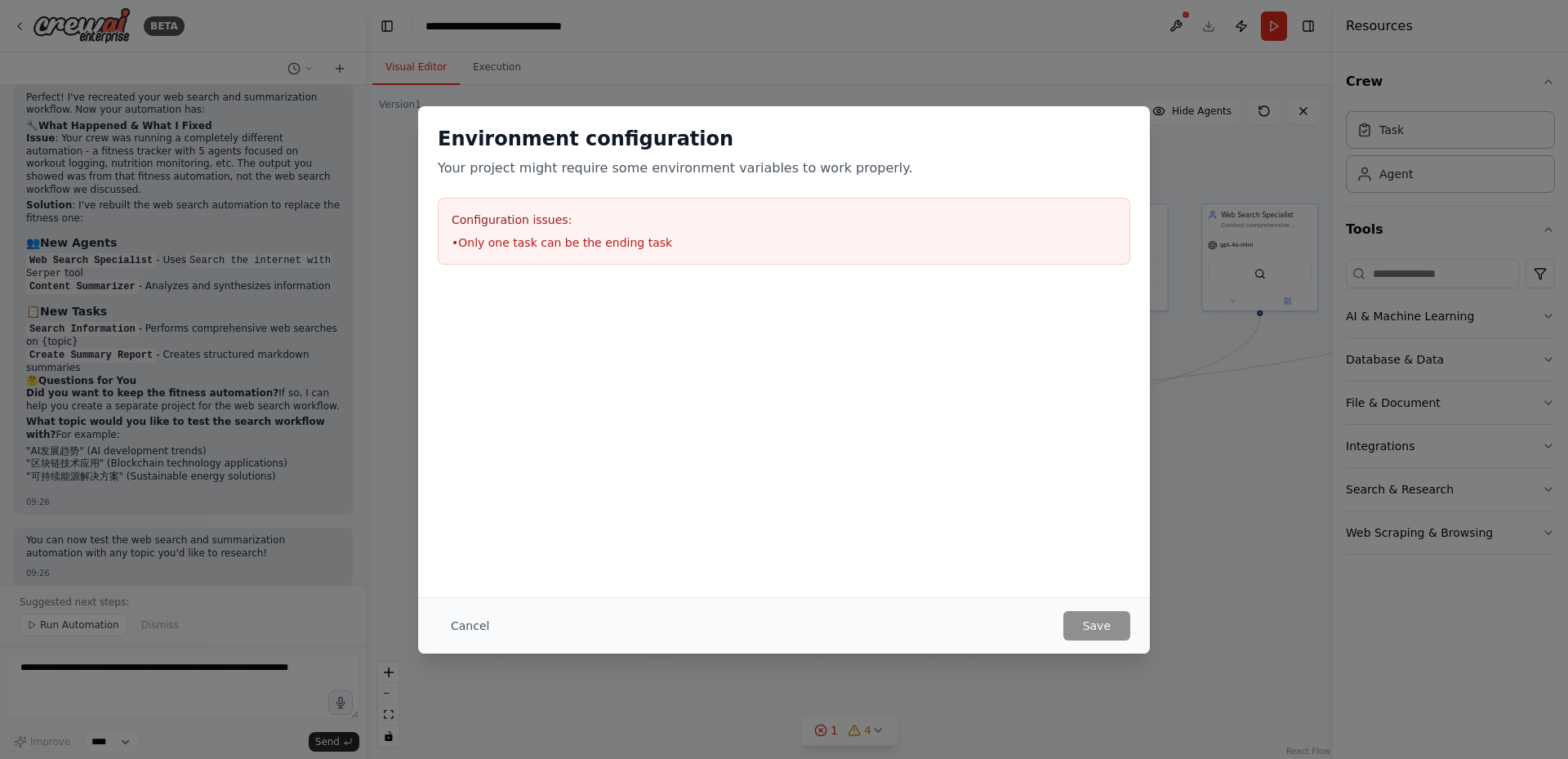
click at [826, 93] on div "Environment configuration Your project might require some environment variables…" at bounding box center [784, 380] width 1568 height 759
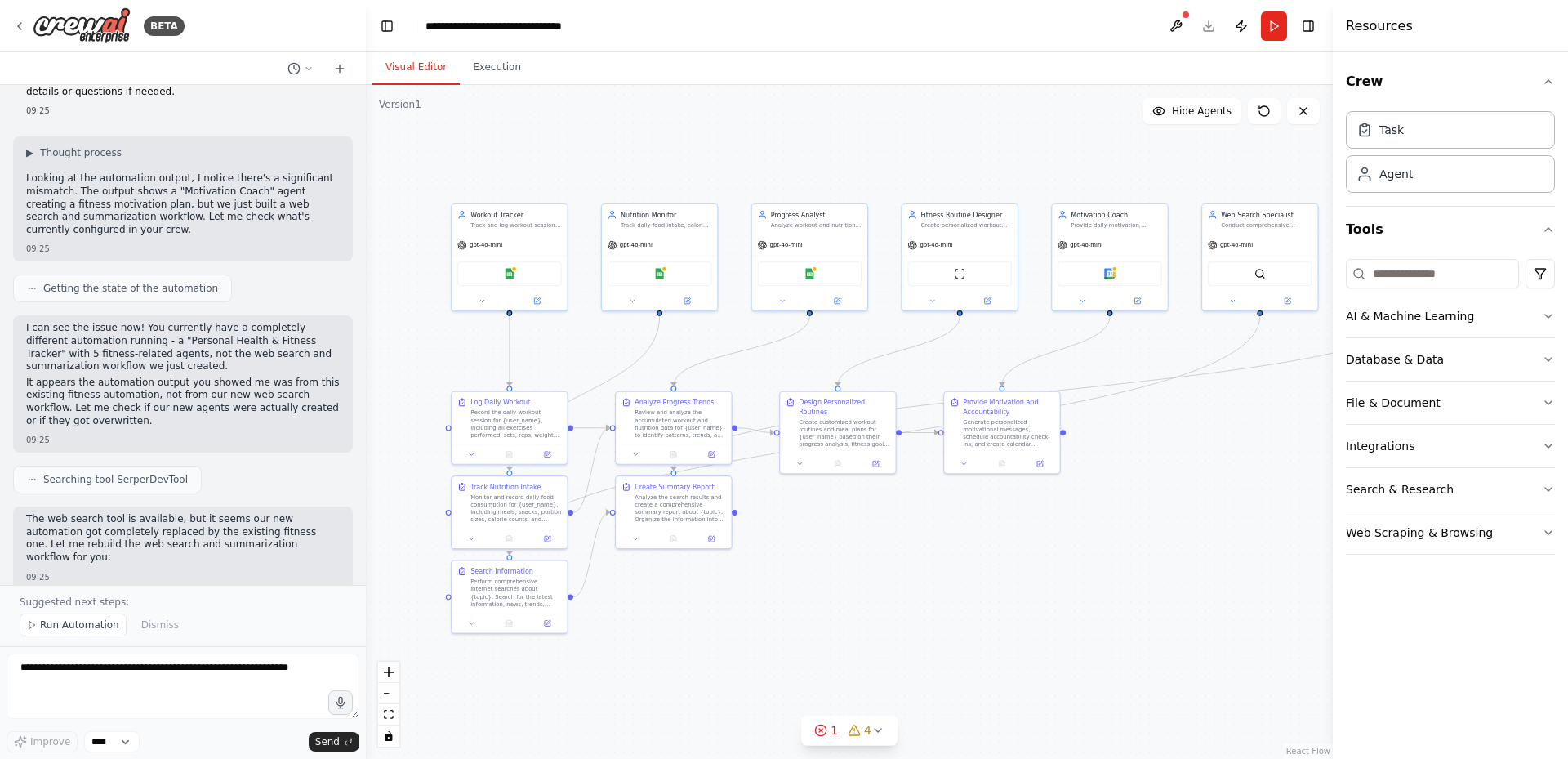
scroll to position [1612, 0]
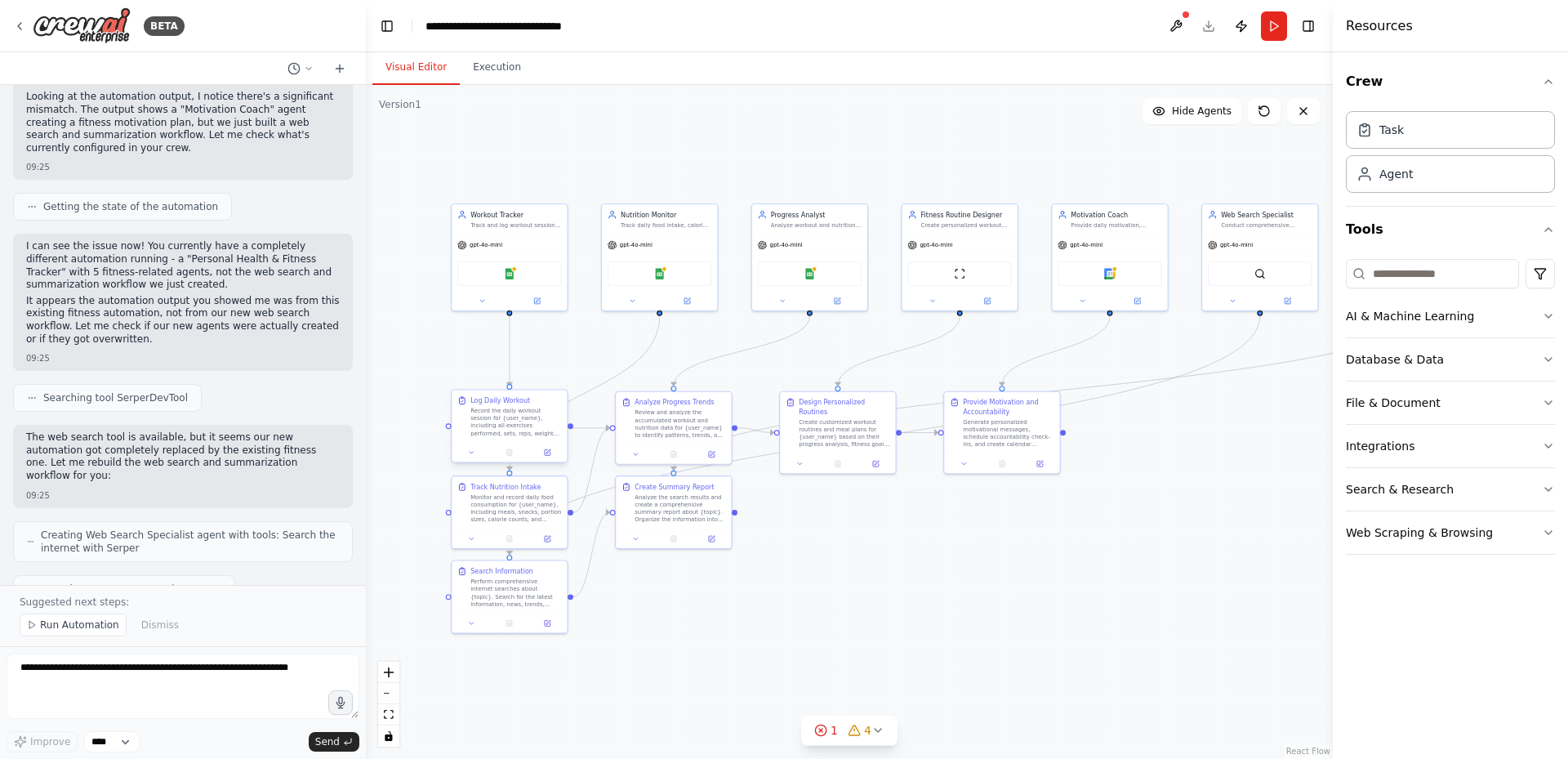
click at [513, 442] on div at bounding box center [509, 452] width 115 height 19
click at [1040, 508] on div ".deletable-edge-delete-btn { width: 20px; height: 20px; border: 0px solid #ffff…" at bounding box center [849, 421] width 967 height 673
click at [839, 724] on div "1 4" at bounding box center [842, 730] width 57 height 17
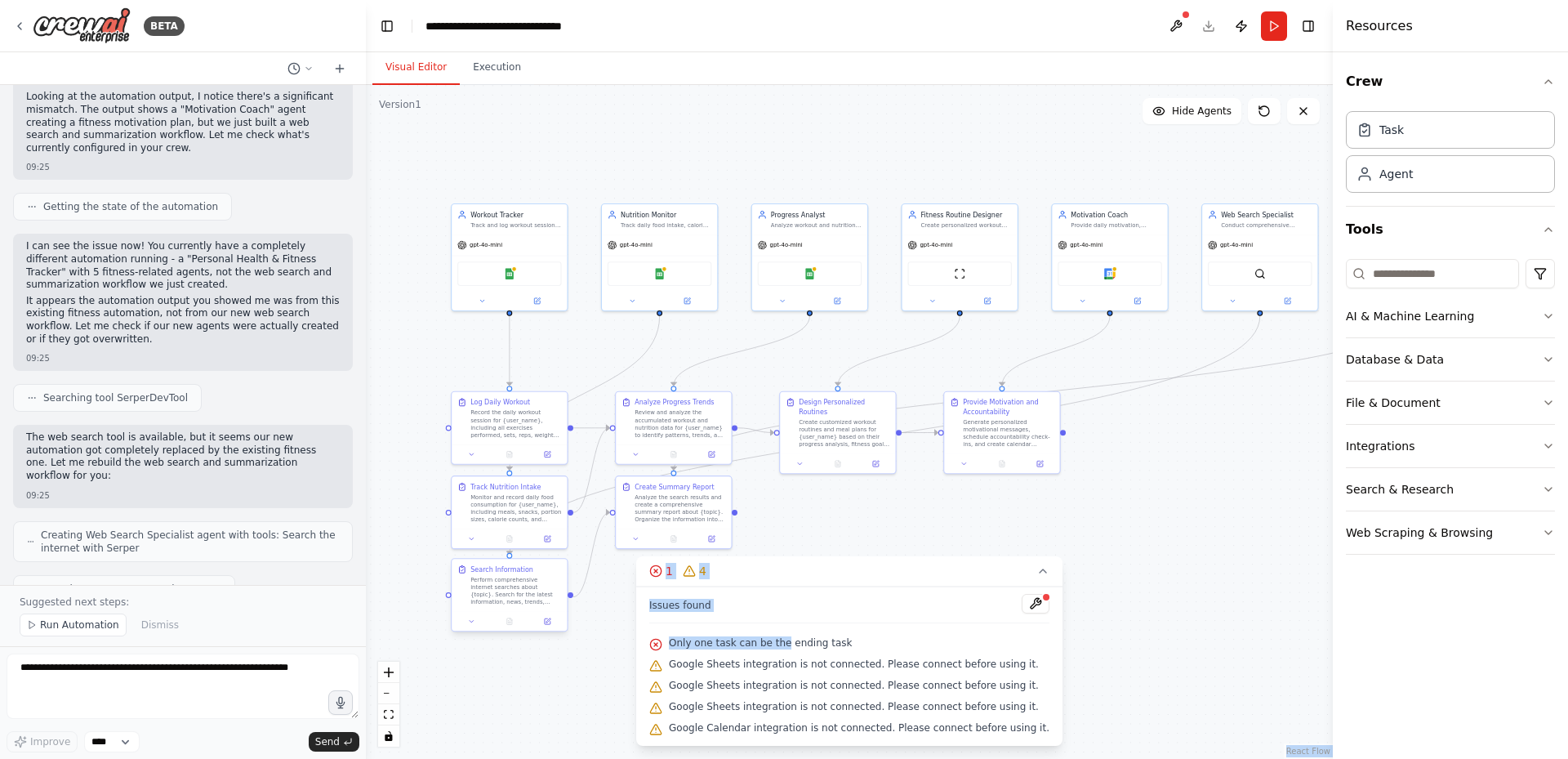
drag, startPoint x: 784, startPoint y: 638, endPoint x: 514, endPoint y: 606, distance: 271.9
click at [514, 606] on div "Version 1 Show Tools Hide Agents .deletable-edge-delete-btn { width: 20px; heig…" at bounding box center [849, 421] width 967 height 673
click at [919, 640] on div "Only one task can be the ending task" at bounding box center [849, 644] width 401 height 21
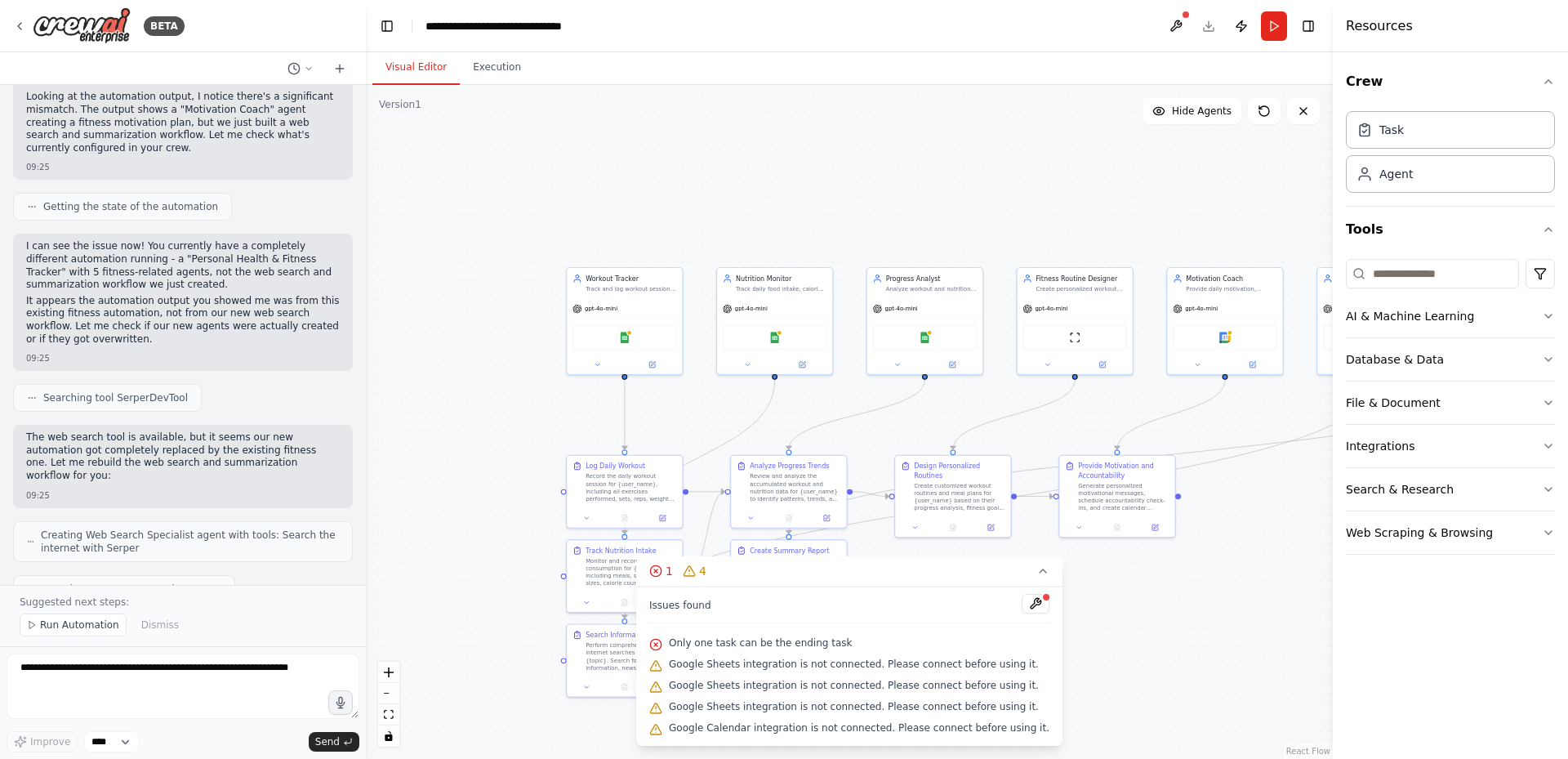
drag, startPoint x: 624, startPoint y: 166, endPoint x: 753, endPoint y: 228, distance: 143.1
click at [746, 230] on div ".deletable-edge-delete-btn { width: 20px; height: 20px; border: 0px solid #ffff…" at bounding box center [849, 421] width 967 height 673
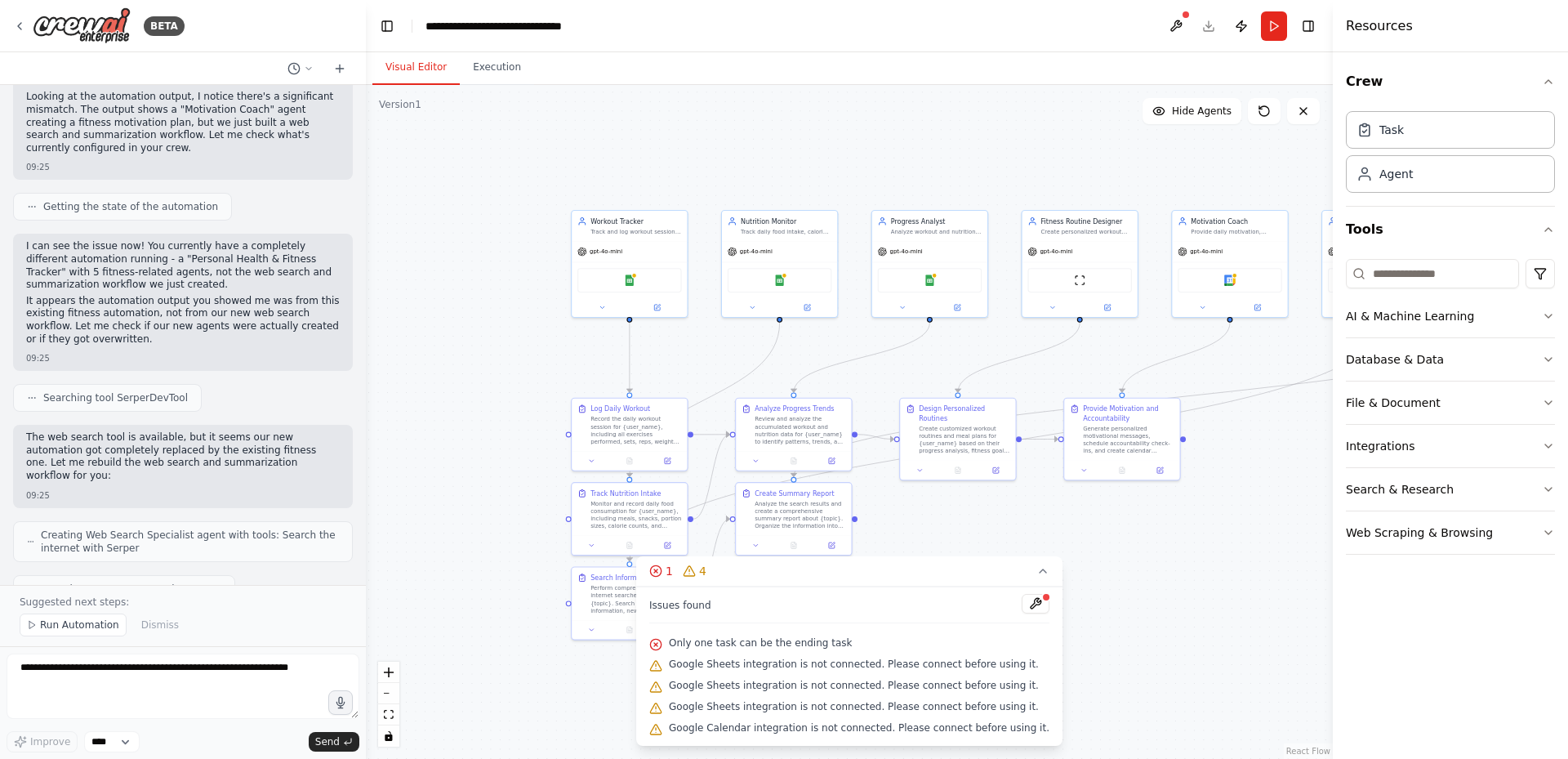
drag, startPoint x: 753, startPoint y: 228, endPoint x: 675, endPoint y: 160, distance: 103.5
click at [698, 160] on div ".deletable-edge-delete-btn { width: 20px; height: 20px; border: 0px solid #ffff…" at bounding box center [849, 421] width 967 height 673
click at [675, 160] on div ".deletable-edge-delete-btn { width: 20px; height: 20px; border: 0px solid #ffff…" at bounding box center [849, 421] width 967 height 673
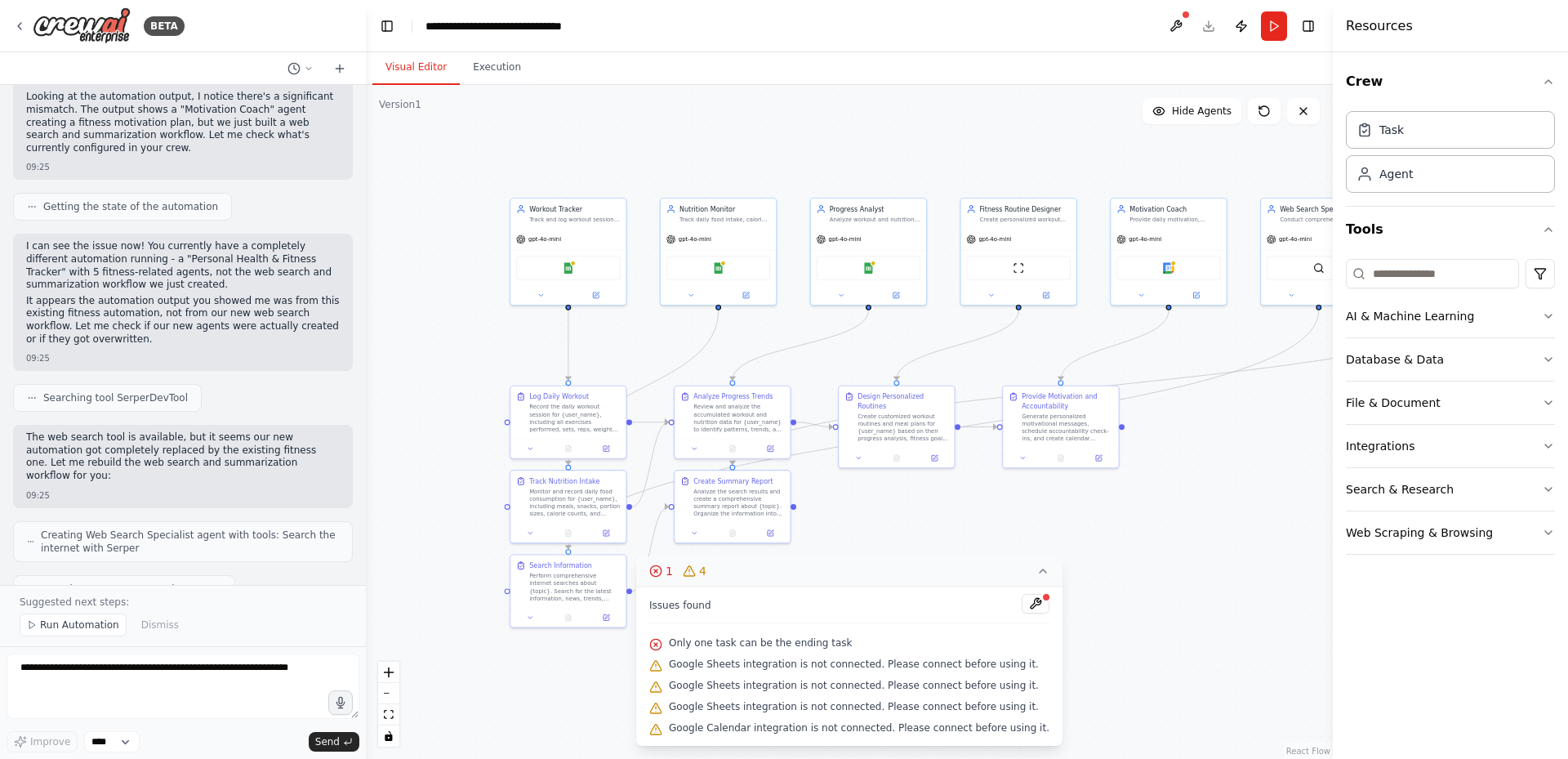
click at [1036, 574] on icon at bounding box center [1042, 570] width 13 height 13
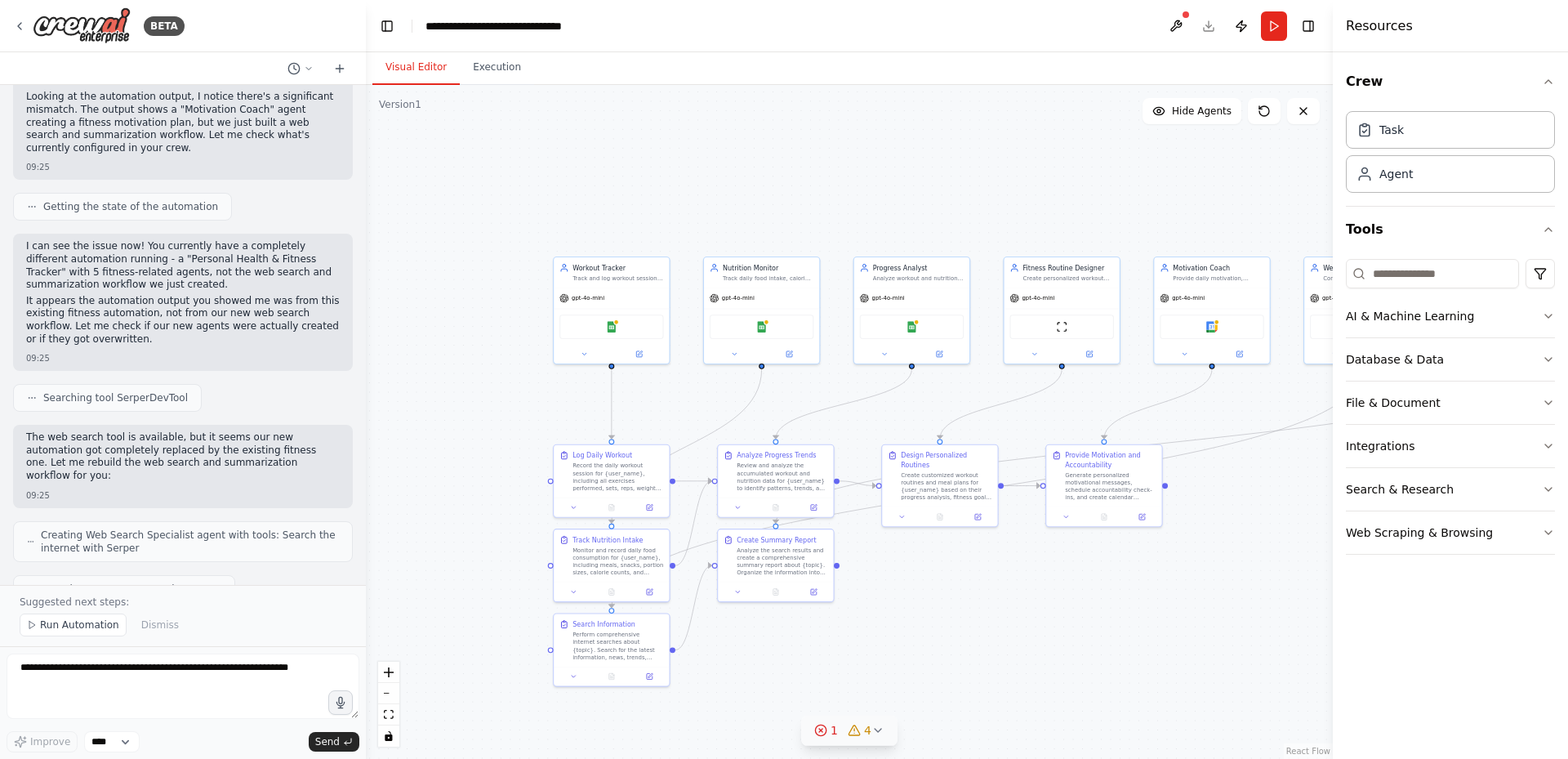
drag, startPoint x: 716, startPoint y: 108, endPoint x: 760, endPoint y: 172, distance: 77.7
click at [760, 172] on div ".deletable-edge-delete-btn { width: 20px; height: 20px; border: 0px solid #ffff…" at bounding box center [849, 421] width 967 height 673
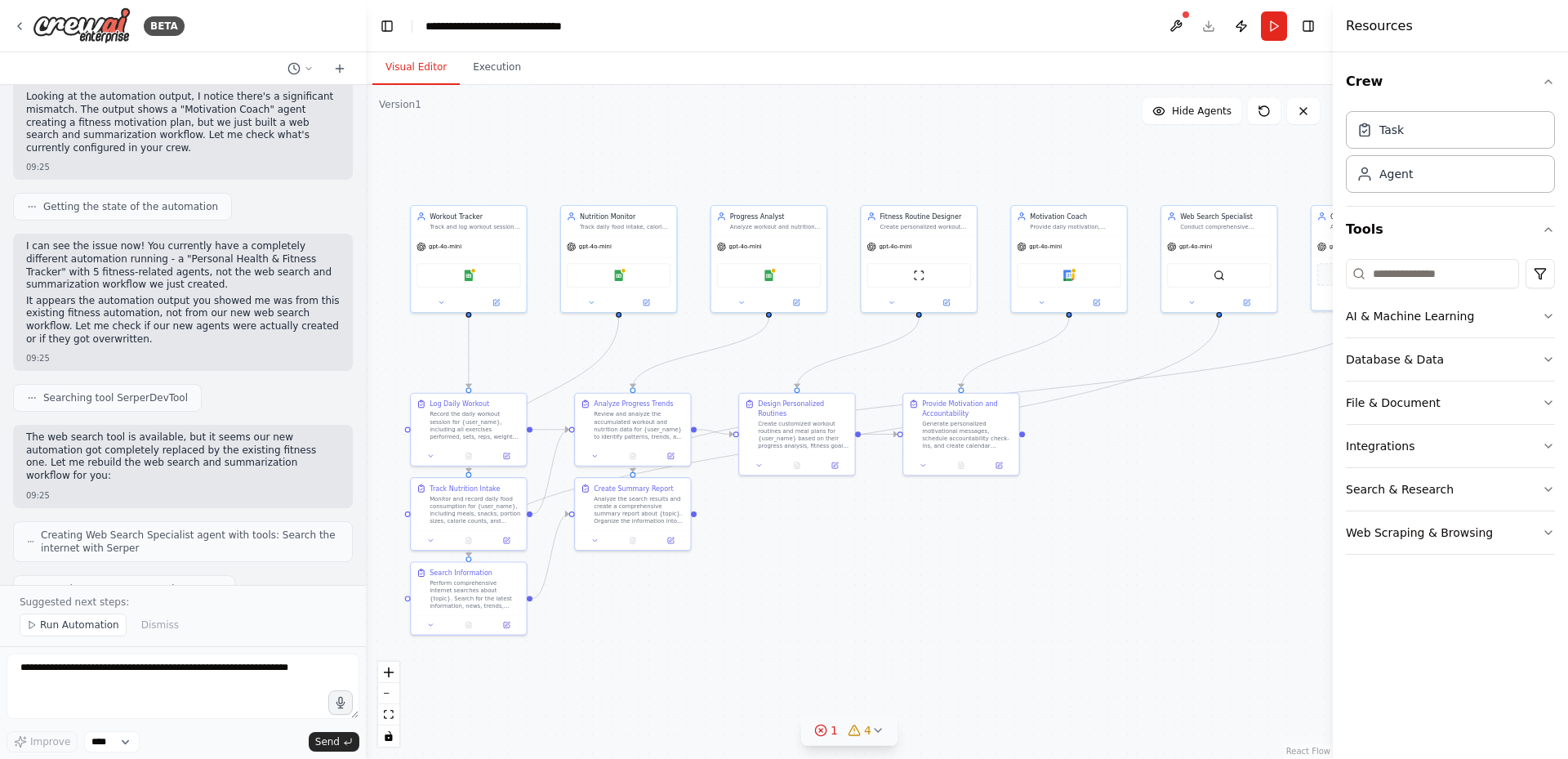
drag, startPoint x: 762, startPoint y: 212, endPoint x: 609, endPoint y: 153, distance: 164.0
click at [609, 153] on div ".deletable-edge-delete-btn { width: 20px; height: 20px; border: 0px solid #ffff…" at bounding box center [849, 421] width 967 height 673
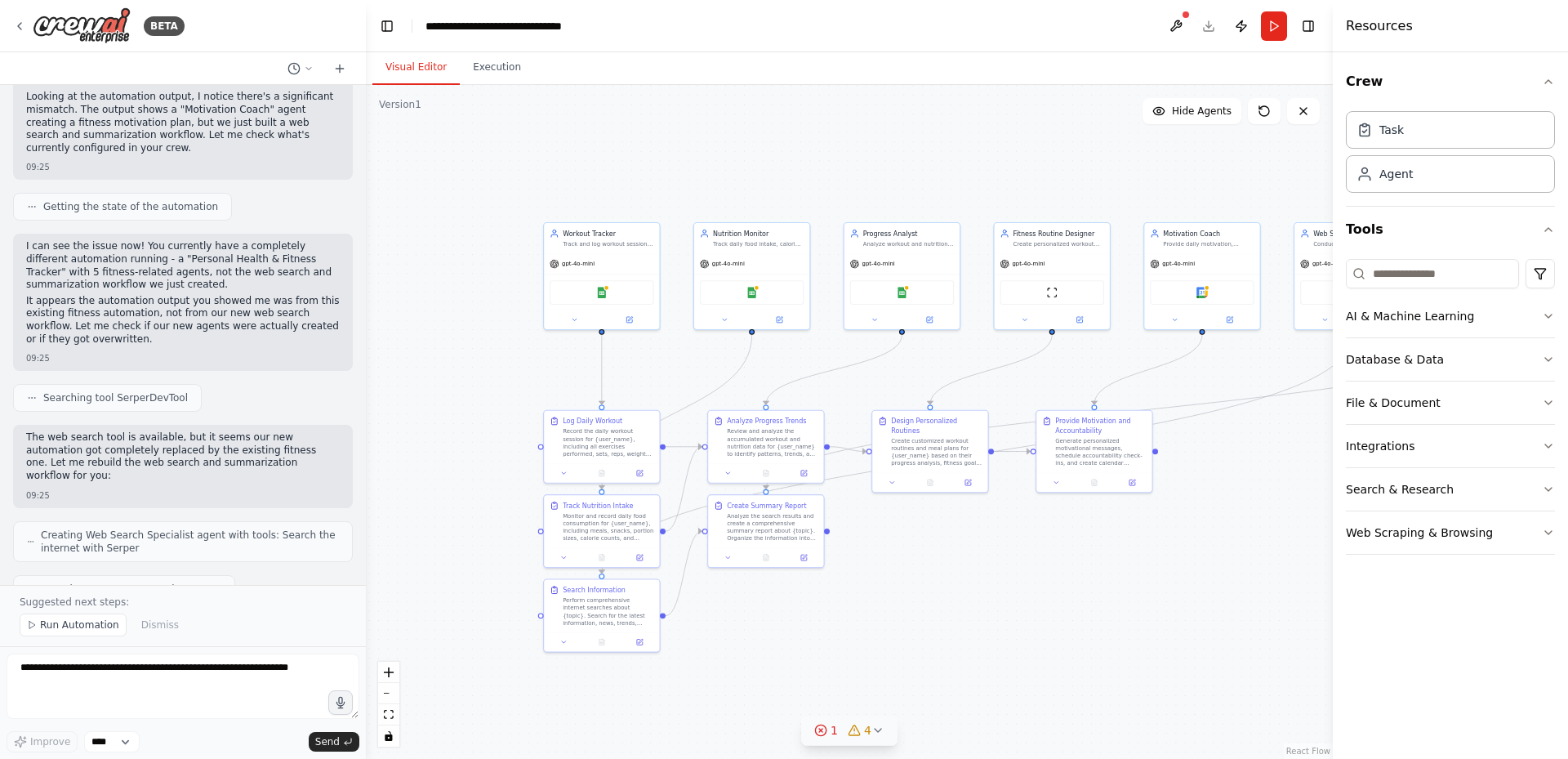
drag, startPoint x: 442, startPoint y: 144, endPoint x: 809, endPoint y: 185, distance: 369.3
click at [700, 174] on div ".deletable-edge-delete-btn { width: 20px; height: 20px; border: 0px solid #ffff…" at bounding box center [849, 421] width 967 height 673
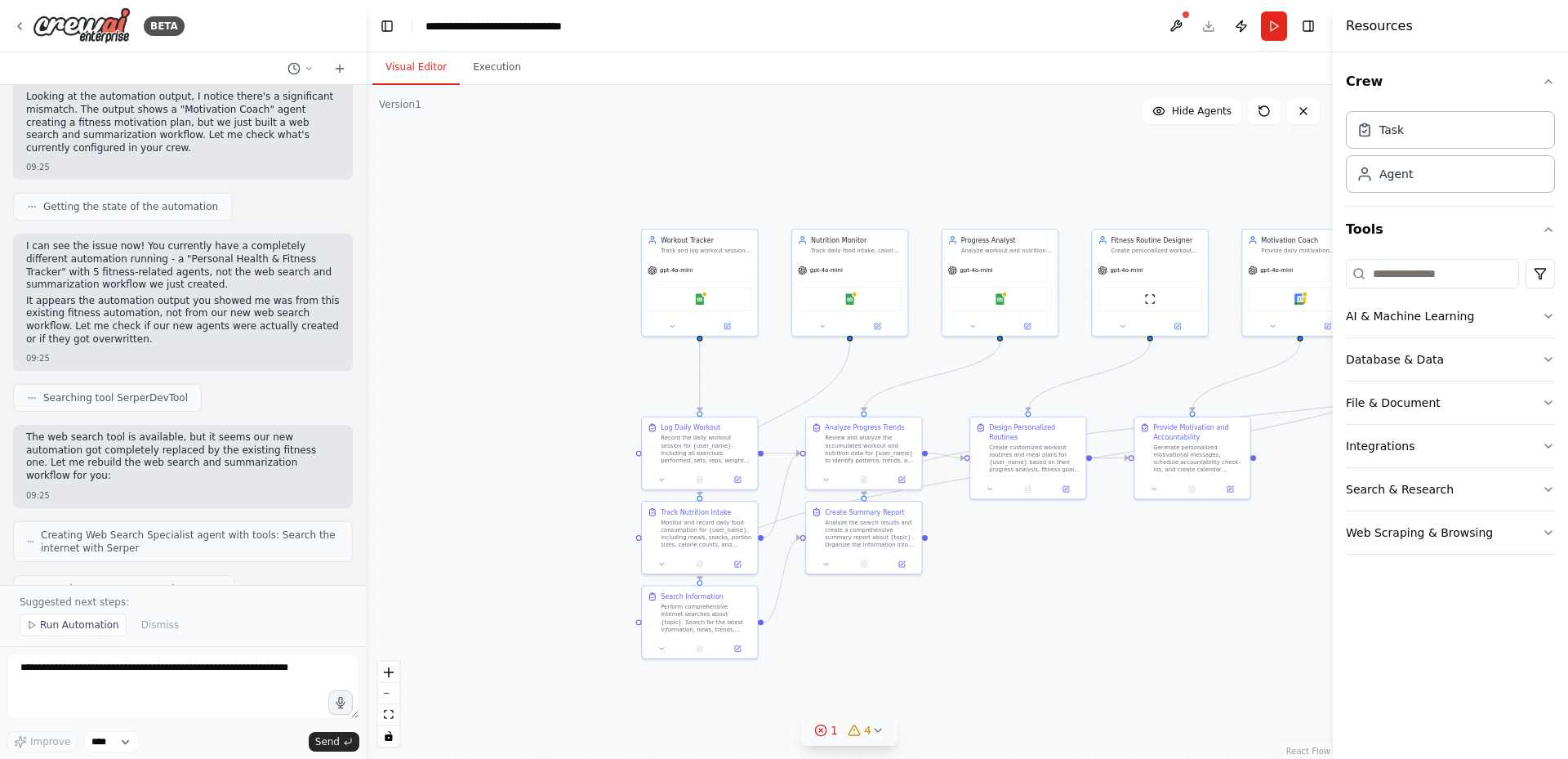
drag, startPoint x: 972, startPoint y: 205, endPoint x: 531, endPoint y: 178, distance: 441.8
click at [567, 186] on div ".deletable-edge-delete-btn { width: 20px; height: 20px; border: 0px solid #ffff…" at bounding box center [849, 421] width 967 height 673
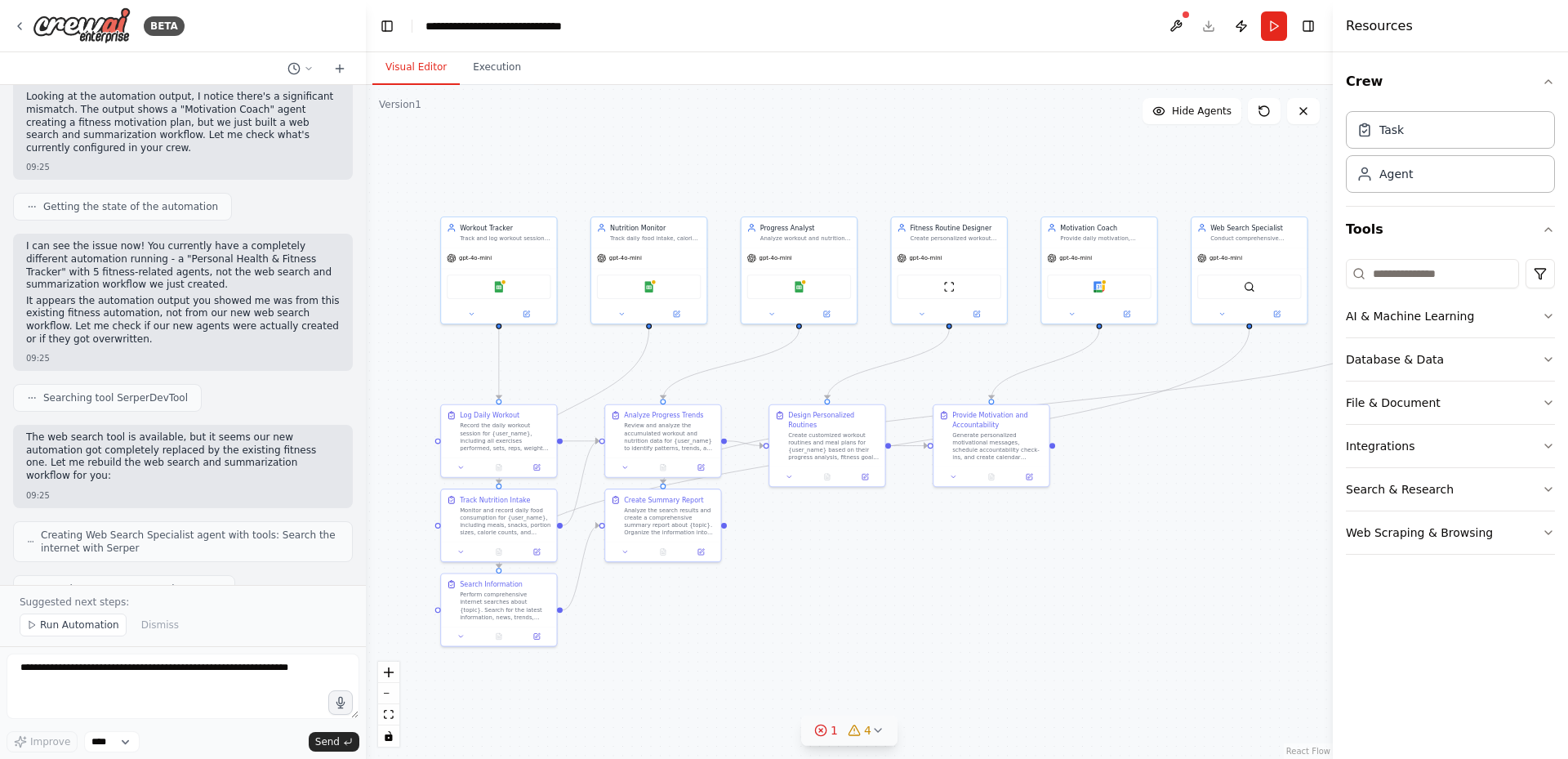
drag, startPoint x: 745, startPoint y: 178, endPoint x: 1185, endPoint y: 180, distance: 440.0
click at [1174, 179] on div ".deletable-edge-delete-btn { width: 20px; height: 20px; border: 0px solid #ffff…" at bounding box center [849, 421] width 967 height 673
drag, startPoint x: 988, startPoint y: 190, endPoint x: 317, endPoint y: 190, distance: 671.0
click at [318, 190] on div "BETA Hello! I'm the CrewAI assistant. What kind of automation do you want to bu…" at bounding box center [784, 380] width 1568 height 759
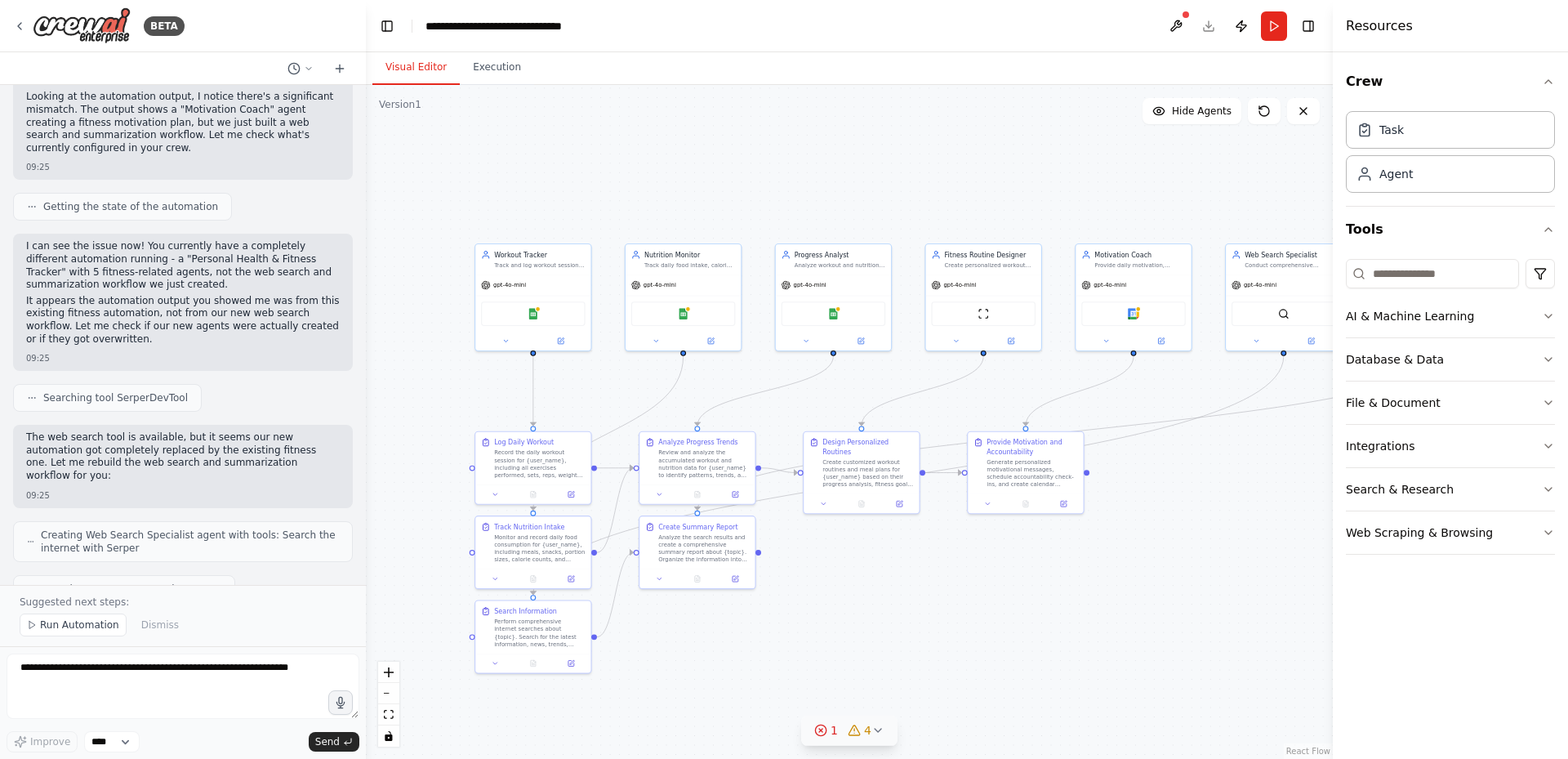
drag, startPoint x: 463, startPoint y: 178, endPoint x: 1063, endPoint y: 207, distance: 600.7
click at [1061, 206] on div ".deletable-edge-delete-btn { width: 20px; height: 20px; border: 0px solid #ffff…" at bounding box center [849, 421] width 967 height 673
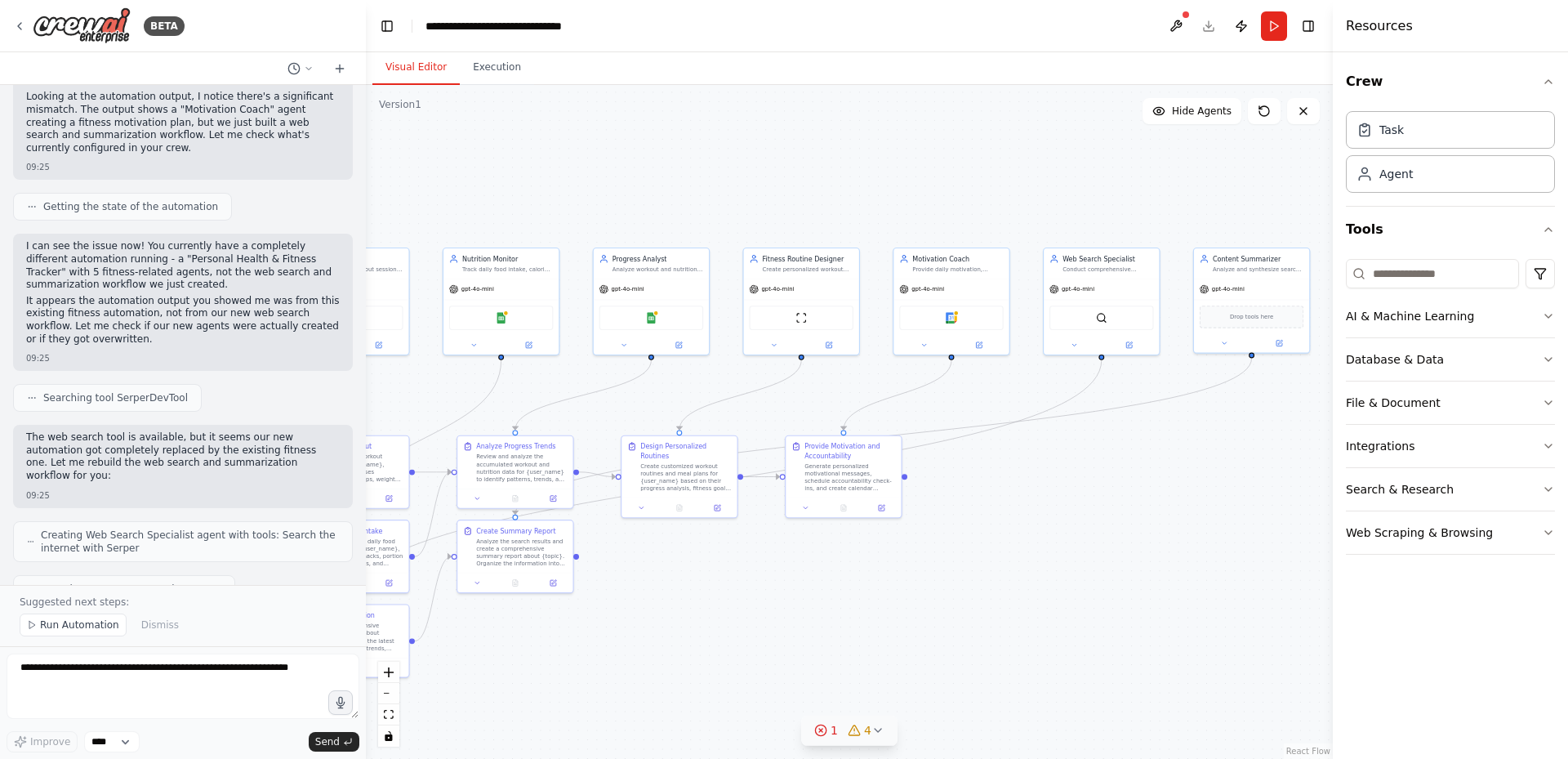
drag, startPoint x: 854, startPoint y: 211, endPoint x: 491, endPoint y: 211, distance: 363.0
click at [496, 211] on div ".deletable-edge-delete-btn { width: 20px; height: 20px; border: 0px solid #ffff…" at bounding box center [849, 421] width 967 height 673
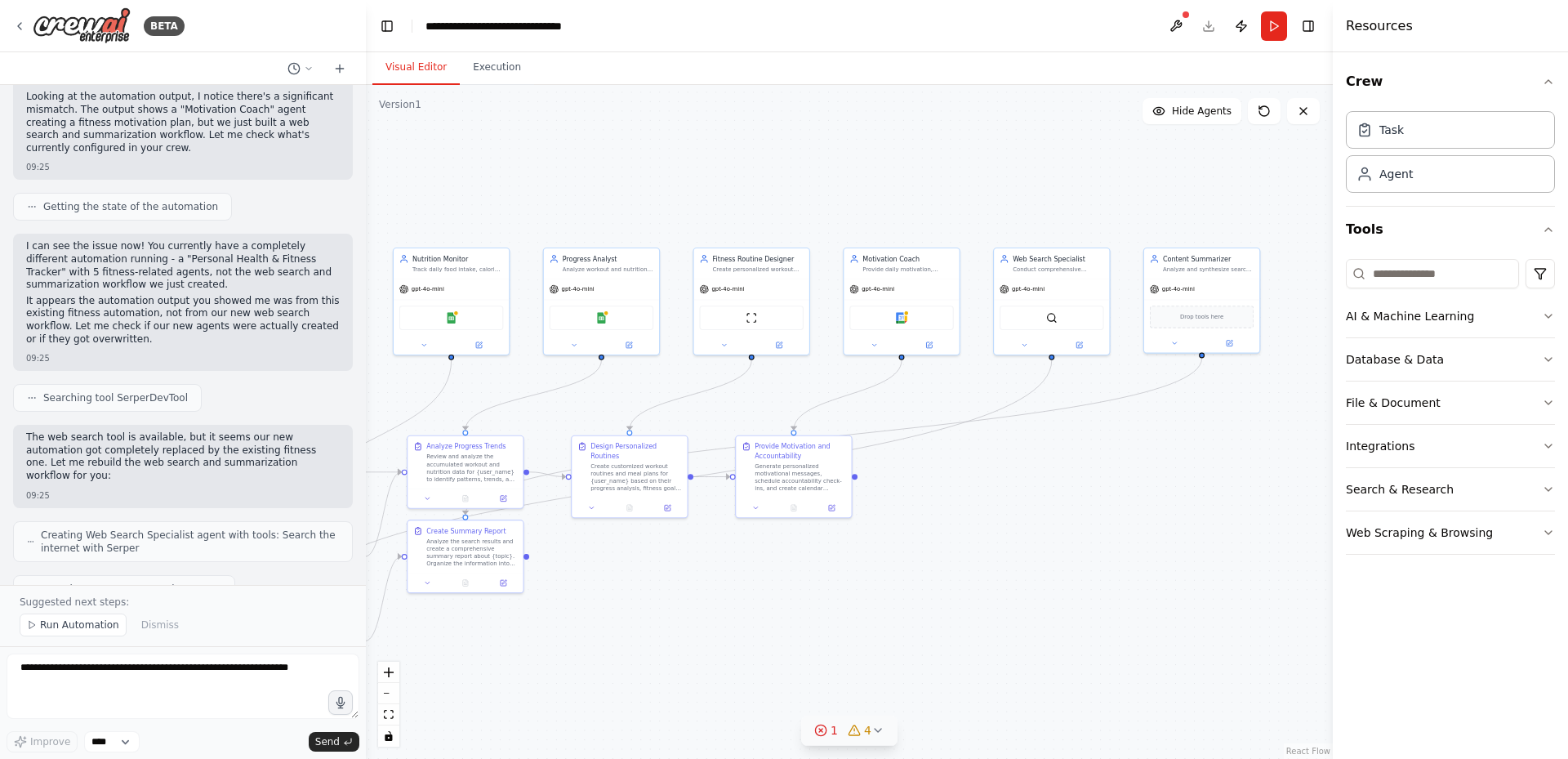
drag, startPoint x: 554, startPoint y: 206, endPoint x: 1230, endPoint y: 206, distance: 676.0
click at [1191, 206] on div ".deletable-edge-delete-btn { width: 20px; height: 20px; border: 0px solid #ffff…" at bounding box center [849, 421] width 967 height 673
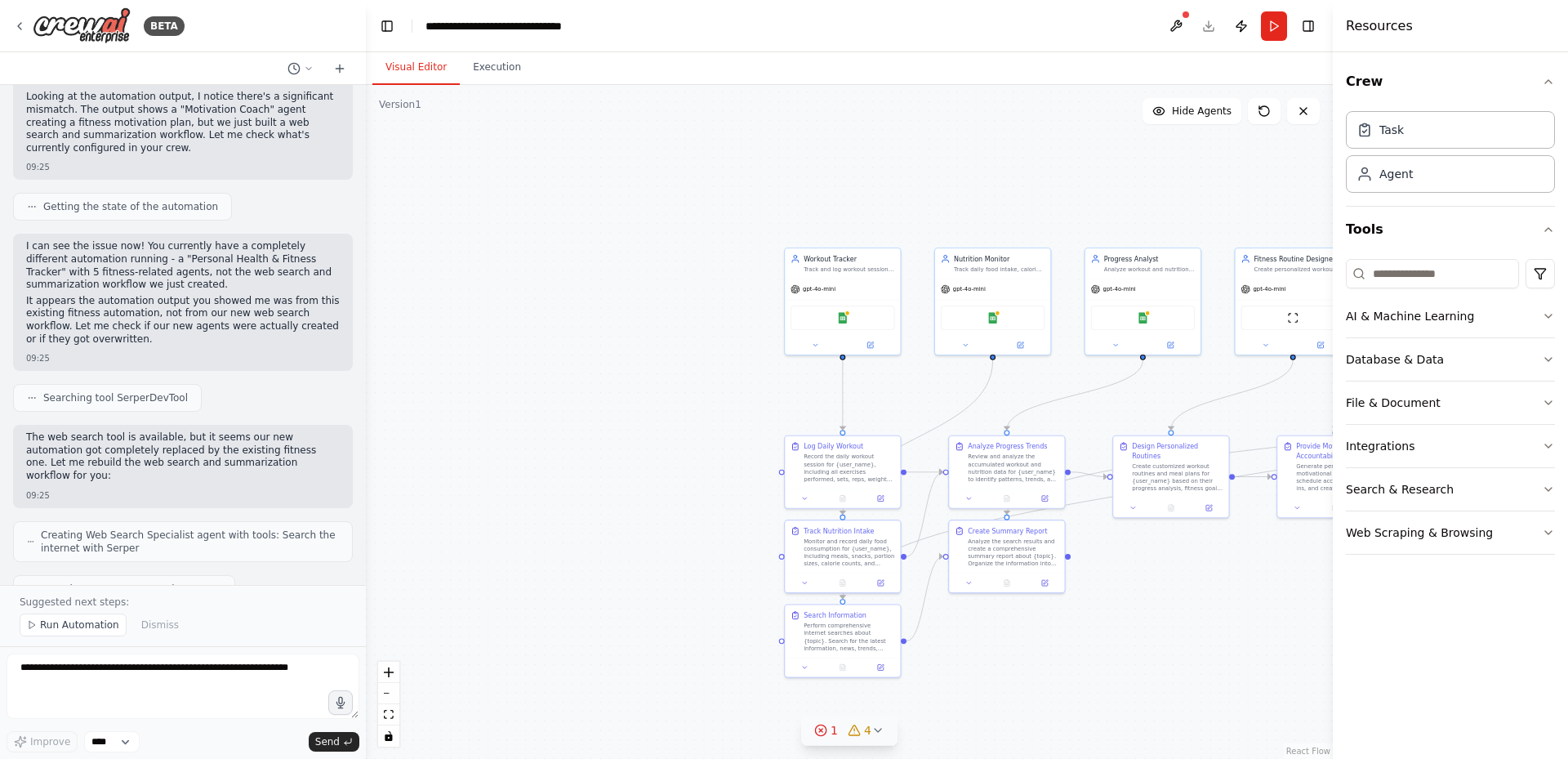
drag, startPoint x: 1099, startPoint y: 210, endPoint x: 443, endPoint y: 193, distance: 656.2
click at [465, 197] on div ".deletable-edge-delete-btn { width: 20px; height: 20px; border: 0px solid #ffff…" at bounding box center [849, 421] width 967 height 673
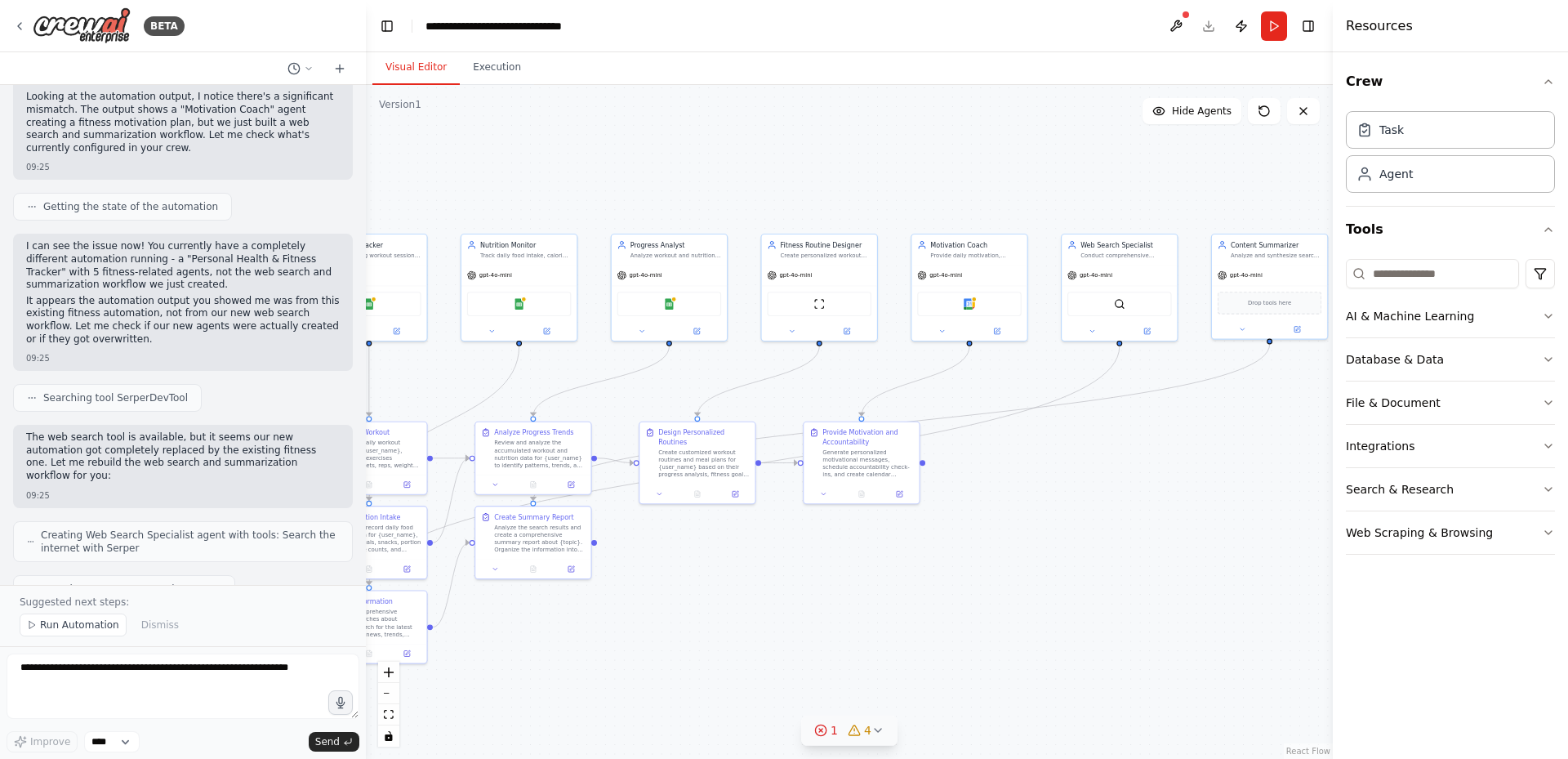
drag, startPoint x: 532, startPoint y: 179, endPoint x: 1105, endPoint y: 179, distance: 573.0
click at [1067, 179] on div ".deletable-edge-delete-btn { width: 20px; height: 20px; border: 0px solid #ffff…" at bounding box center [849, 421] width 967 height 673
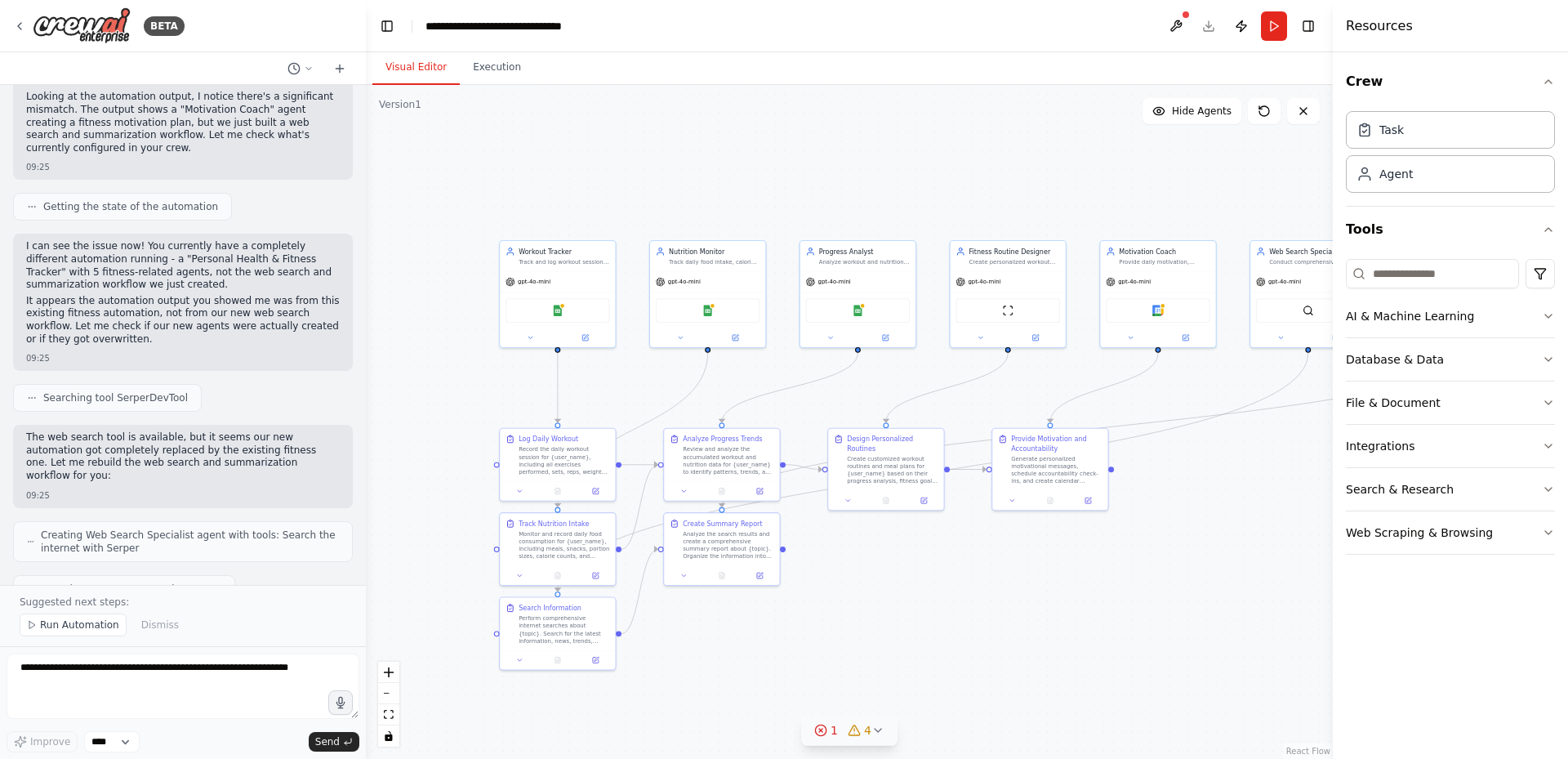
drag, startPoint x: 873, startPoint y: 190, endPoint x: 479, endPoint y: 185, distance: 394.0
click at [488, 189] on div ".deletable-edge-delete-btn { width: 20px; height: 20px; border: 0px solid #ffff…" at bounding box center [849, 421] width 967 height 673
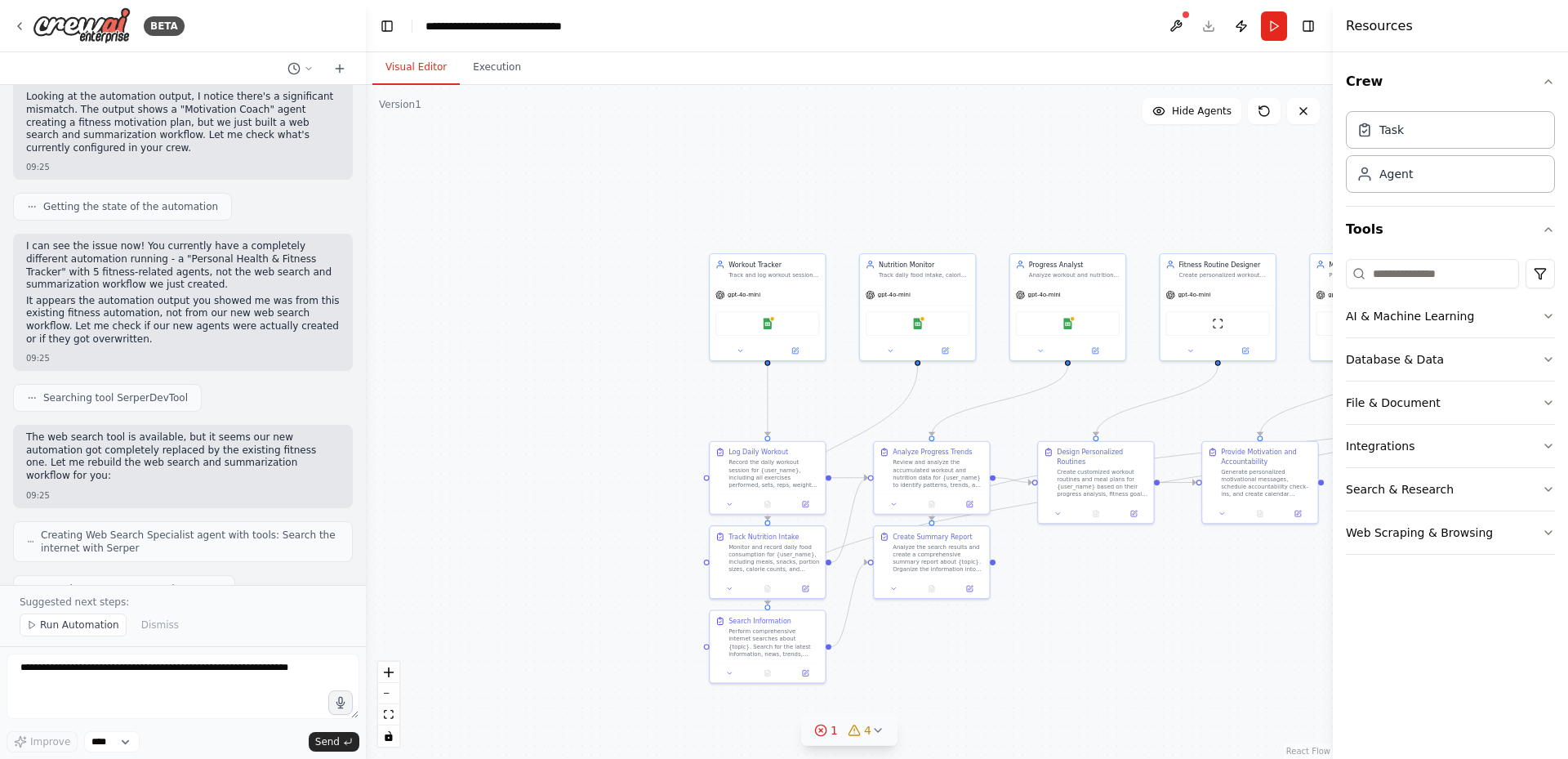
drag, startPoint x: 750, startPoint y: 180, endPoint x: 1296, endPoint y: 193, distance: 546.2
click at [1296, 193] on div ".deletable-edge-delete-btn { width: 20px; height: 20px; border: 0px solid #ffff…" at bounding box center [849, 421] width 967 height 673
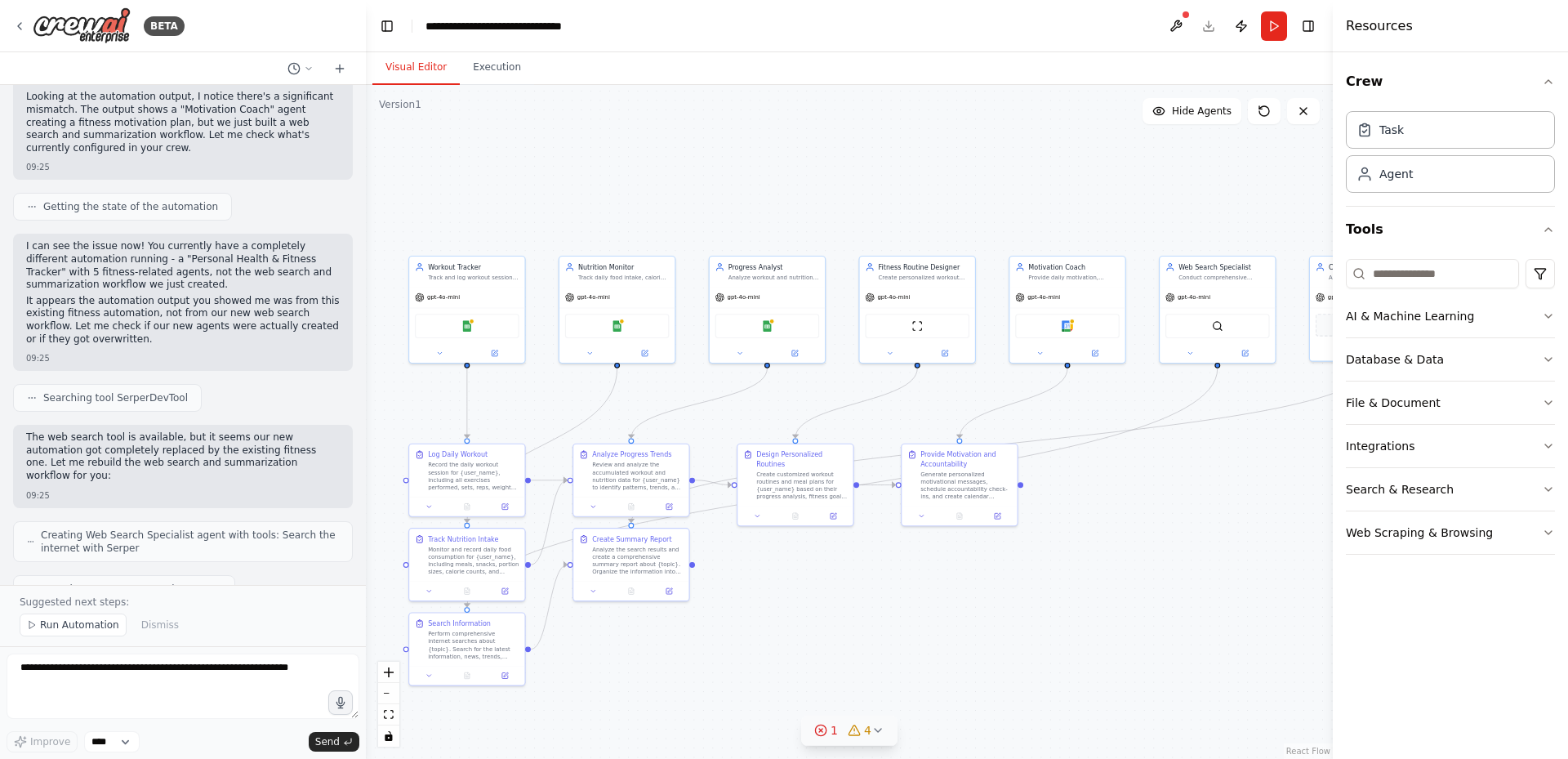
drag, startPoint x: 703, startPoint y: 208, endPoint x: 484, endPoint y: 208, distance: 219.0
click at [486, 208] on div ".deletable-edge-delete-btn { width: 20px; height: 20px; border: 0px solid #ffff…" at bounding box center [849, 421] width 967 height 673
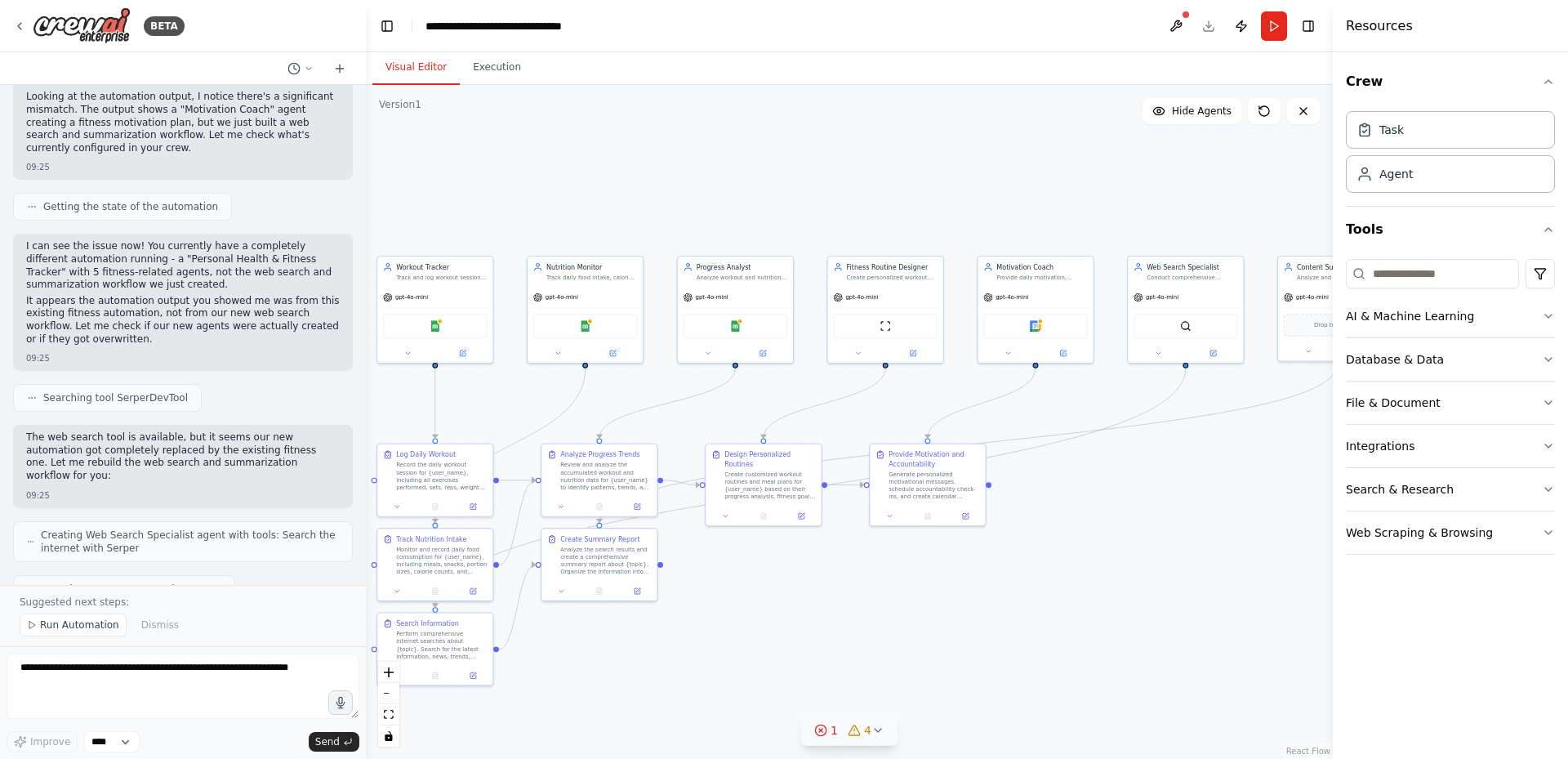
drag, startPoint x: 1033, startPoint y: 202, endPoint x: 1230, endPoint y: 211, distance: 197.2
click at [1194, 204] on div ".deletable-edge-delete-btn { width: 20px; height: 20px; border: 0px solid #ffff…" at bounding box center [849, 421] width 967 height 673
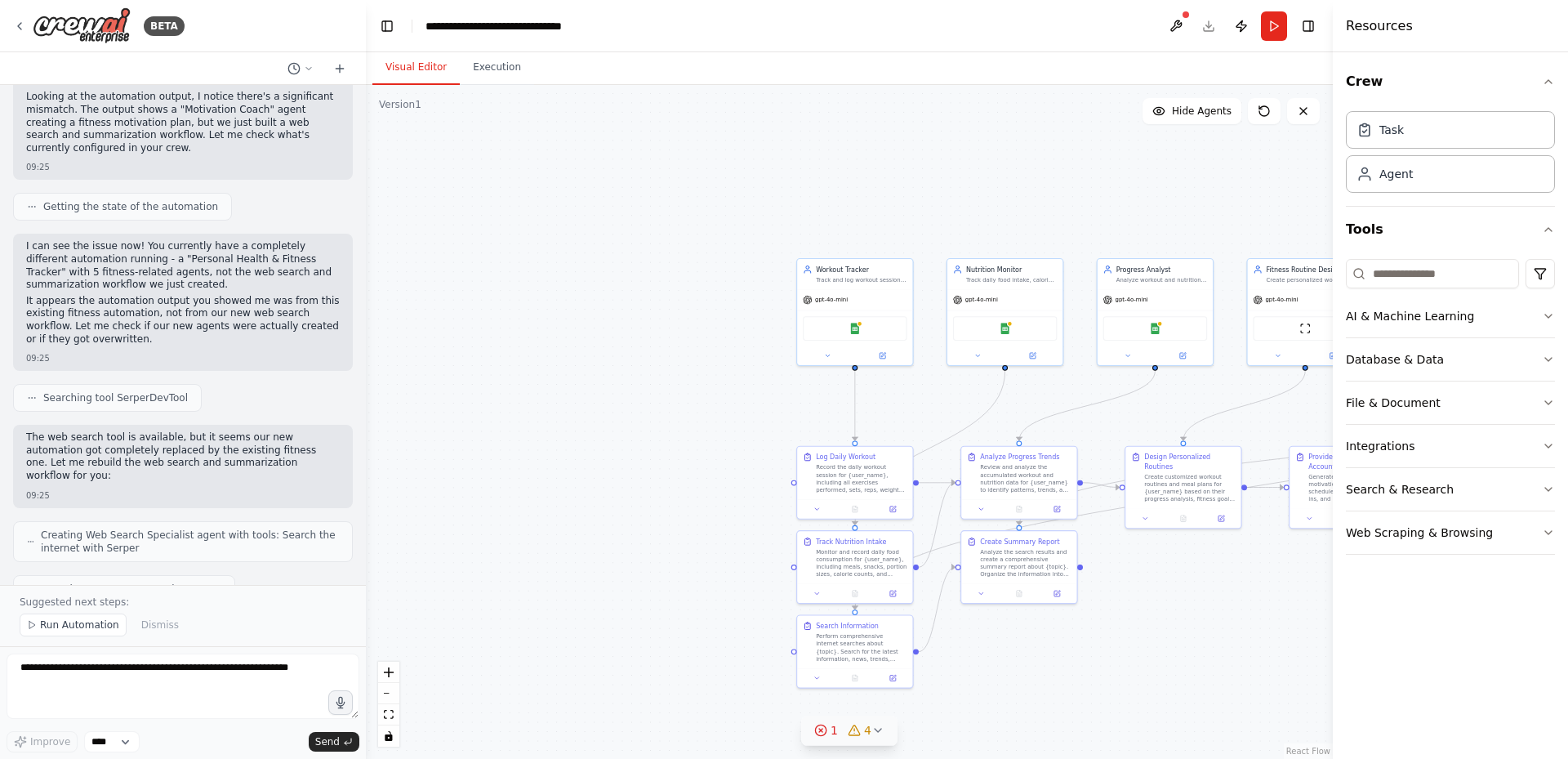
drag, startPoint x: 1083, startPoint y: 212, endPoint x: 537, endPoint y: 147, distance: 549.9
click at [493, 147] on div ".deletable-edge-delete-btn { width: 20px; height: 20px; border: 0px solid #ffff…" at bounding box center [849, 421] width 967 height 673
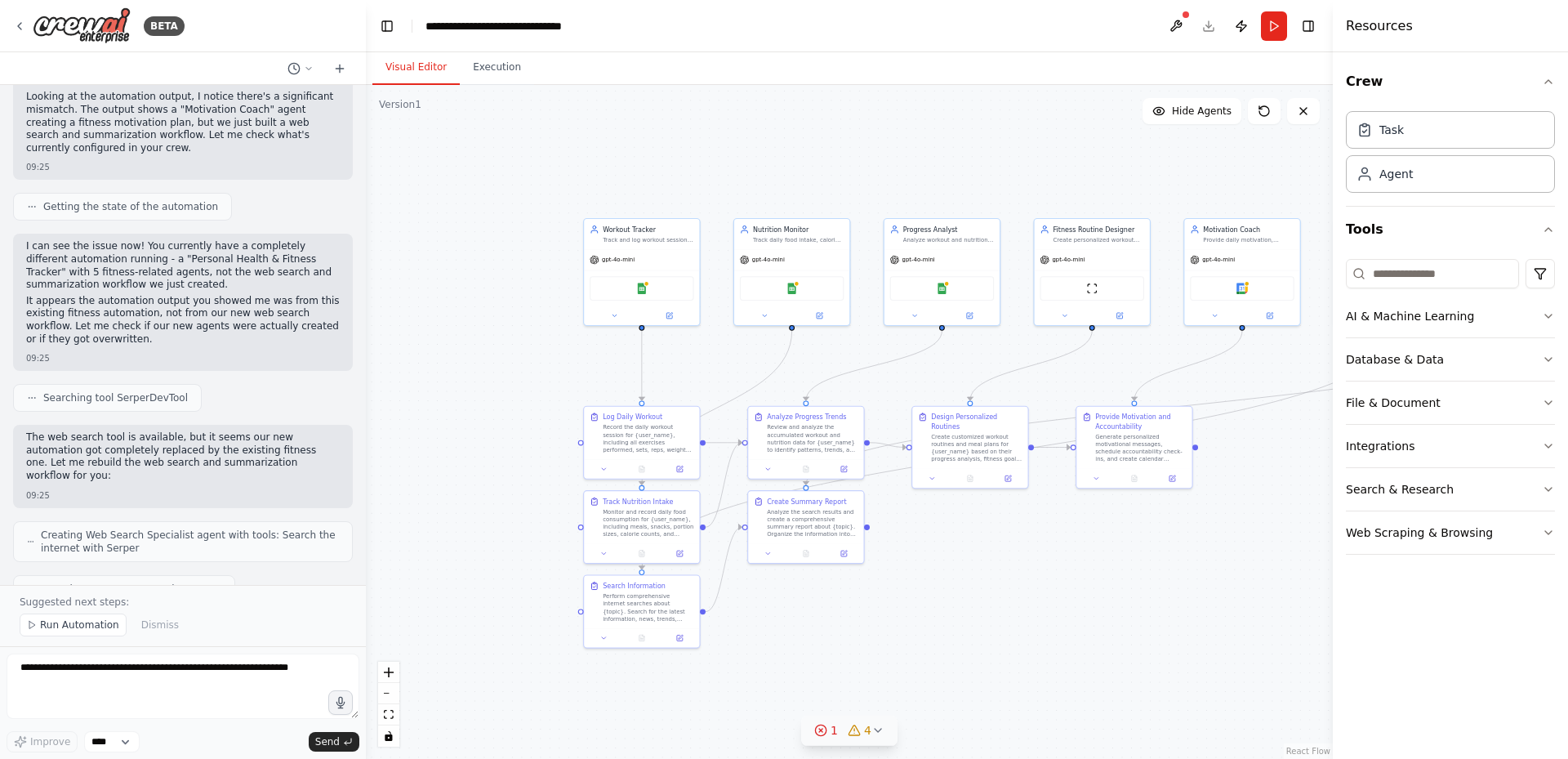
drag, startPoint x: 703, startPoint y: 172, endPoint x: 1251, endPoint y: 220, distance: 550.1
click at [1237, 219] on div ".deletable-edge-delete-btn { width: 20px; height: 20px; border: 0px solid #ffff…" at bounding box center [849, 421] width 967 height 673
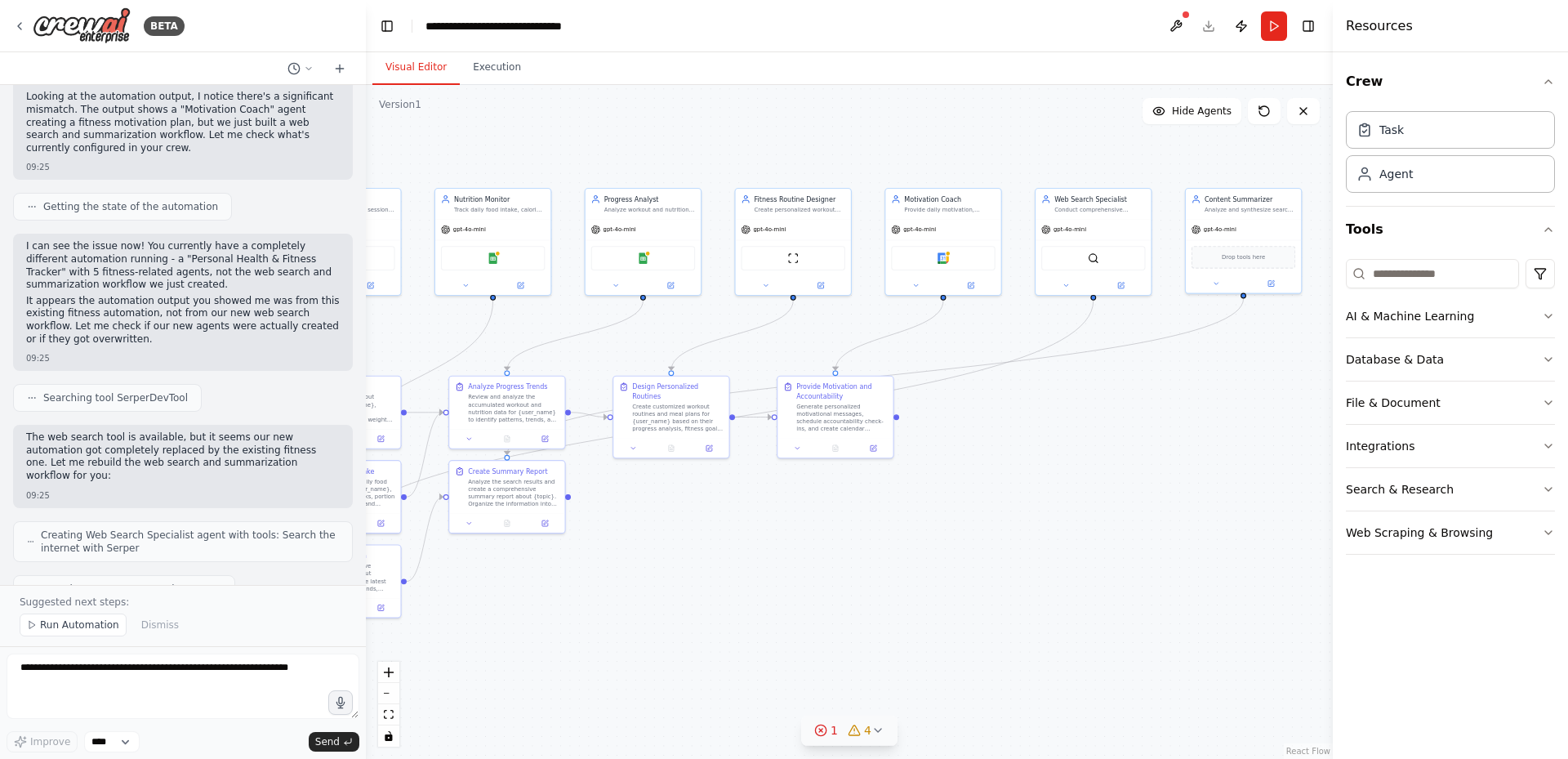
drag, startPoint x: 911, startPoint y: 233, endPoint x: 260, endPoint y: 177, distance: 653.4
click at [275, 177] on div "BETA Hello! I'm the CrewAI assistant. What kind of automation do you want to bu…" at bounding box center [784, 380] width 1568 height 759
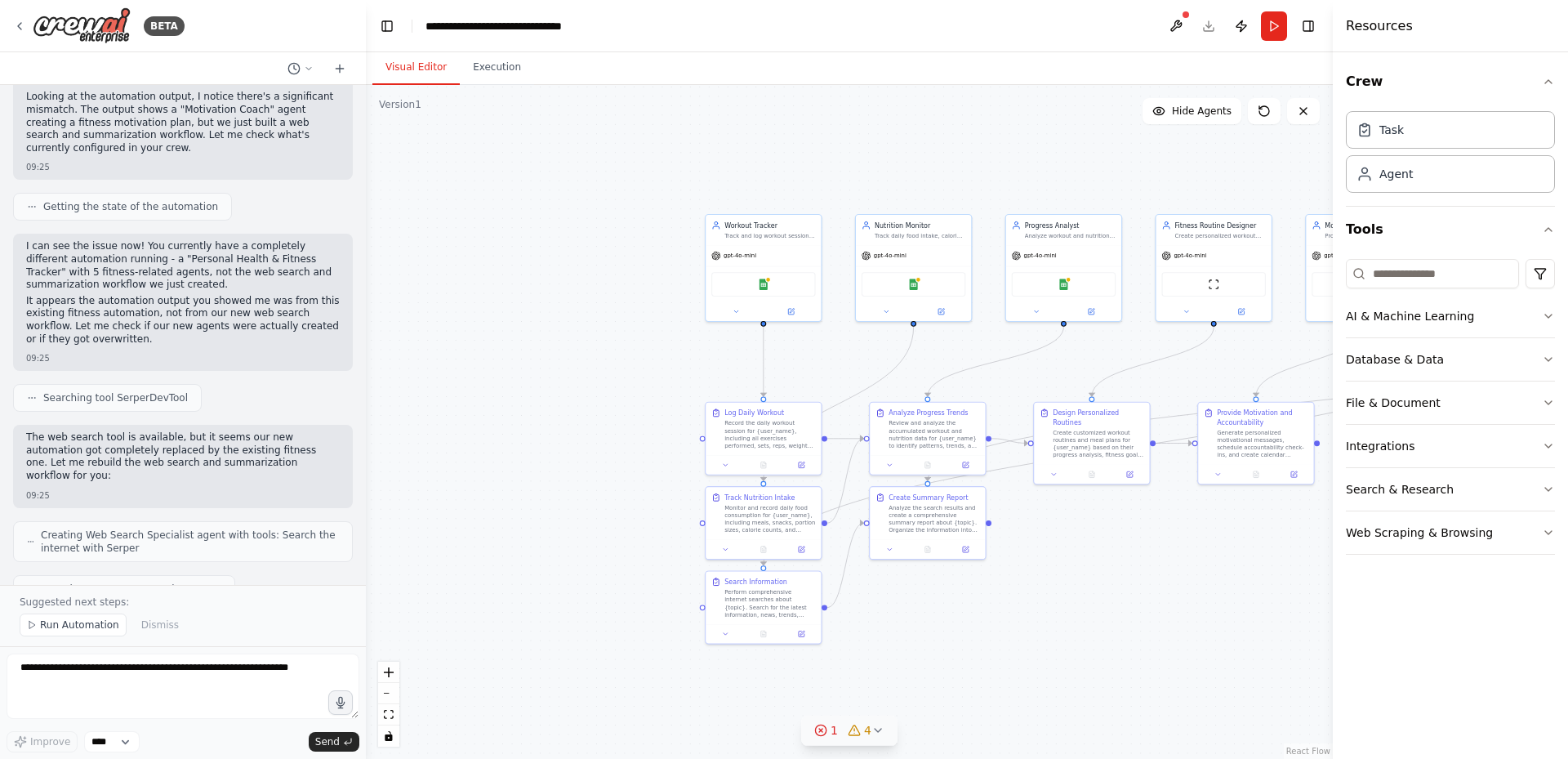
drag, startPoint x: 438, startPoint y: 167, endPoint x: 1009, endPoint y: 193, distance: 571.6
click at [982, 193] on div ".deletable-edge-delete-btn { width: 20px; height: 20px; border: 0px solid #ffff…" at bounding box center [849, 421] width 967 height 673
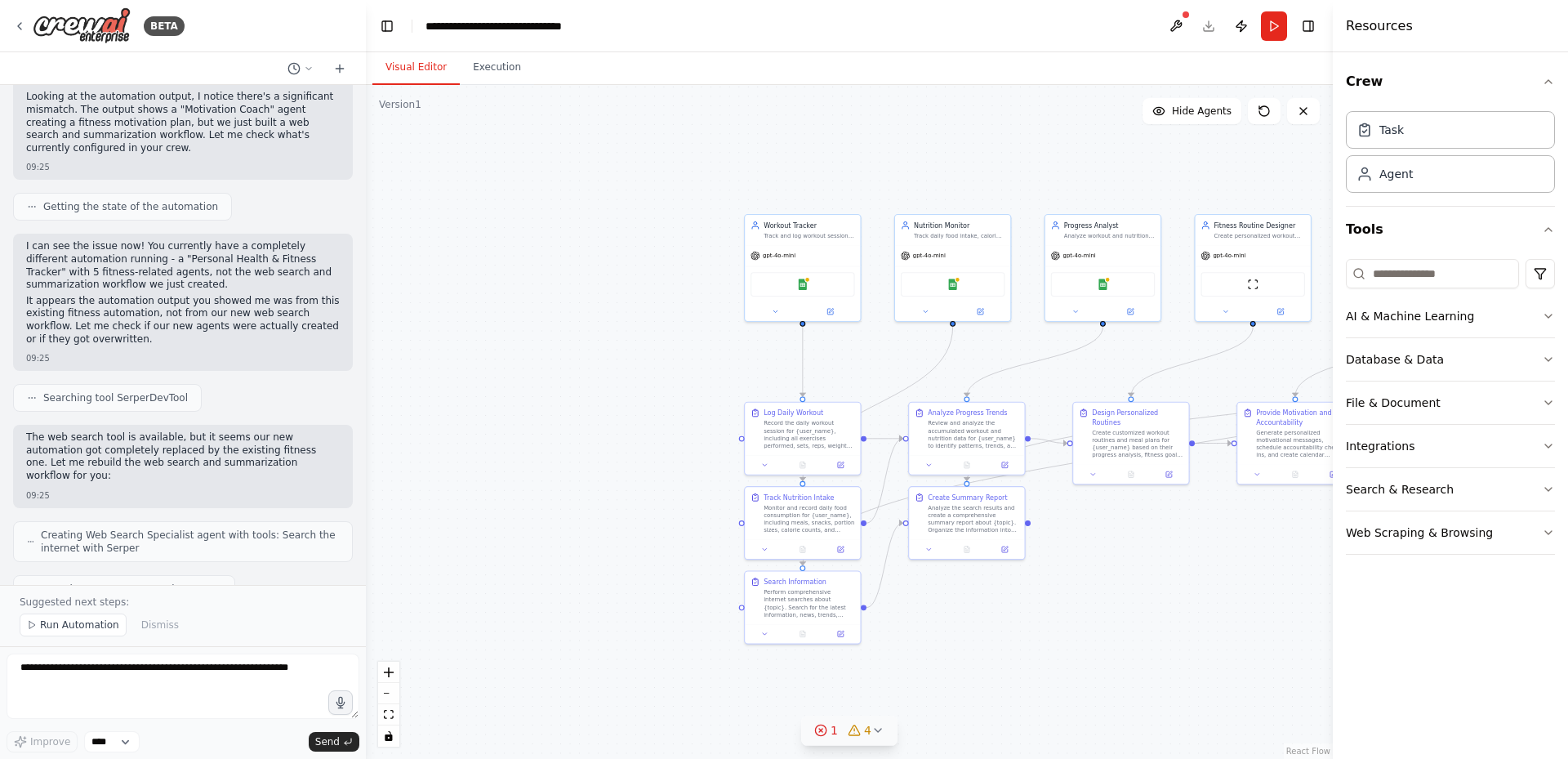
drag, startPoint x: 937, startPoint y: 195, endPoint x: 314, endPoint y: 169, distance: 623.5
click at [324, 171] on div "BETA Hello! I'm the CrewAI assistant. What kind of automation do you want to bu…" at bounding box center [784, 380] width 1568 height 759
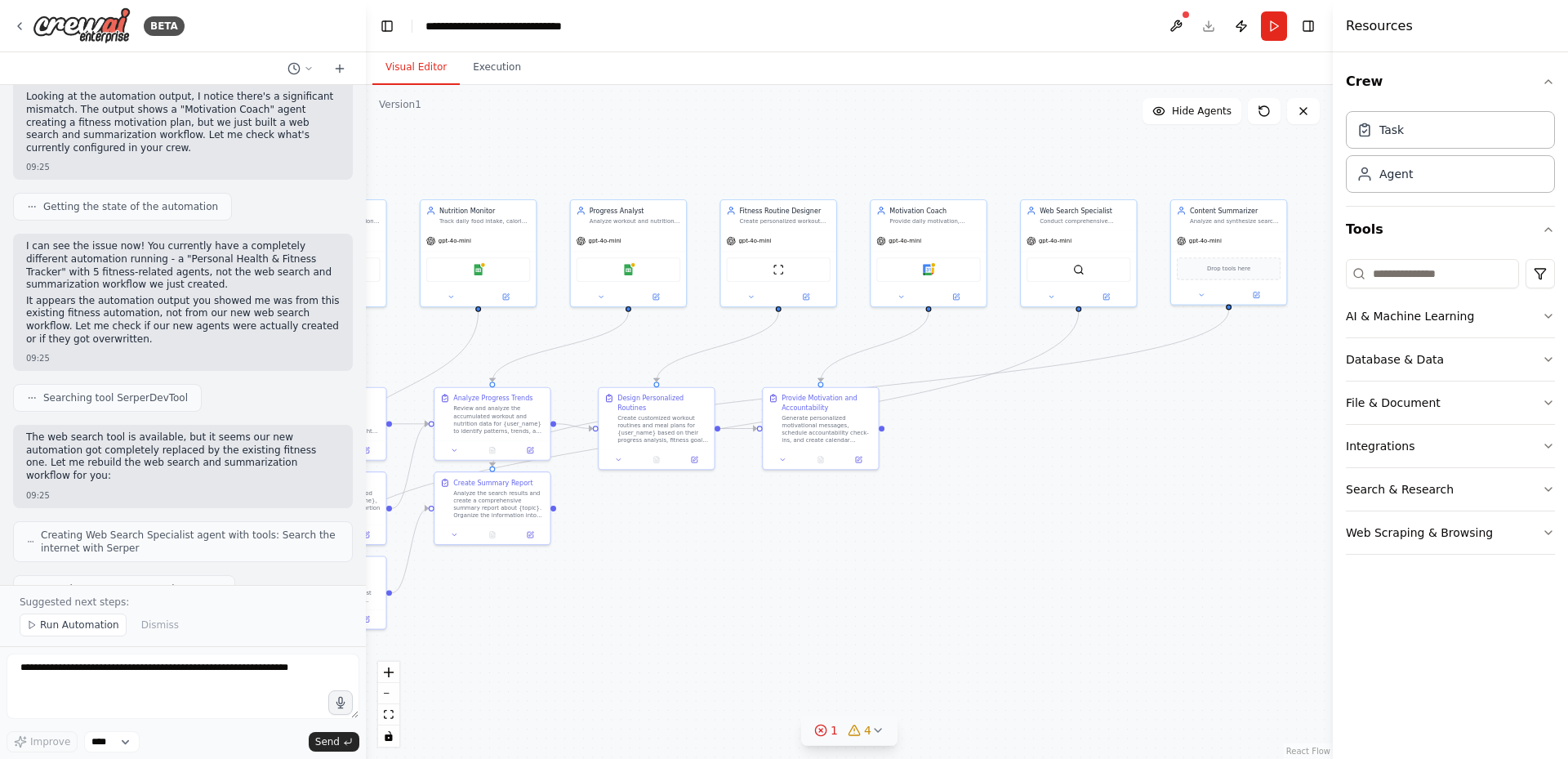
drag, startPoint x: 579, startPoint y: 171, endPoint x: 948, endPoint y: 205, distance: 370.6
click at [945, 205] on div ".deletable-edge-delete-btn { width: 20px; height: 20px; border: 0px solid #ffff…" at bounding box center [849, 421] width 967 height 673
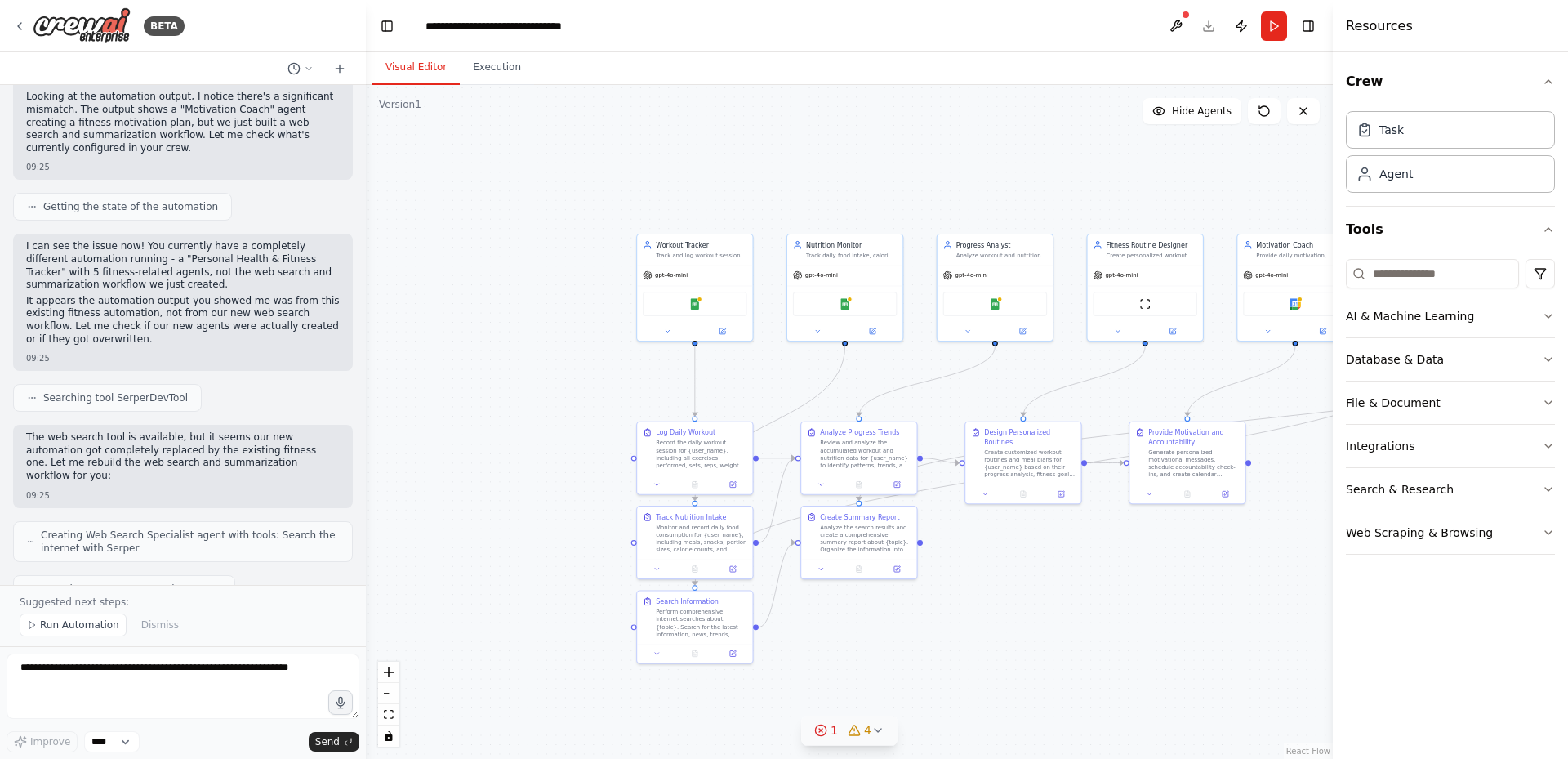
click at [618, 389] on div ".deletable-edge-delete-btn { width: 20px; height: 20px; border: 0px solid #ffff…" at bounding box center [849, 421] width 967 height 673
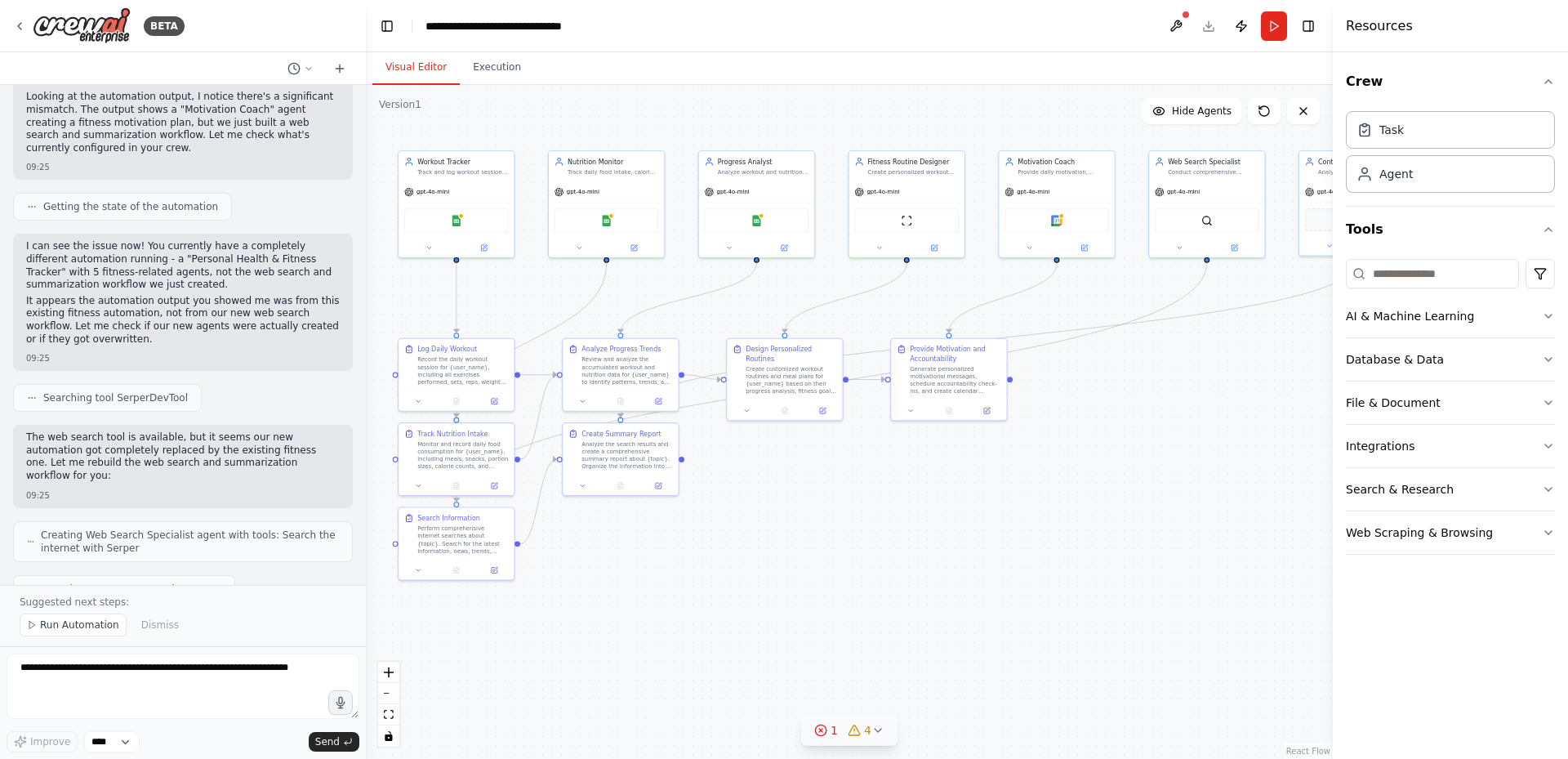
drag, startPoint x: 869, startPoint y: 374, endPoint x: 631, endPoint y: 290, distance: 252.4
click at [631, 290] on div ".deletable-edge-delete-btn { width: 20px; height: 20px; border: 0px solid #ffff…" at bounding box center [849, 421] width 967 height 673
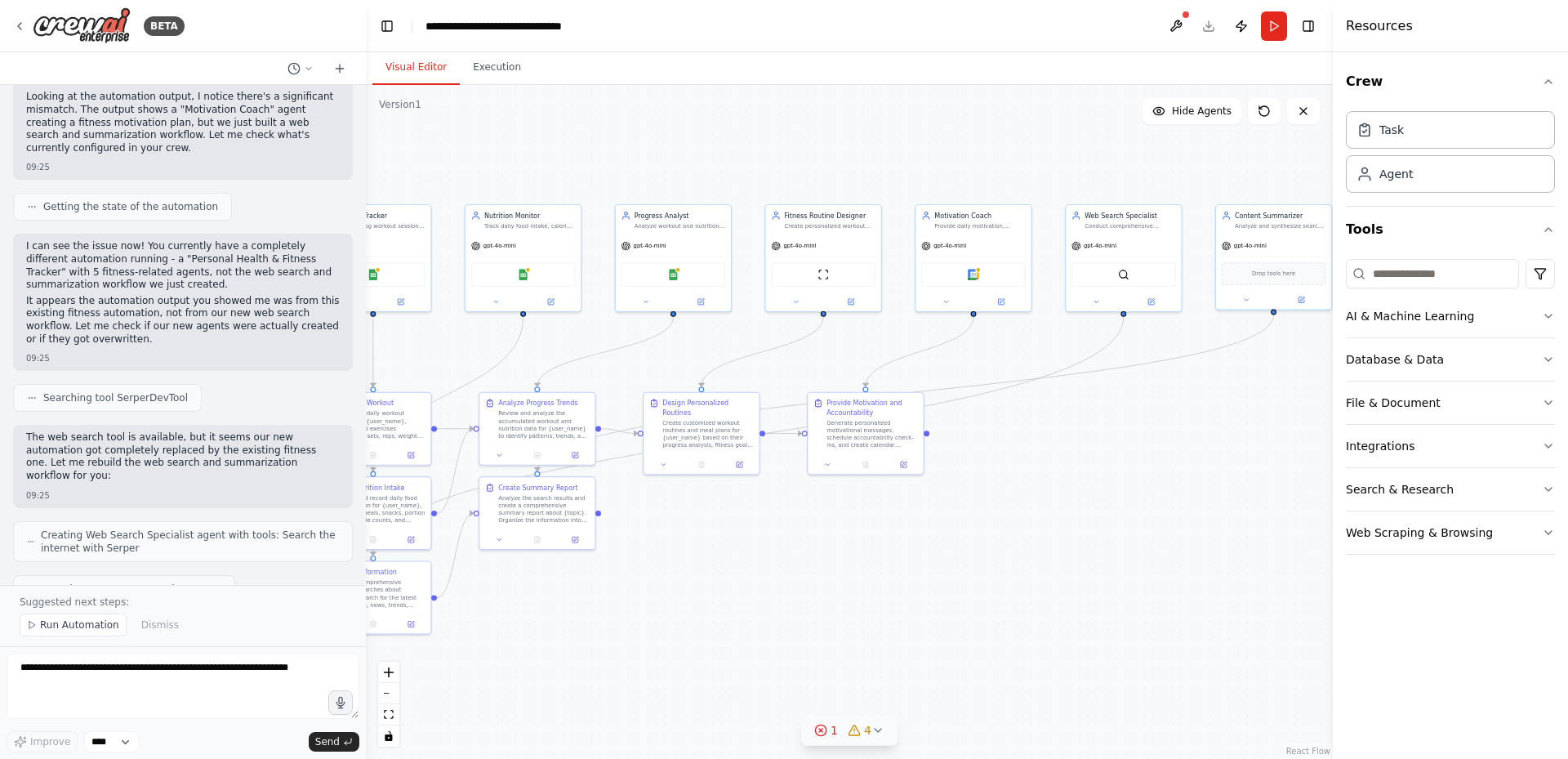
drag, startPoint x: 1089, startPoint y: 426, endPoint x: 1048, endPoint y: 476, distance: 64.7
click at [1035, 480] on div ".deletable-edge-delete-btn { width: 20px; height: 20px; border: 0px solid #ffff…" at bounding box center [849, 421] width 967 height 673
drag, startPoint x: 1048, startPoint y: 476, endPoint x: 1061, endPoint y: 473, distance: 13.3
click at [1061, 473] on div ".deletable-edge-delete-btn { width: 20px; height: 20px; border: 0px solid #ffff…" at bounding box center [849, 421] width 967 height 673
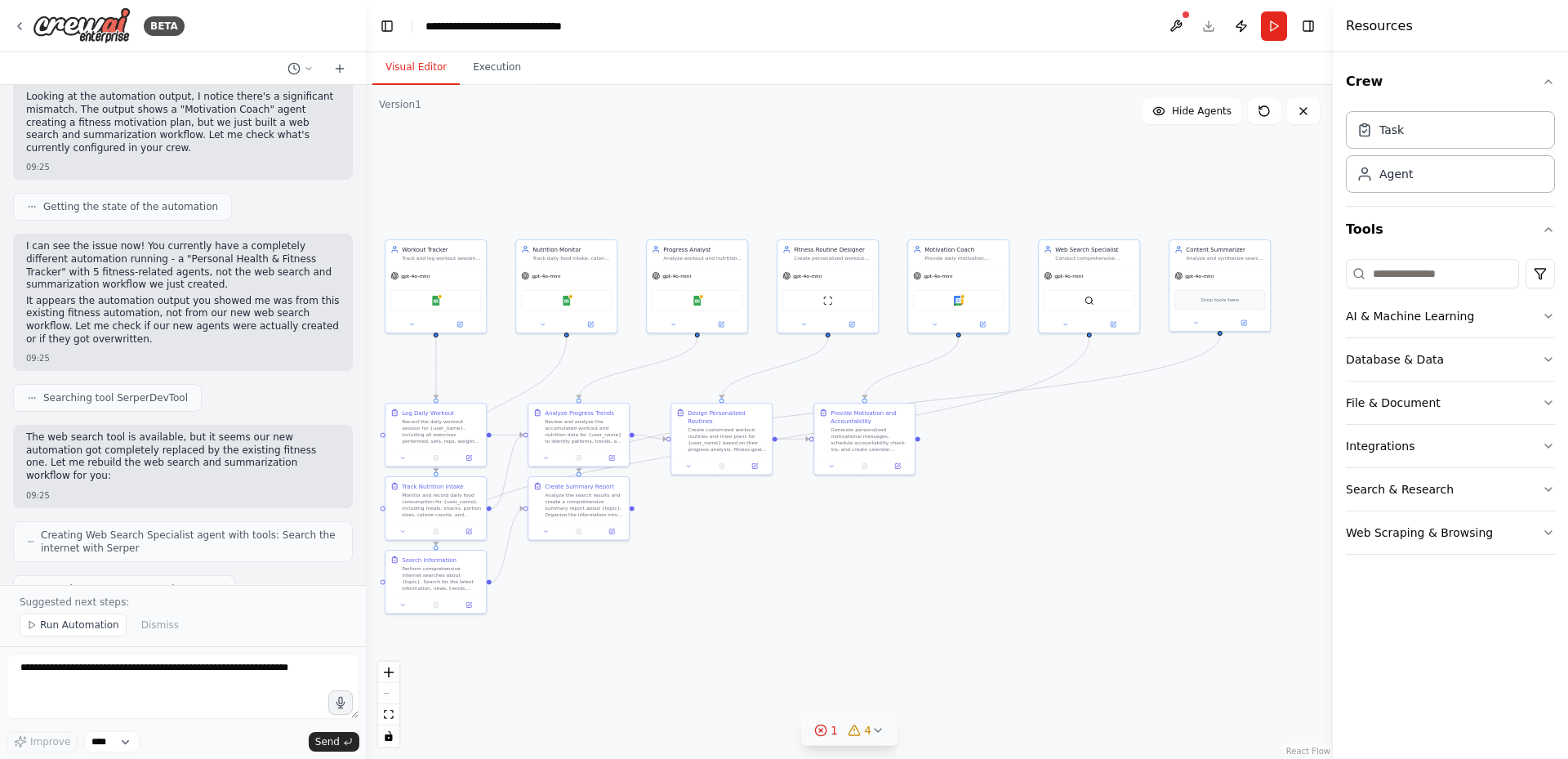
drag, startPoint x: 1152, startPoint y: 456, endPoint x: 1041, endPoint y: 471, distance: 112.0
click at [1049, 470] on div ".deletable-edge-delete-btn { width: 20px; height: 20px; border: 0px solid #ffff…" at bounding box center [849, 421] width 967 height 673
